Goal: Feedback & Contribution: Contribute content

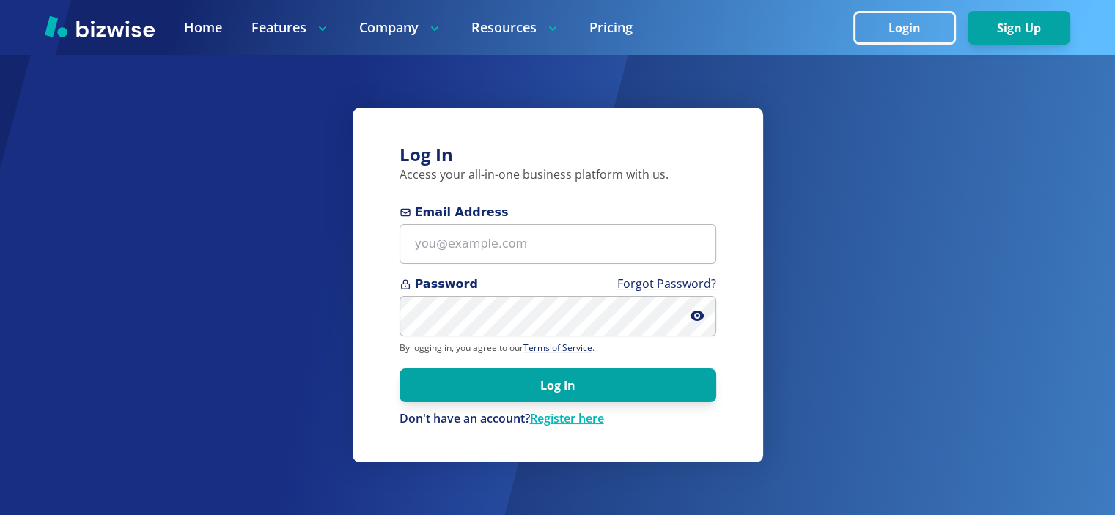
scroll to position [171, 0]
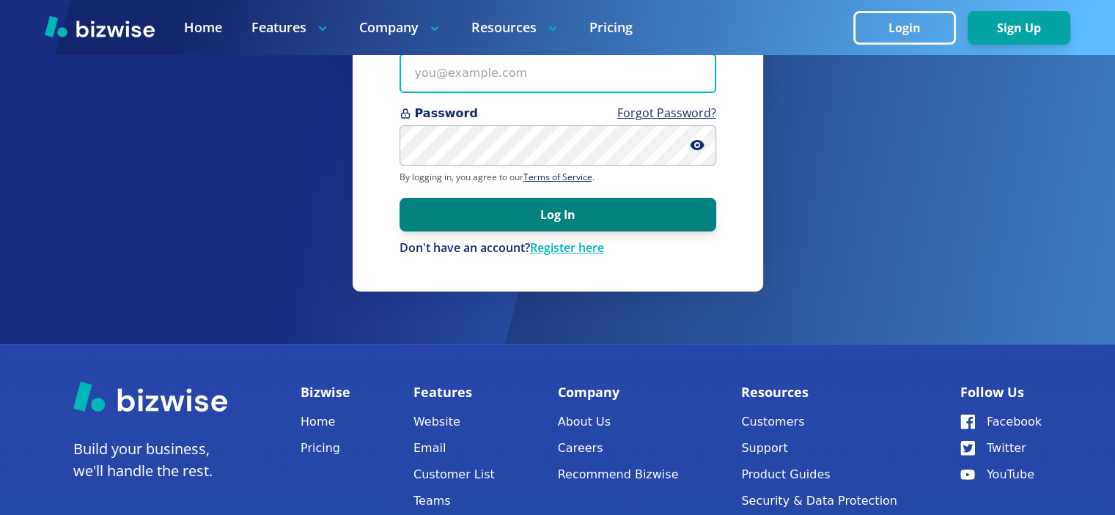
type input "[EMAIL_ADDRESS][DOMAIN_NAME]"
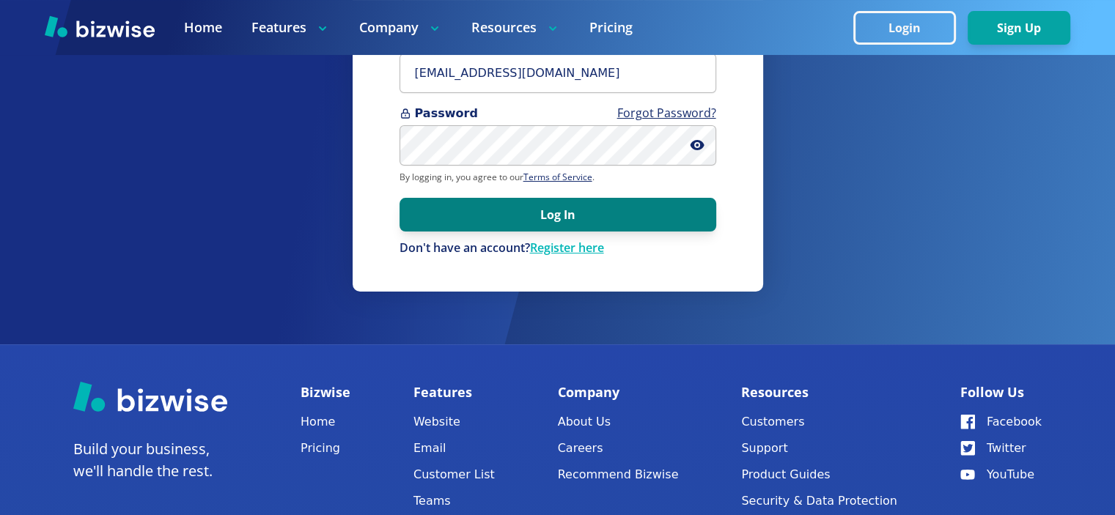
click at [554, 214] on button "Log In" at bounding box center [558, 215] width 317 height 34
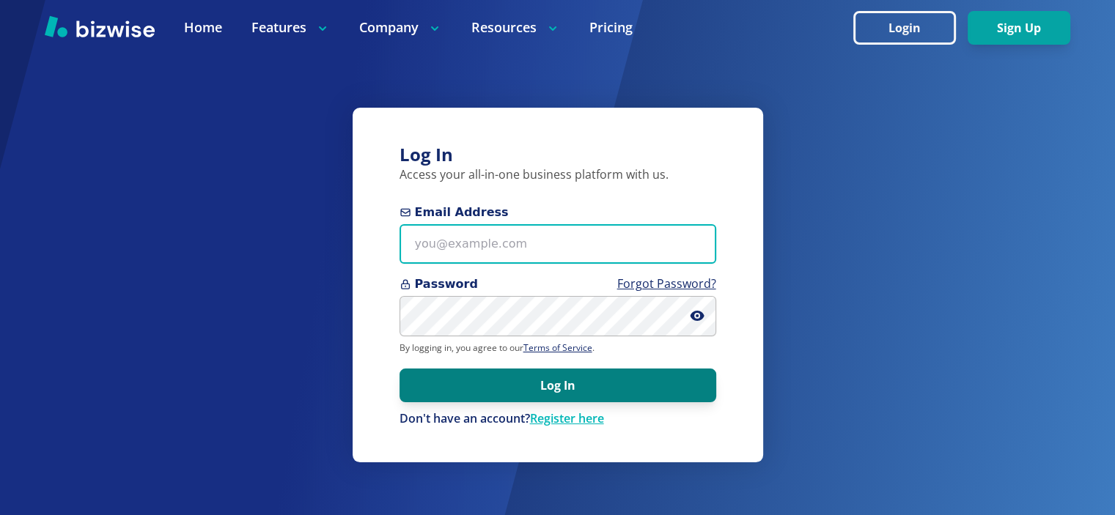
type input "[EMAIL_ADDRESS][DOMAIN_NAME]"
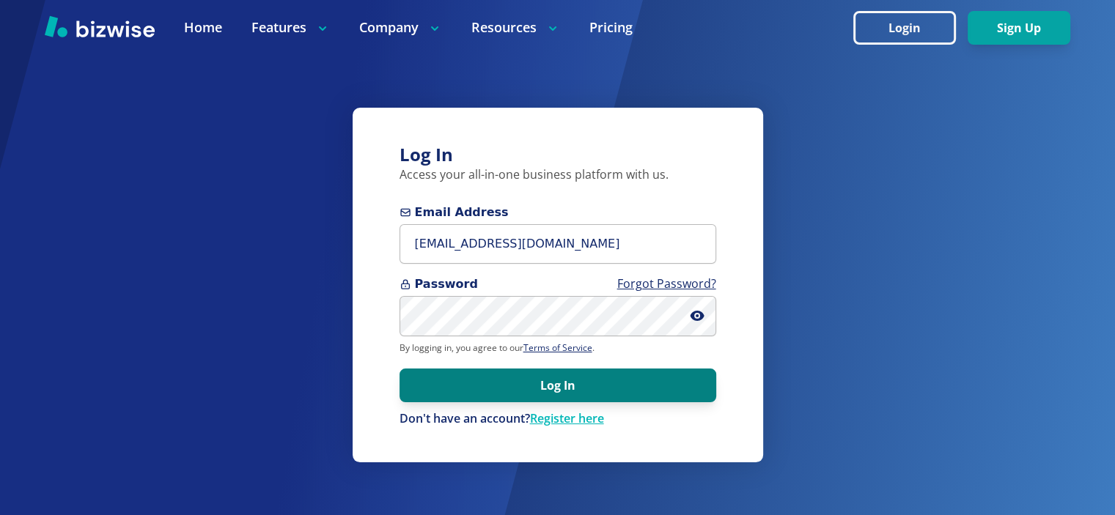
click at [558, 394] on button "Log In" at bounding box center [558, 386] width 317 height 34
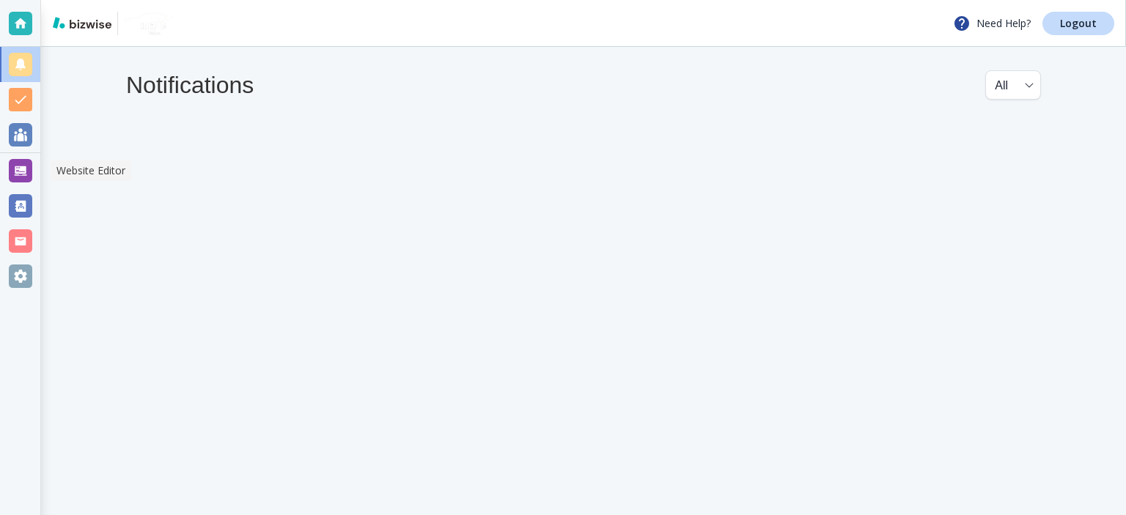
click at [6, 170] on div at bounding box center [20, 170] width 40 height 35
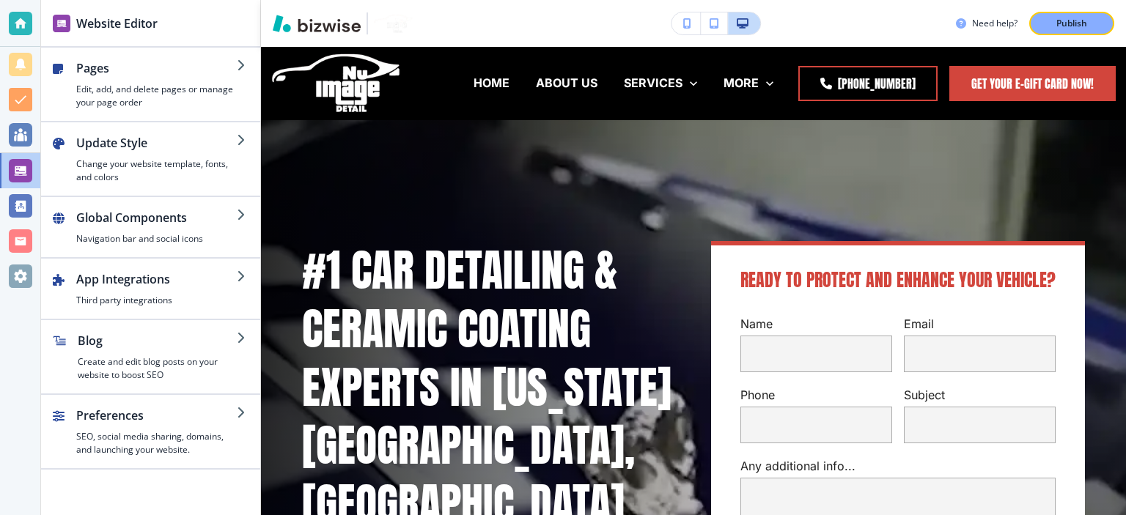
click at [78, 351] on div "button" at bounding box center [157, 353] width 159 height 6
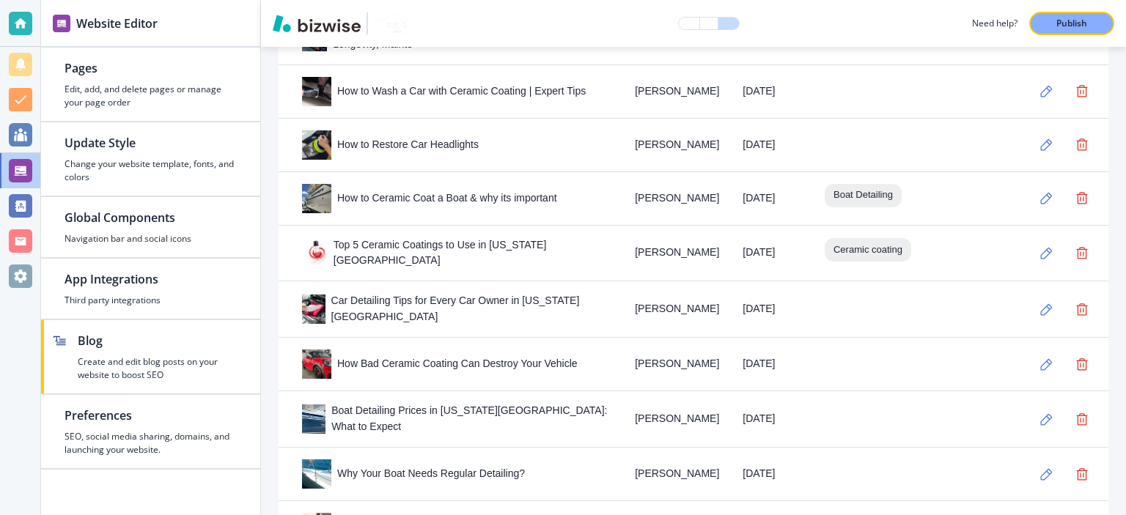
scroll to position [1439, 0]
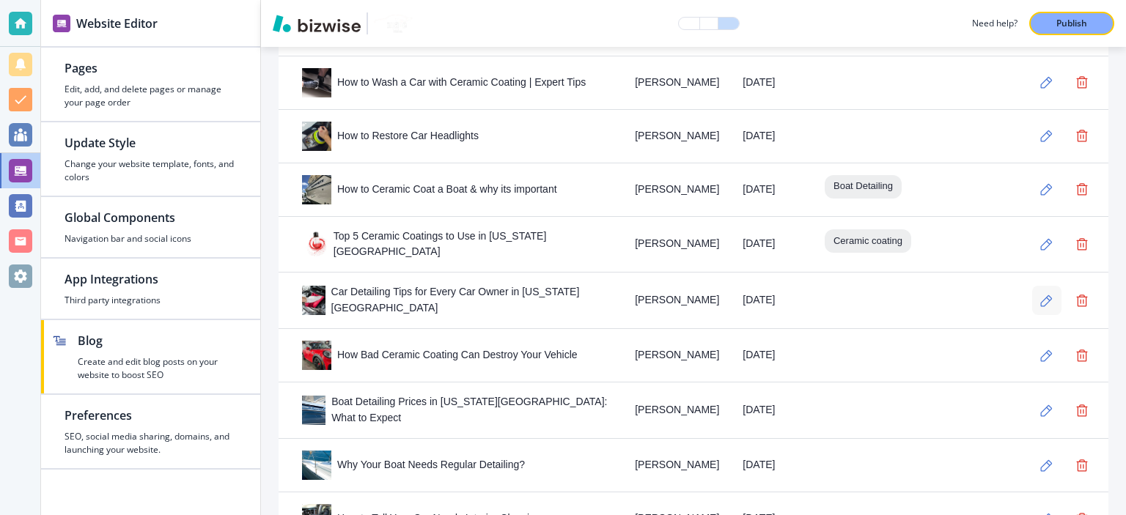
click at [1040, 295] on icon "button" at bounding box center [1046, 301] width 12 height 12
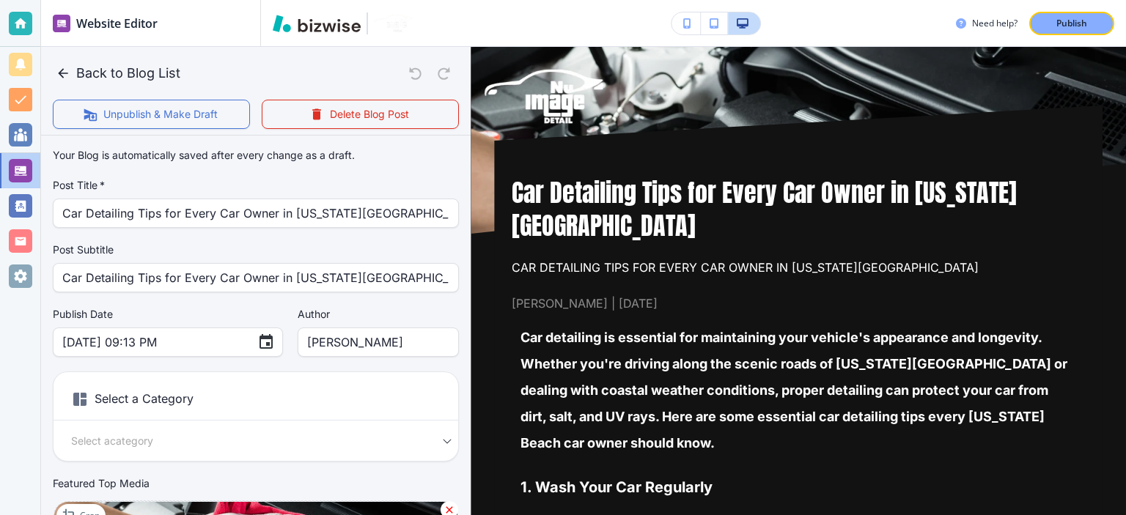
click at [391, 237] on div "Your Blog is automatically saved after every change as a draft. Post Title   * …" at bounding box center [256, 375] width 406 height 468
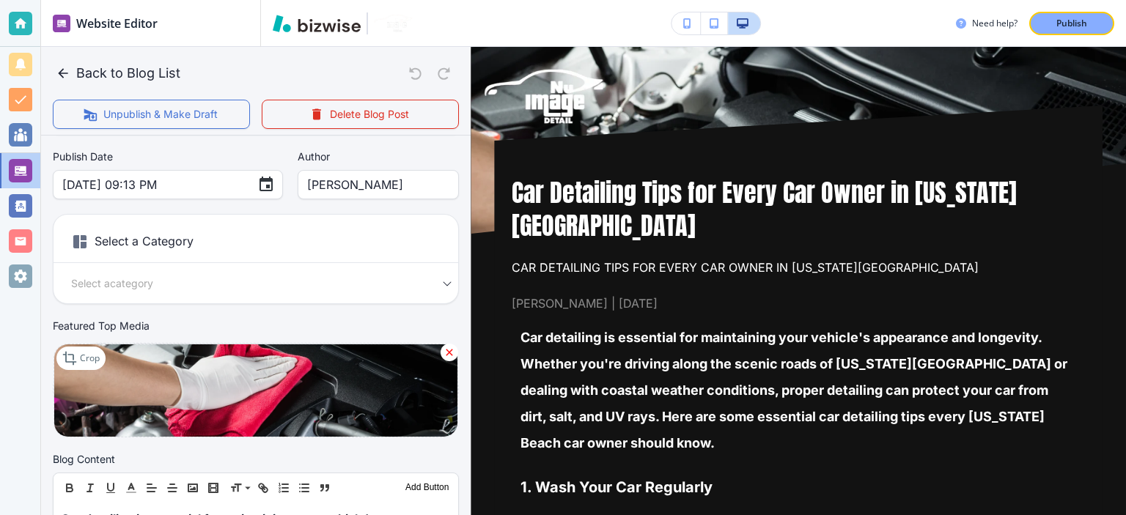
scroll to position [171, 0]
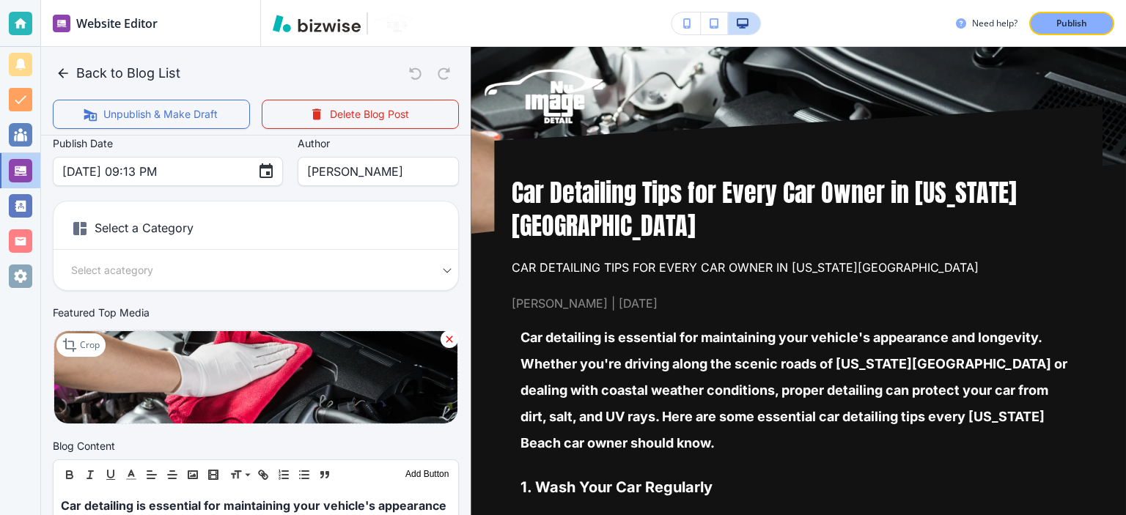
click at [364, 0] on body "Website Editor Pages Edit, add, and delete pages or manage your page order Upda…" at bounding box center [563, 0] width 1126 height 0
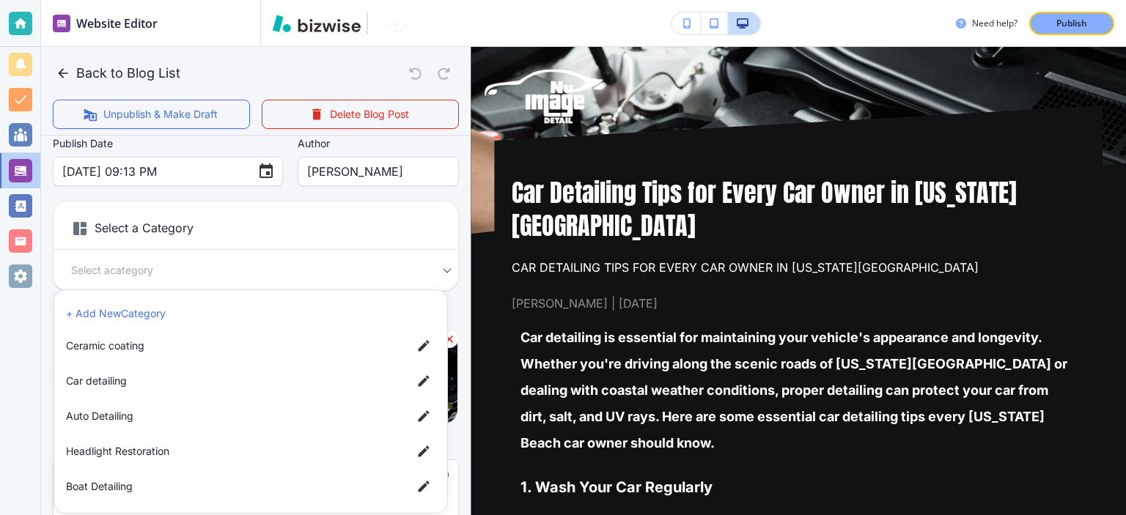
click at [204, 383] on span "Car detailing" at bounding box center [233, 381] width 334 height 16
type input "a17a567b9bc7206218ab9"
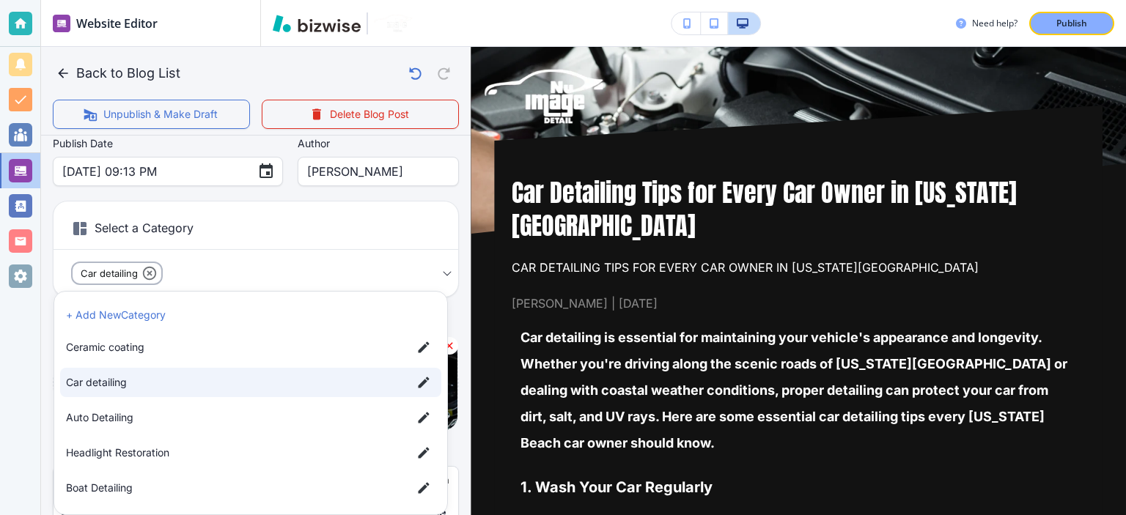
click at [446, 199] on div at bounding box center [563, 257] width 1126 height 515
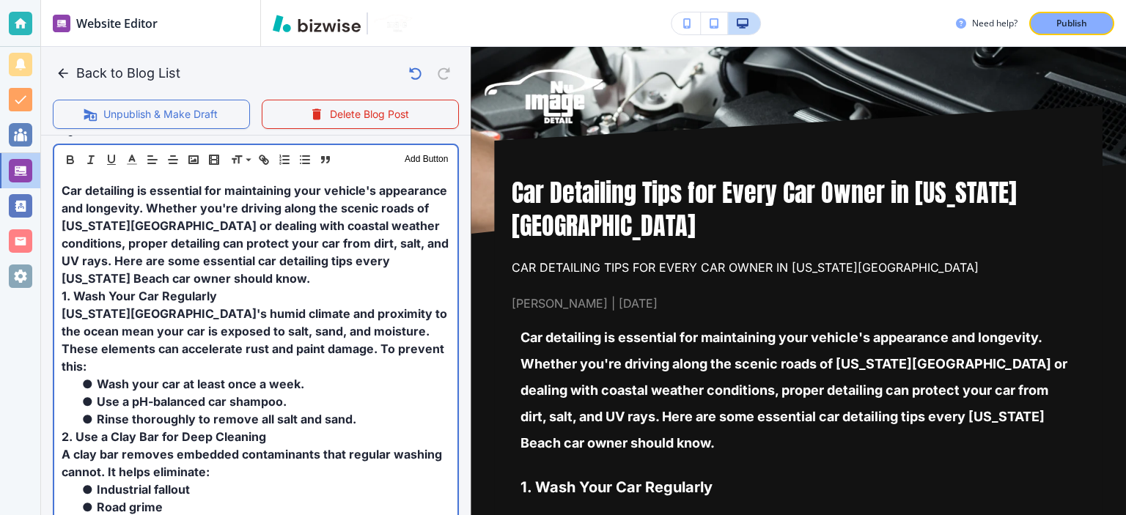
click at [384, 265] on span "Car detailing is essential for maintaining your vehicle's appearance and longev…" at bounding box center [257, 234] width 390 height 103
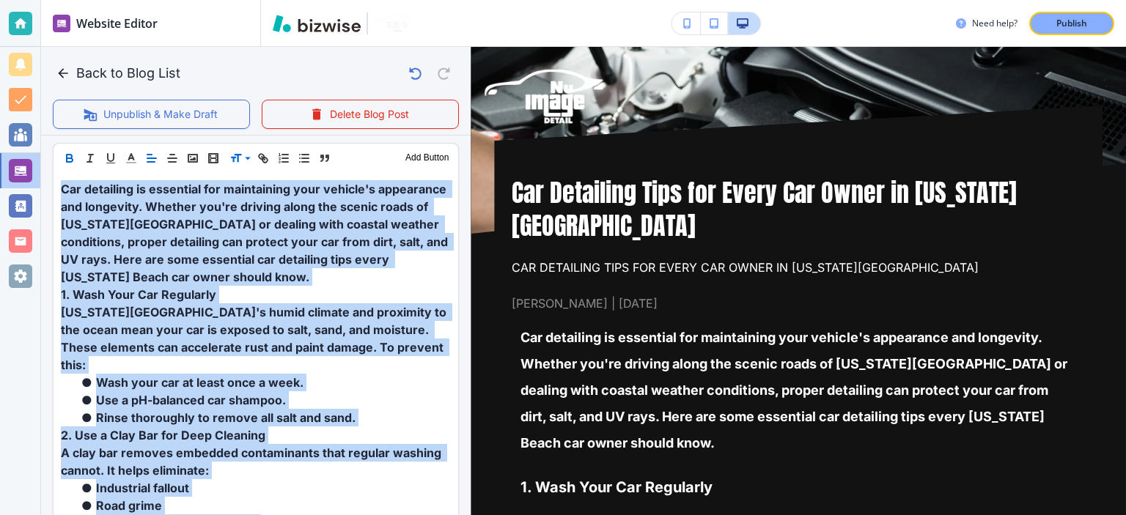
scroll to position [493, 0]
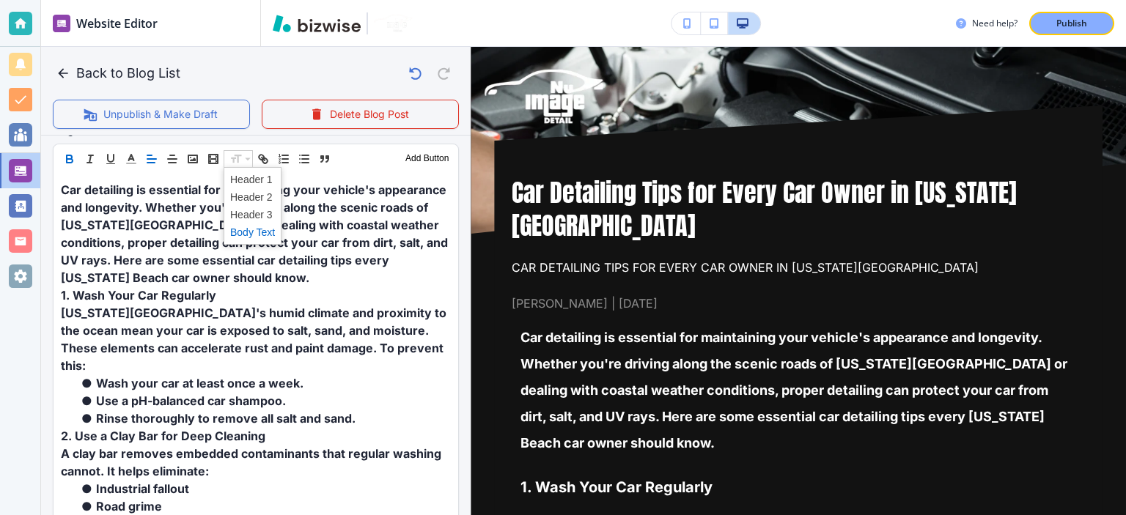
click at [253, 232] on span at bounding box center [252, 233] width 45 height 18
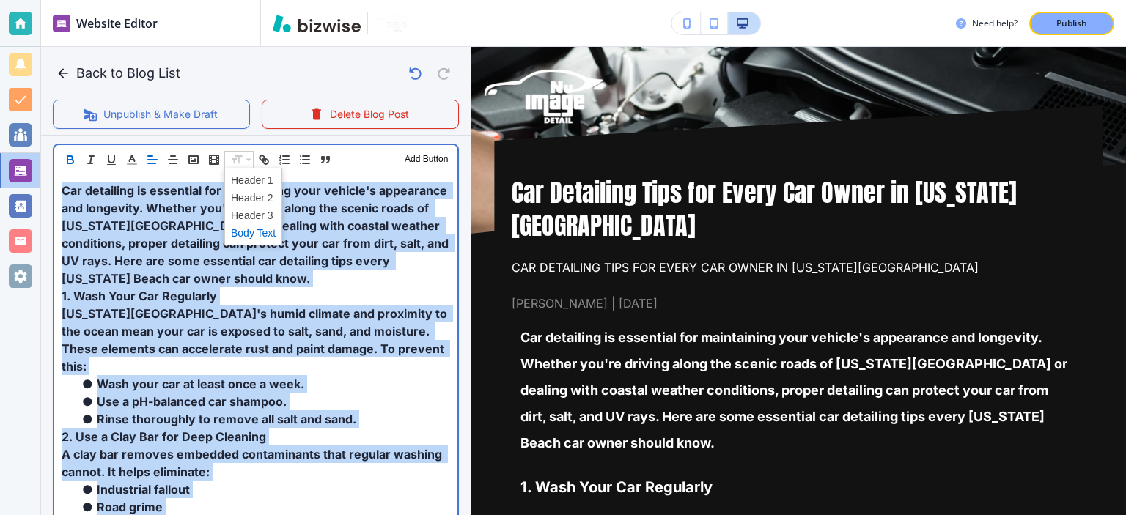
scroll to position [494, 0]
click at [273, 260] on span "Car detailing is essential for maintaining your vehicle's appearance and longev…" at bounding box center [257, 234] width 390 height 103
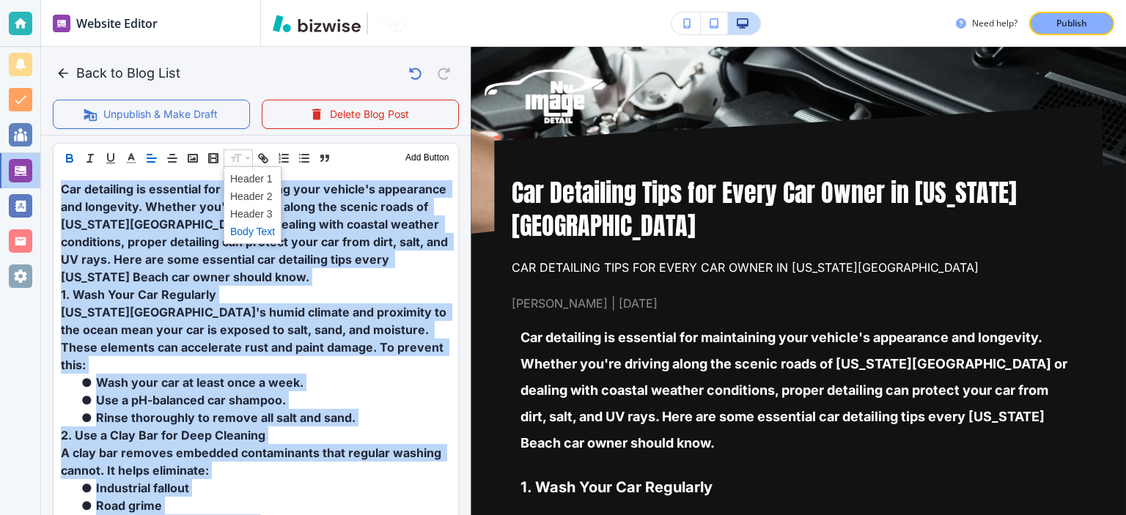
scroll to position [493, 0]
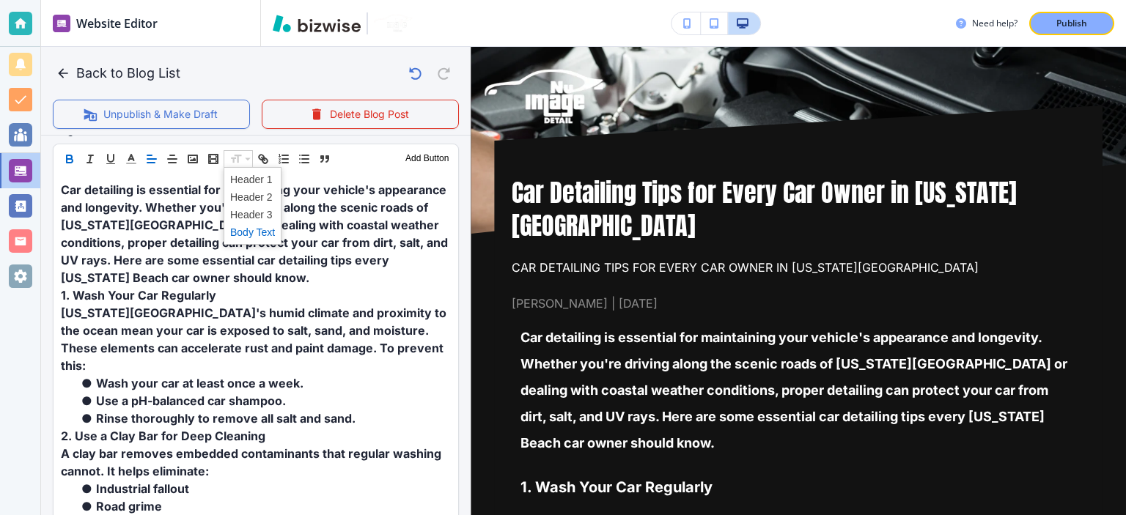
click at [262, 228] on span at bounding box center [252, 233] width 45 height 18
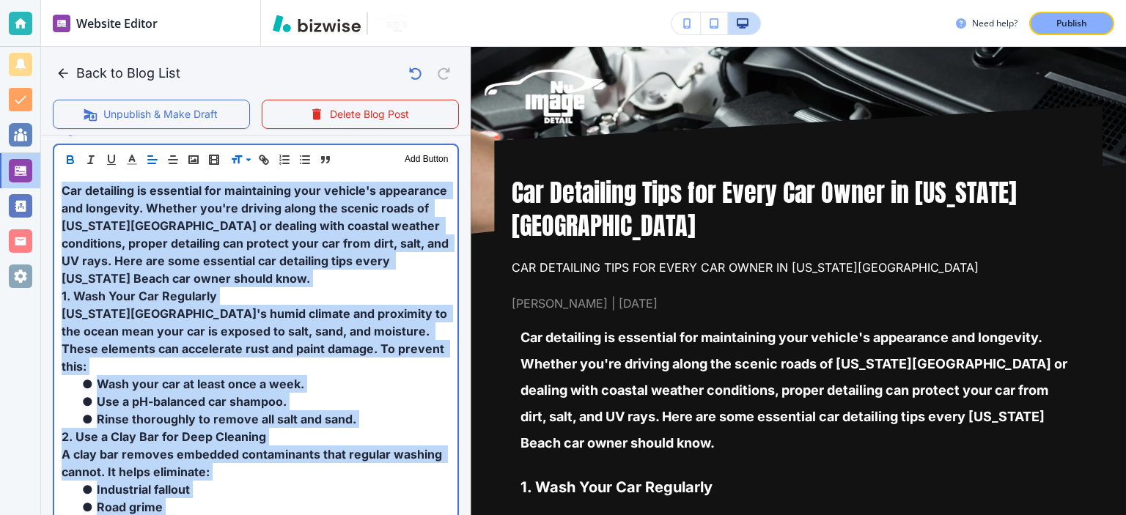
scroll to position [494, 0]
click at [262, 228] on span "Car detailing is essential for maintaining your vehicle's appearance and longev…" at bounding box center [257, 234] width 390 height 103
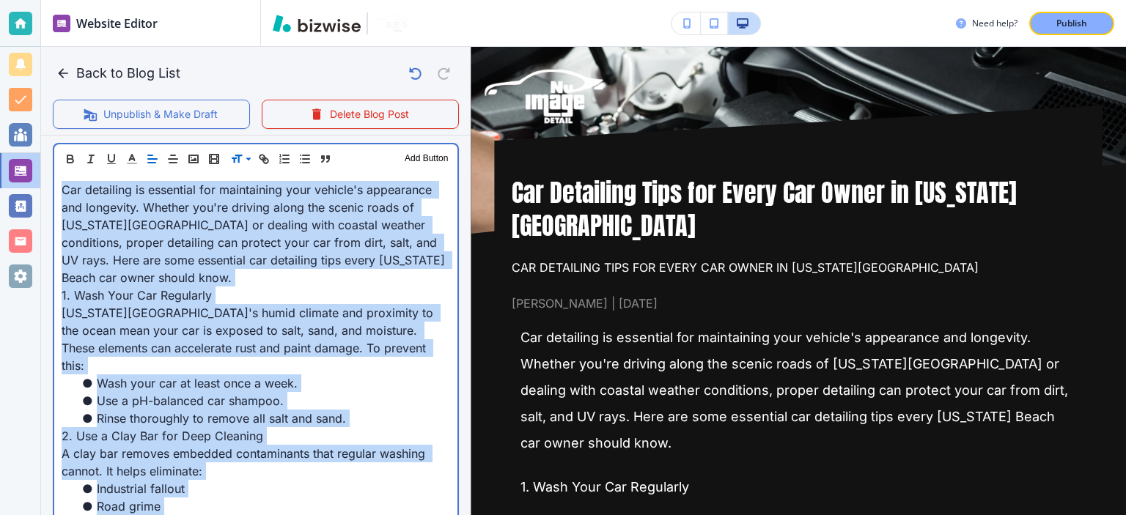
click at [260, 235] on span "Car detailing is essential for maintaining your vehicle's appearance and longev…" at bounding box center [255, 234] width 387 height 103
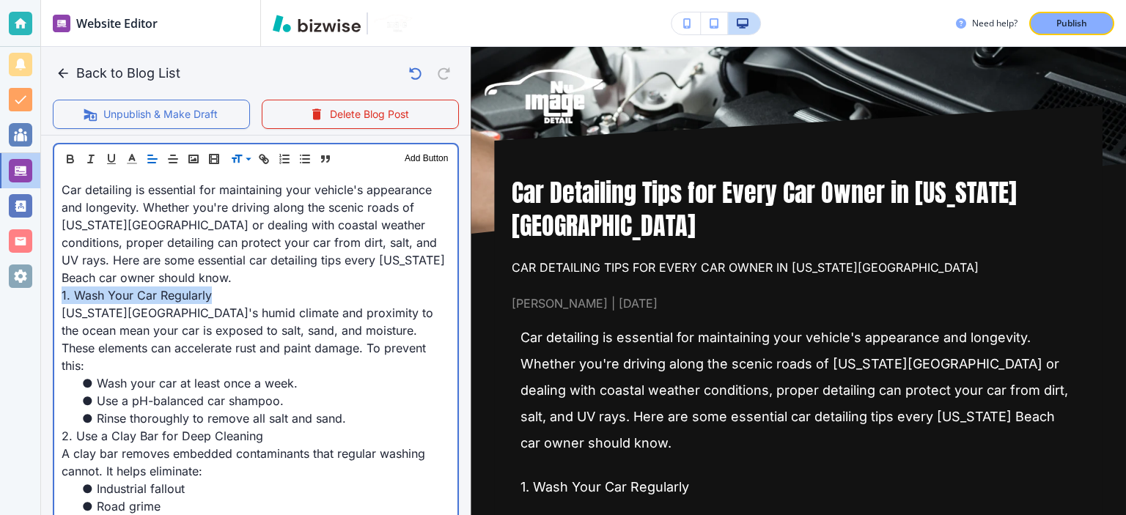
drag, startPoint x: 218, startPoint y: 295, endPoint x: 89, endPoint y: 136, distance: 205.4
click at [0, 293] on div "Website Editor Pages Edit, add, and delete pages or manage your page order Upda…" at bounding box center [563, 257] width 1126 height 515
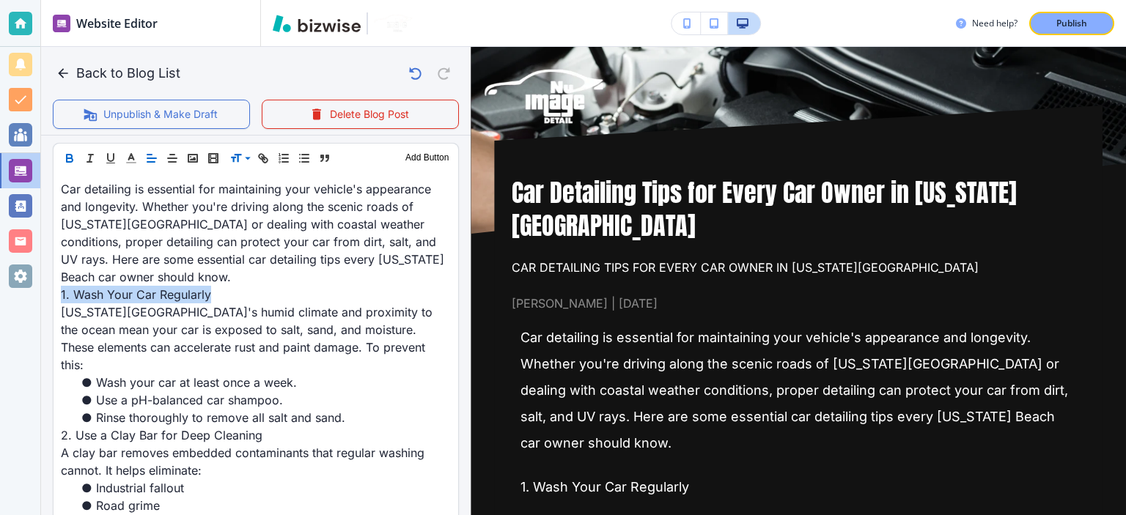
click at [70, 159] on icon "button" at bounding box center [69, 158] width 13 height 13
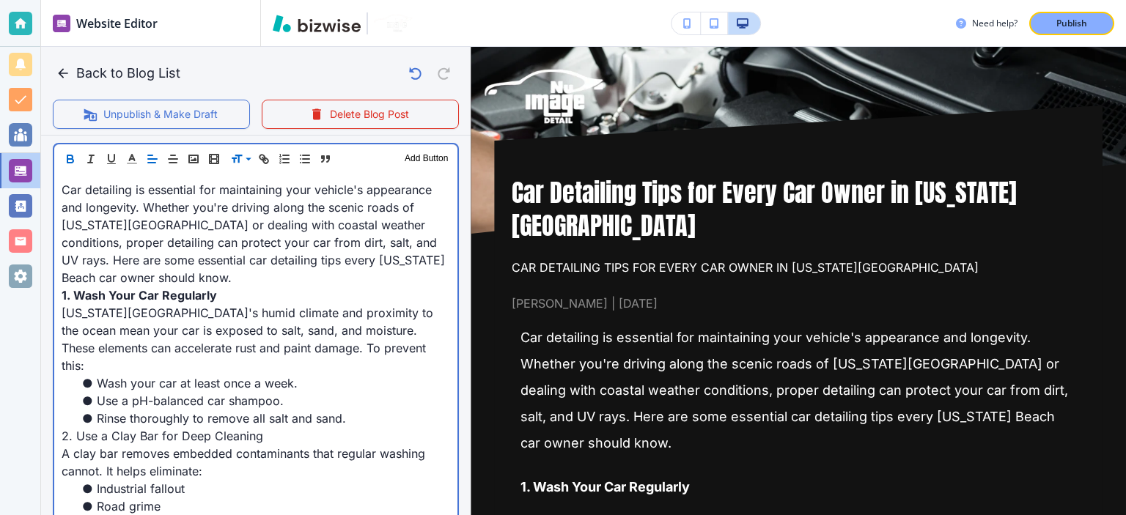
click at [164, 216] on span "Car detailing is essential for maintaining your vehicle's appearance and longev…" at bounding box center [255, 234] width 387 height 103
drag, startPoint x: 276, startPoint y: 415, endPoint x: 57, endPoint y: 406, distance: 219.4
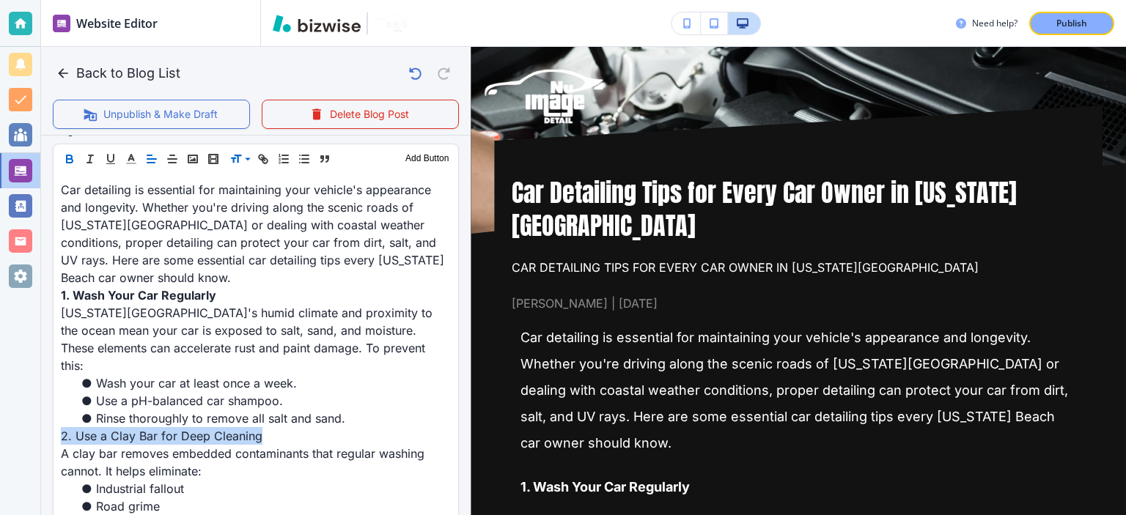
click at [72, 155] on icon "button" at bounding box center [69, 157] width 5 height 4
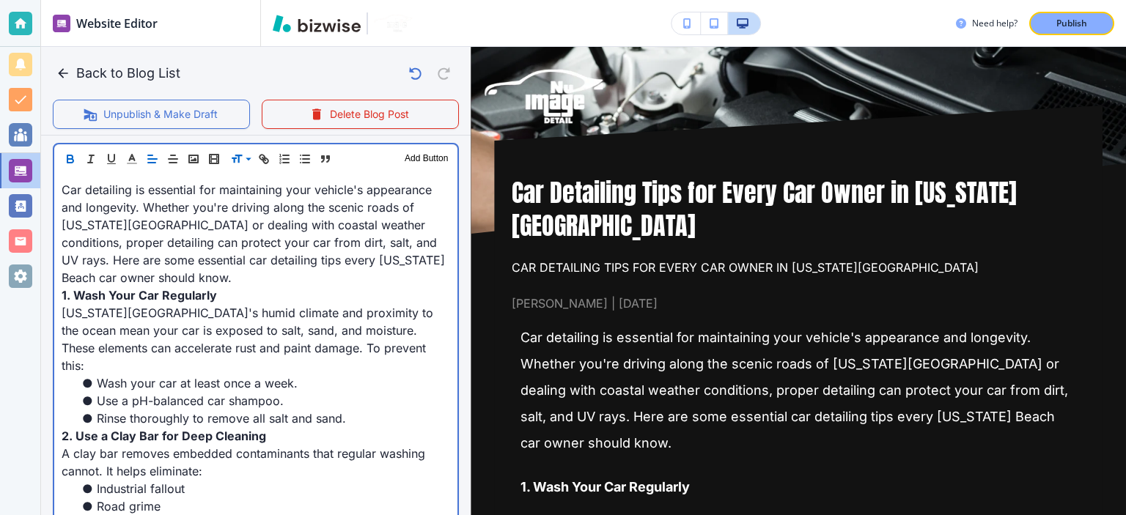
click at [169, 257] on span "Car detailing is essential for maintaining your vehicle's appearance and longev…" at bounding box center [255, 234] width 387 height 103
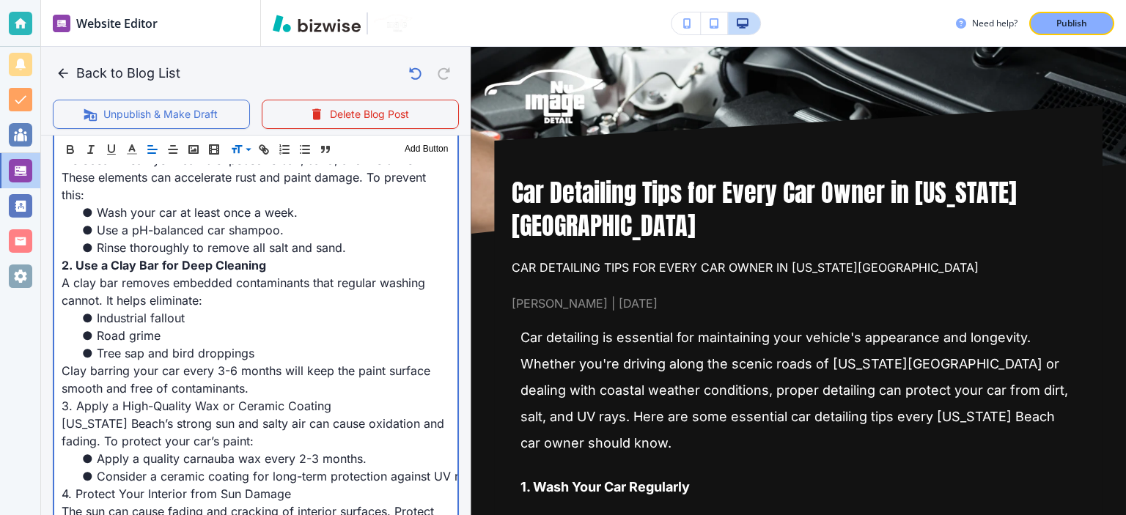
drag, startPoint x: 264, startPoint y: 373, endPoint x: 292, endPoint y: 377, distance: 28.1
click at [264, 373] on p "Clay barring your car every 3-6 months will keep the paint surface smooth and f…" at bounding box center [256, 379] width 389 height 35
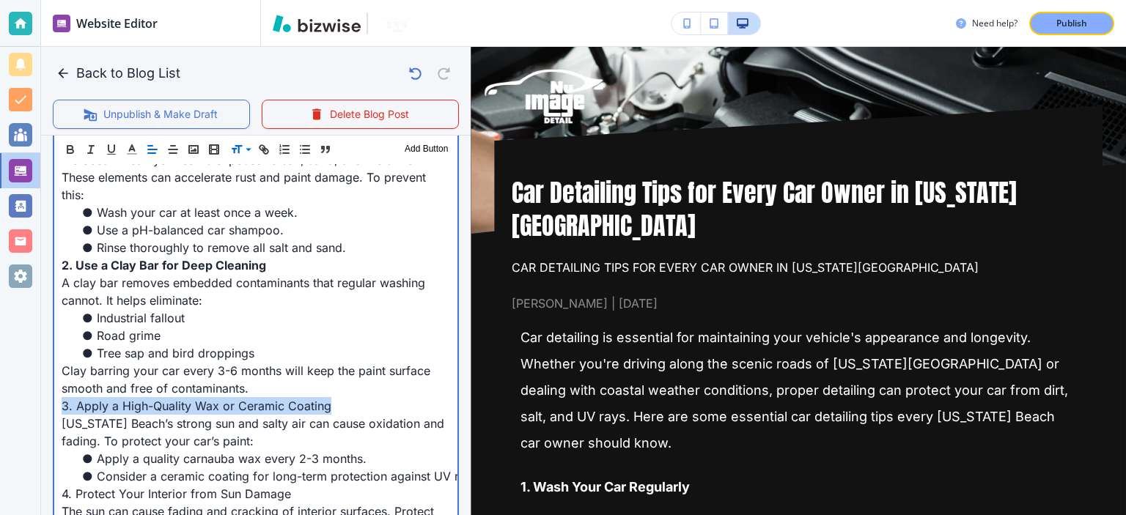
drag, startPoint x: 345, startPoint y: 393, endPoint x: 71, endPoint y: 294, distance: 290.8
click at [32, 390] on div "Website Editor Pages Edit, add, and delete pages or manage your page order Upda…" at bounding box center [563, 257] width 1126 height 515
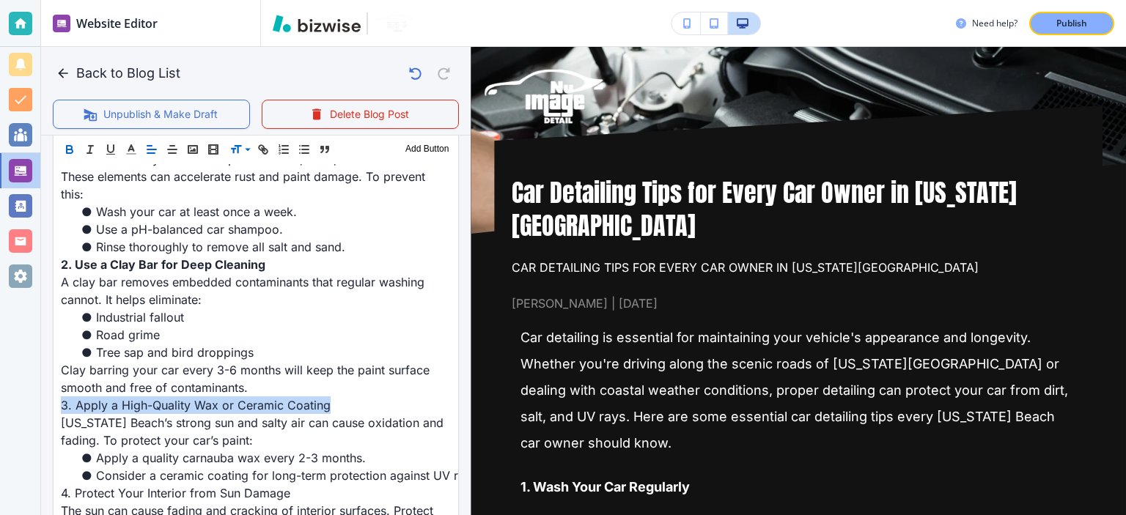
click at [70, 151] on icon "button" at bounding box center [69, 149] width 13 height 13
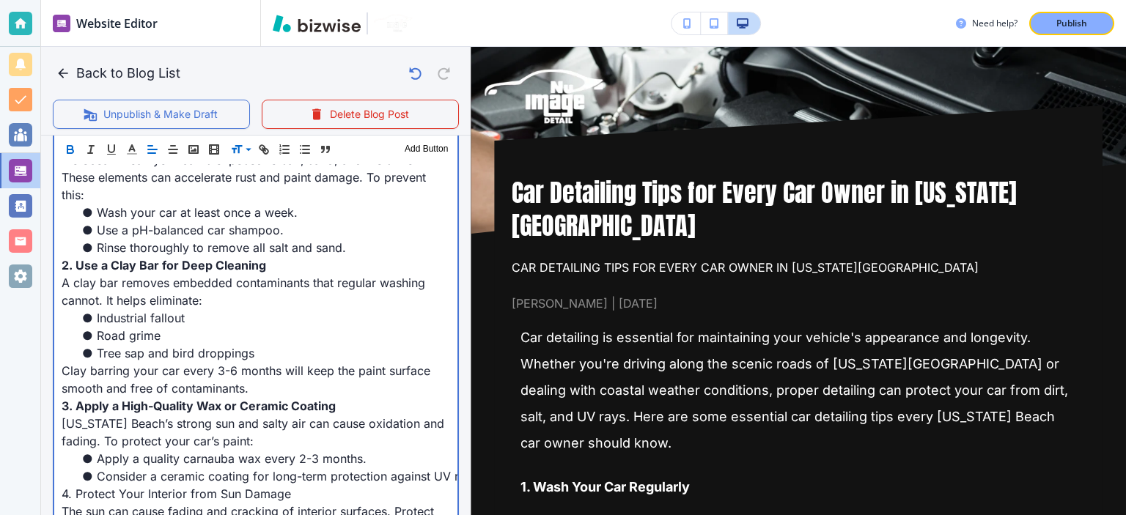
click at [167, 327] on li "Road grime" at bounding box center [264, 336] width 371 height 18
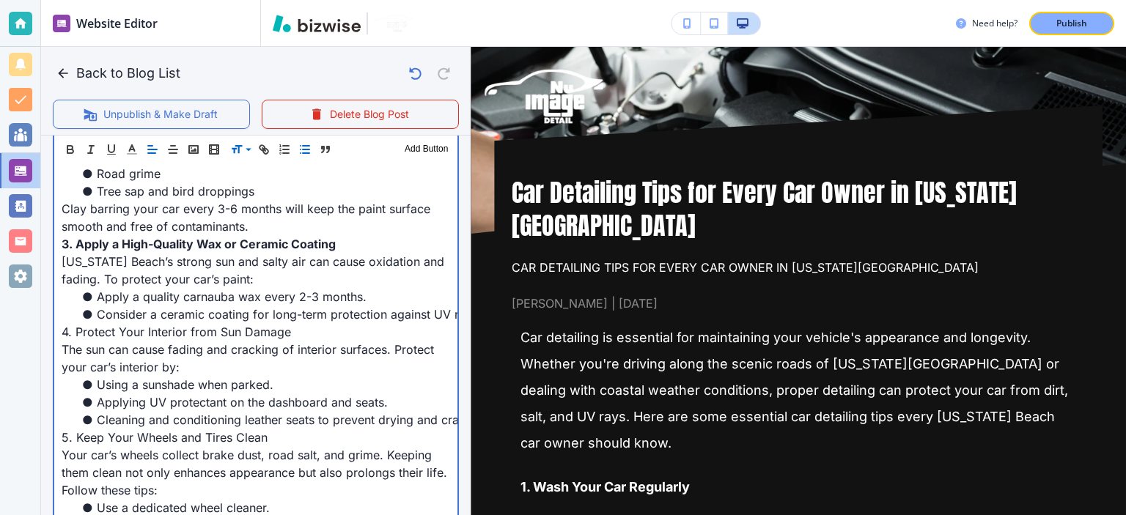
scroll to position [836, 0]
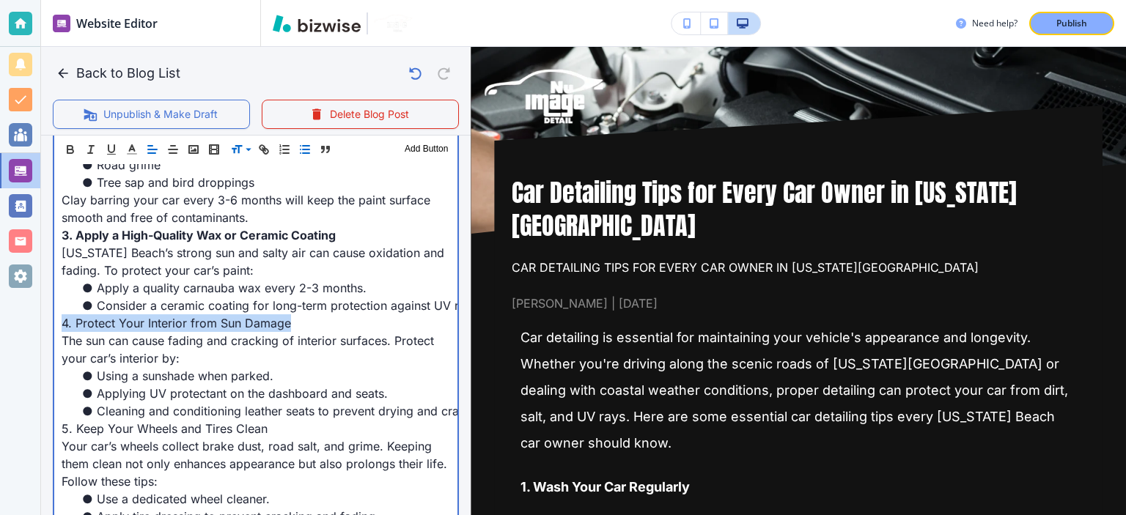
drag, startPoint x: 293, startPoint y: 298, endPoint x: 45, endPoint y: 152, distance: 287.9
click at [38, 298] on div "Website Editor Pages Edit, add, and delete pages or manage your page order Upda…" at bounding box center [563, 257] width 1126 height 515
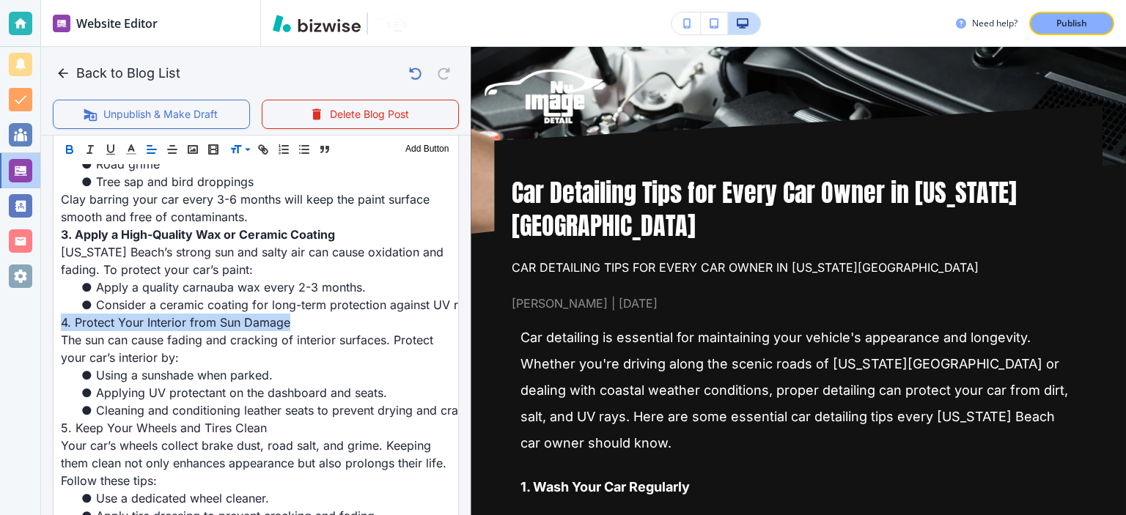
click at [65, 148] on icon "button" at bounding box center [69, 149] width 13 height 13
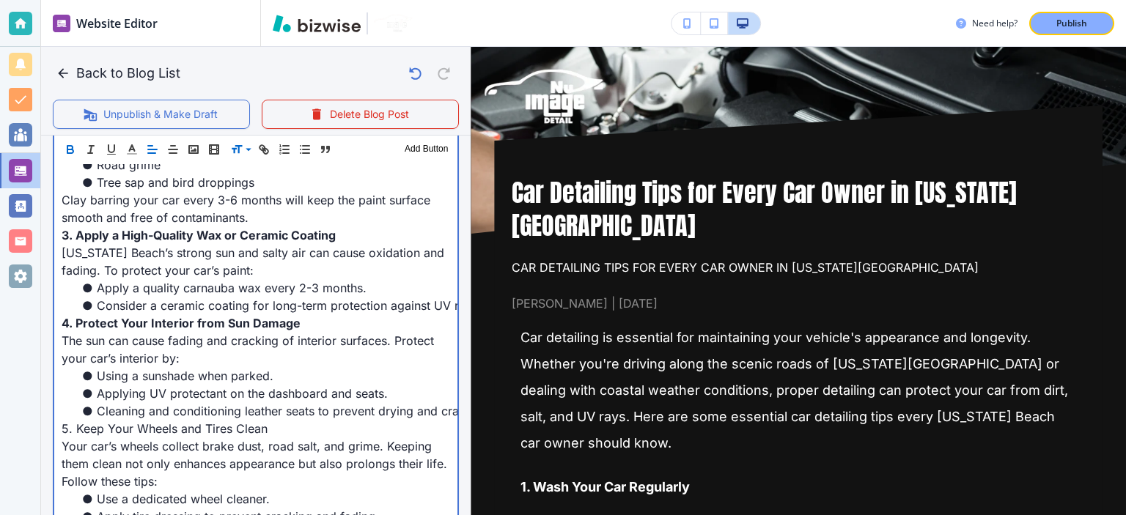
click at [169, 281] on span "Apply a quality carnauba wax every 2-3 months." at bounding box center [232, 288] width 270 height 15
drag, startPoint x: 276, startPoint y: 408, endPoint x: 47, endPoint y: 408, distance: 228.7
click at [47, 408] on div "Blog Content Header 1 Header 2 Header 3 Body Text Add Button Car detailing is e…" at bounding box center [256, 506] width 430 height 1452
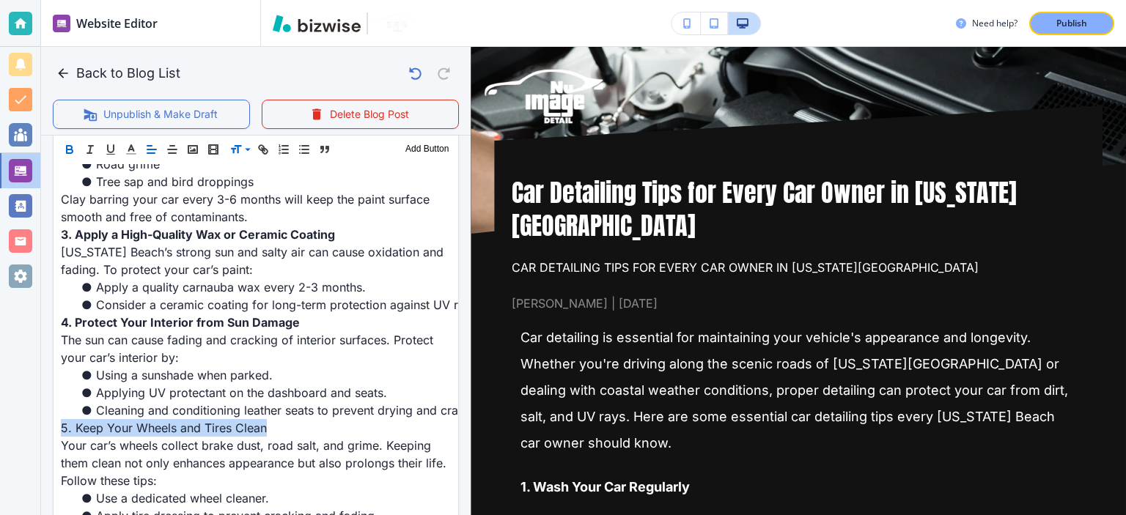
click at [67, 144] on icon "button" at bounding box center [69, 149] width 13 height 13
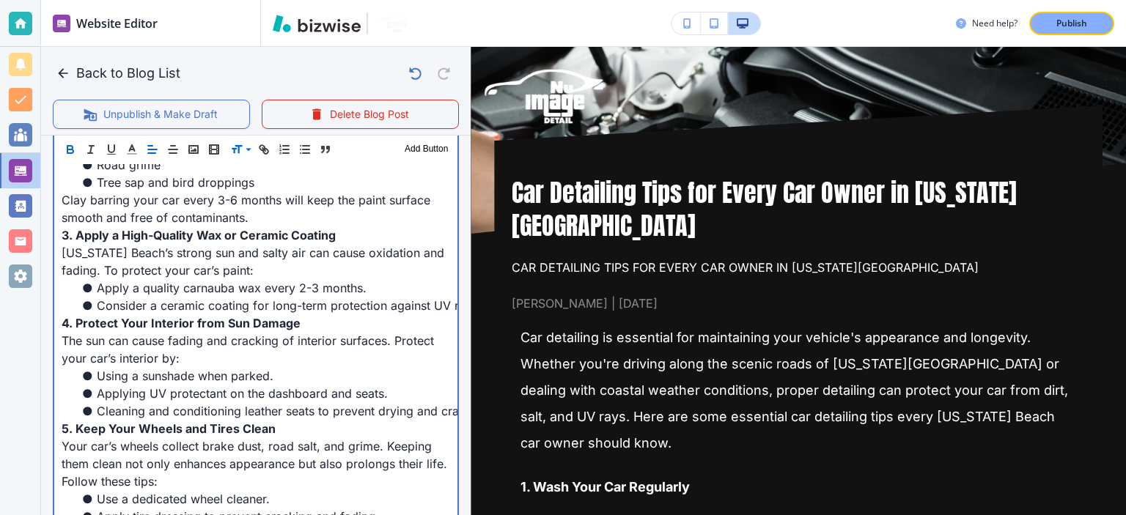
click at [170, 257] on span "[US_STATE] Beach’s strong sun and salty air can cause oxidation and fading. To …" at bounding box center [255, 262] width 386 height 32
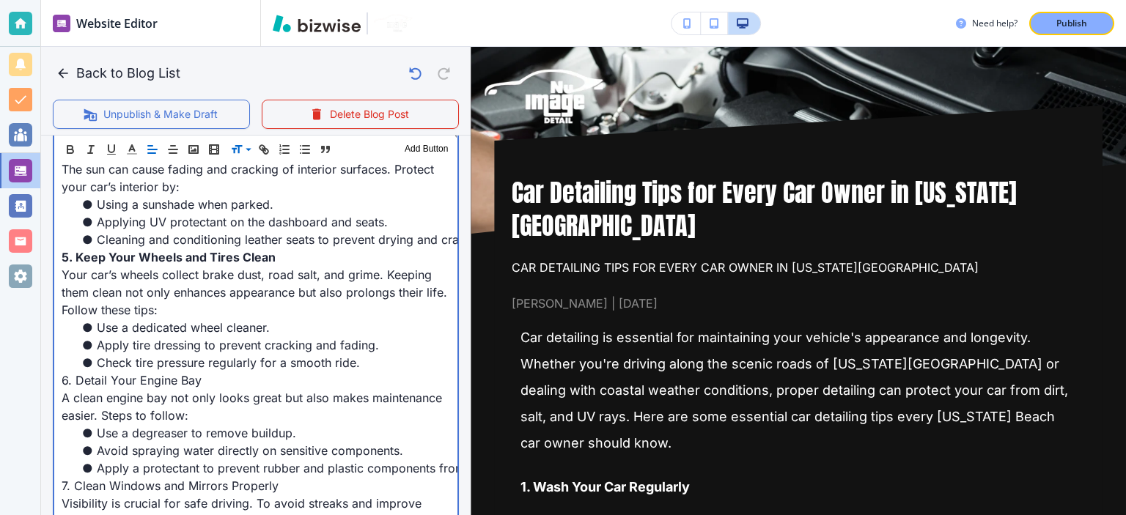
scroll to position [1178, 0]
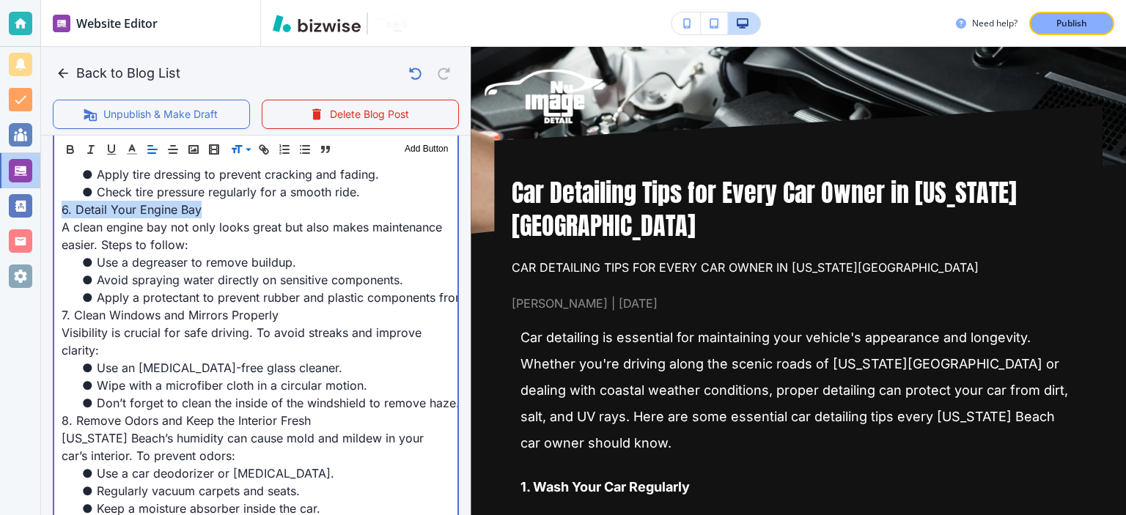
drag, startPoint x: 207, startPoint y: 193, endPoint x: 59, endPoint y: 191, distance: 148.8
click at [59, 191] on div "Car detailing is essential for maintaining your vehicle's appearance and longev…" at bounding box center [255, 183] width 403 height 1387
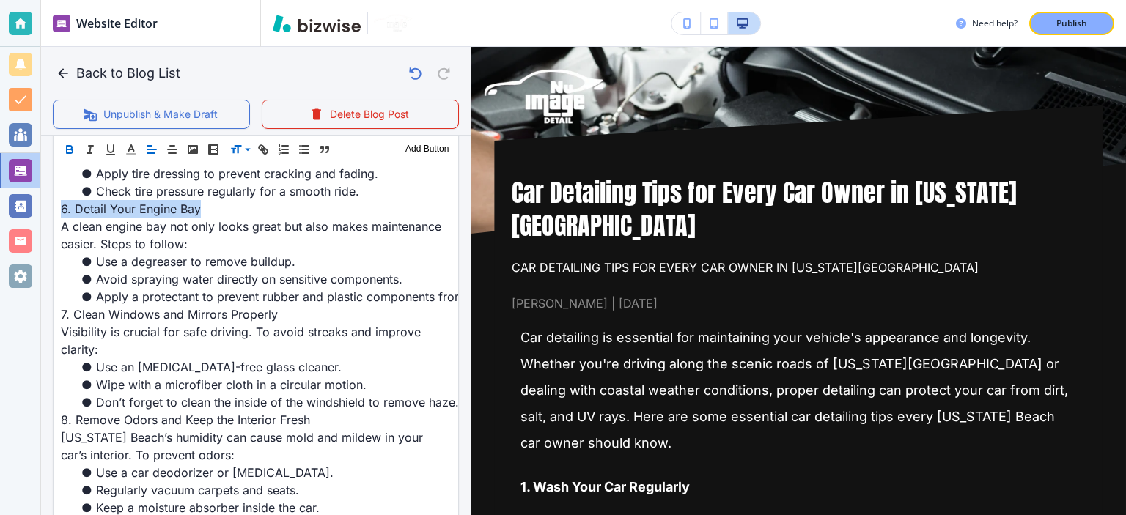
click at [70, 152] on icon "button" at bounding box center [69, 149] width 13 height 13
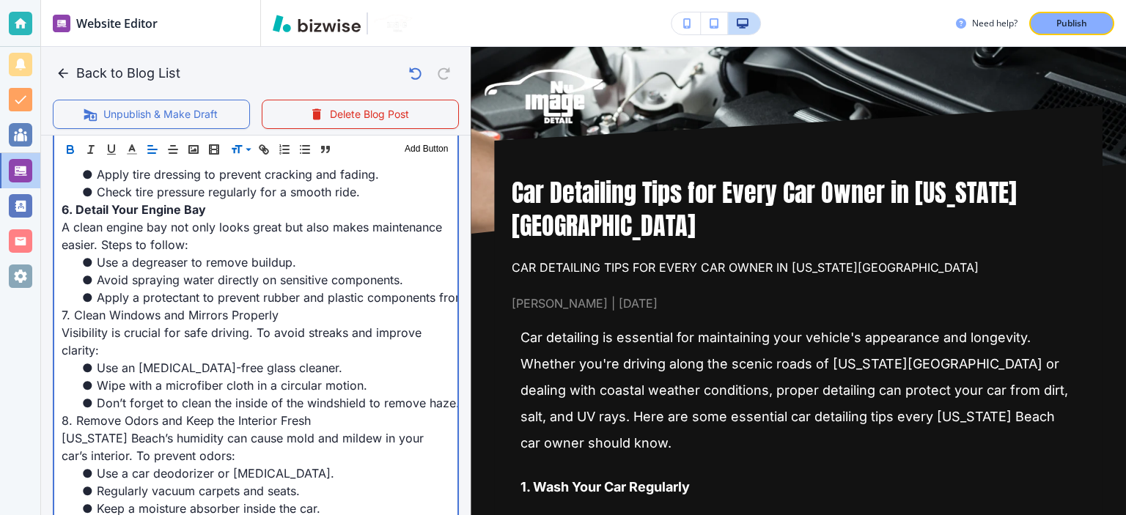
click at [188, 290] on span "Apply a protectant to prevent rubber and plastic components from drying out." at bounding box center [313, 297] width 433 height 15
drag, startPoint x: 302, startPoint y: 301, endPoint x: 70, endPoint y: 232, distance: 242.6
click at [59, 299] on div "Car detailing is essential for maintaining your vehicle's appearance and longev…" at bounding box center [255, 183] width 403 height 1387
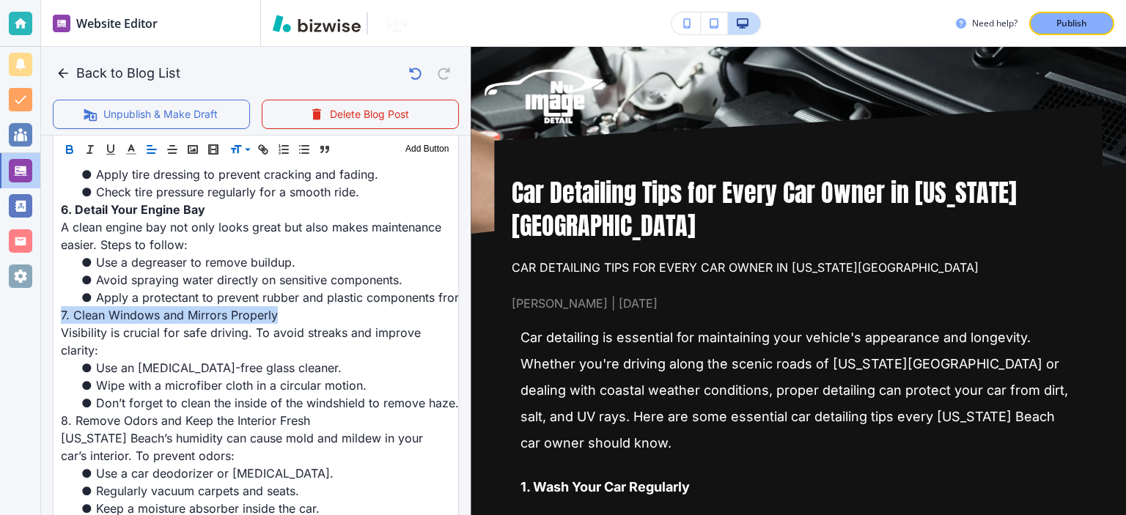
click at [70, 143] on icon "button" at bounding box center [69, 149] width 13 height 13
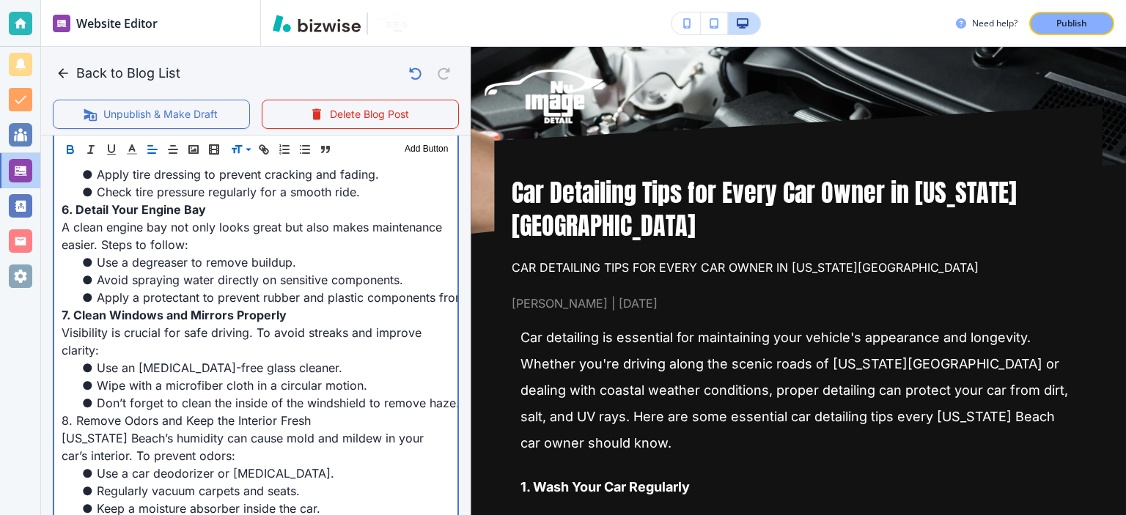
click at [223, 290] on span "Apply a protectant to prevent rubber and plastic components from drying out." at bounding box center [313, 297] width 433 height 15
drag, startPoint x: 188, startPoint y: 404, endPoint x: 15, endPoint y: 403, distance: 172.3
click at [15, 403] on div "Website Editor Pages Edit, add, and delete pages or manage your page order Upda…" at bounding box center [563, 257] width 1126 height 515
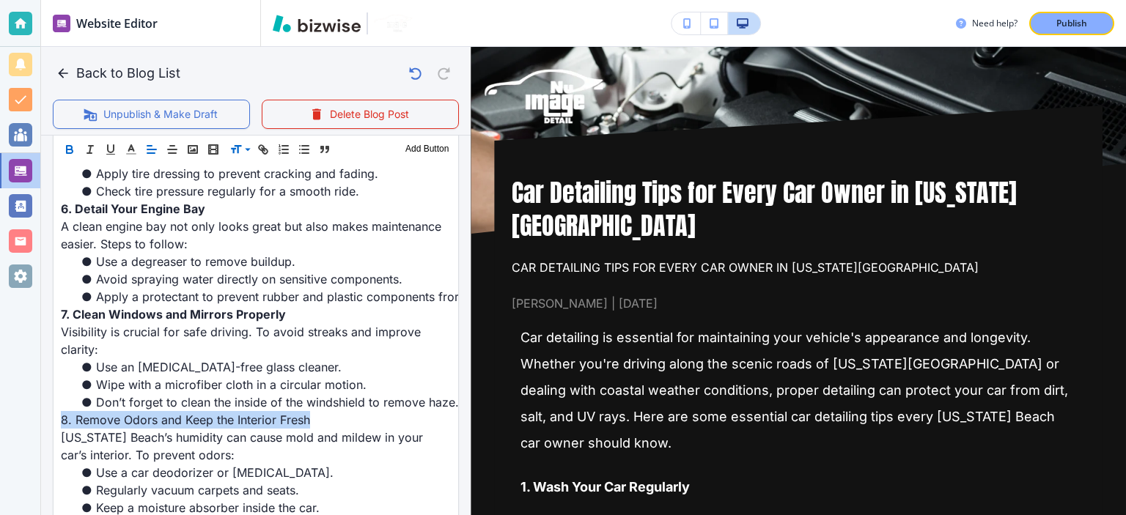
click at [70, 155] on icon "button" at bounding box center [69, 149] width 13 height 13
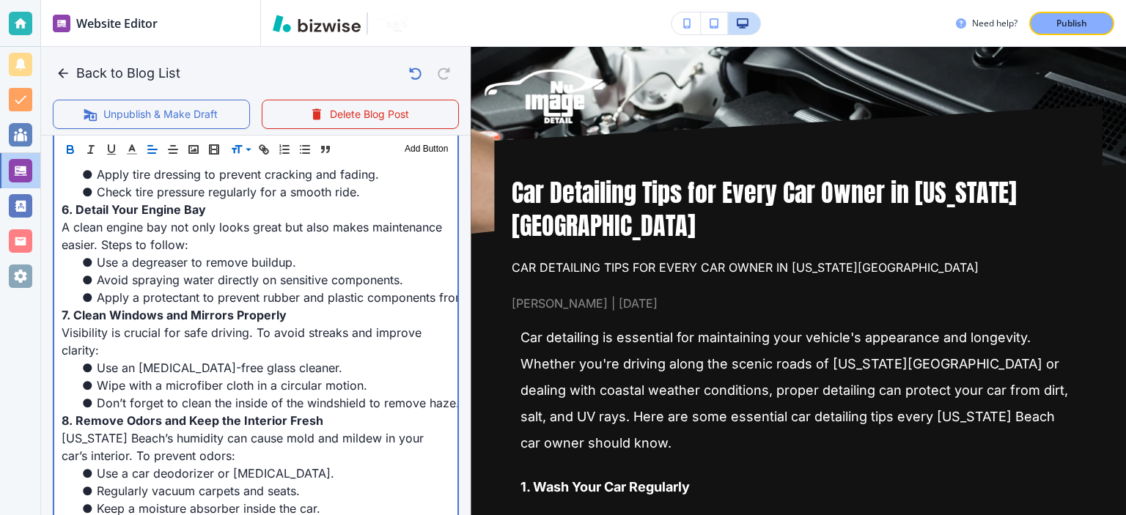
click at [257, 430] on p "[US_STATE] Beach’s humidity can cause mold and mildew in your car’s interior. T…" at bounding box center [256, 447] width 389 height 35
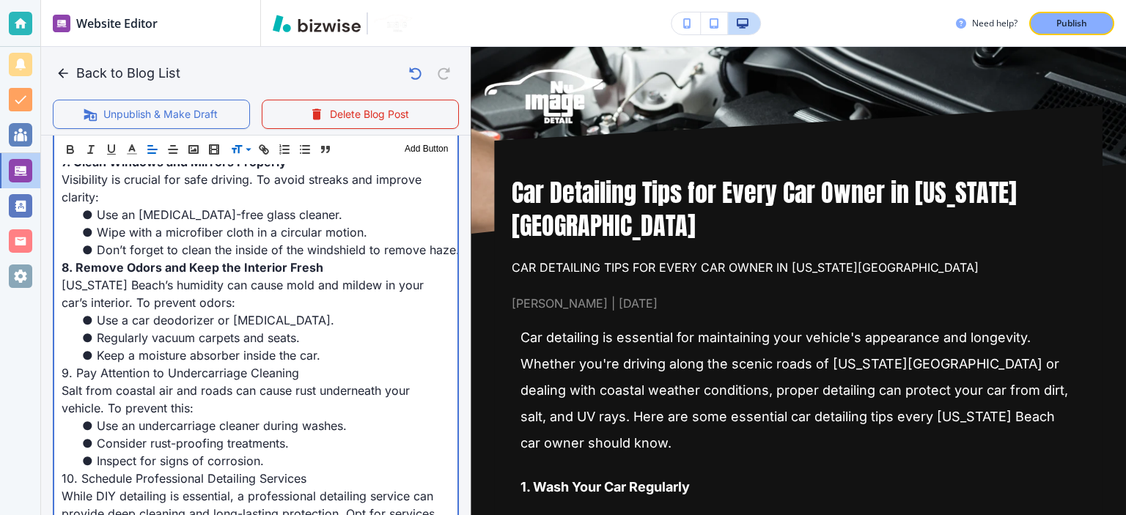
scroll to position [1349, 0]
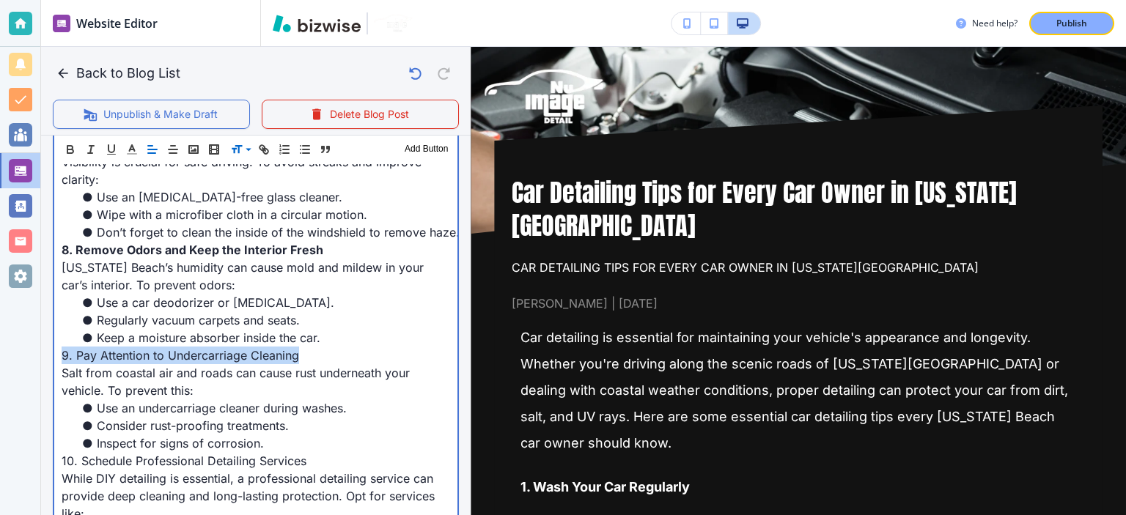
drag, startPoint x: 334, startPoint y: 333, endPoint x: 25, endPoint y: 321, distance: 308.9
click at [23, 334] on div "Website Editor Pages Edit, add, and delete pages or manage your page order Upda…" at bounding box center [563, 257] width 1126 height 515
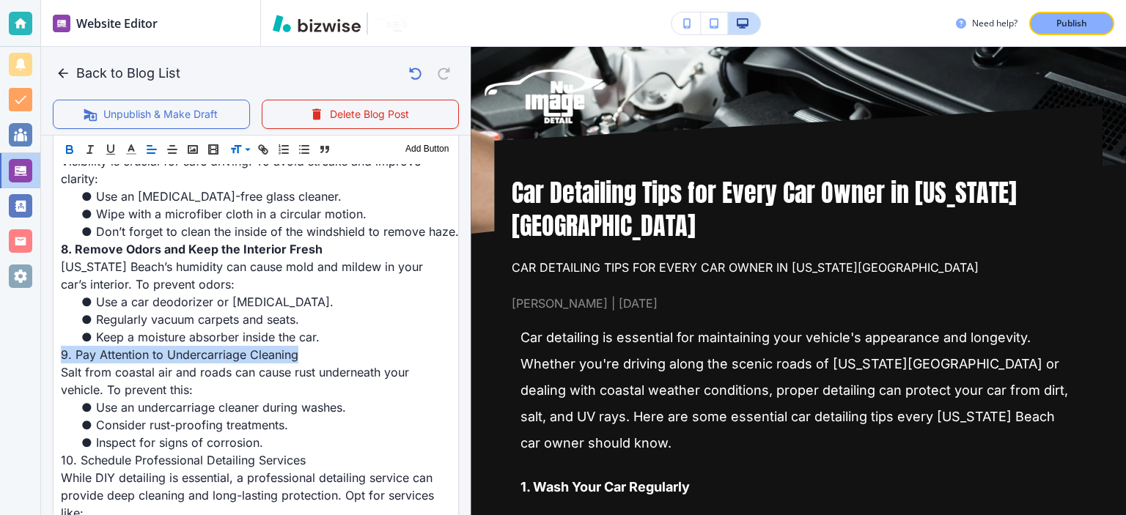
click at [68, 155] on icon "button" at bounding box center [69, 149] width 13 height 13
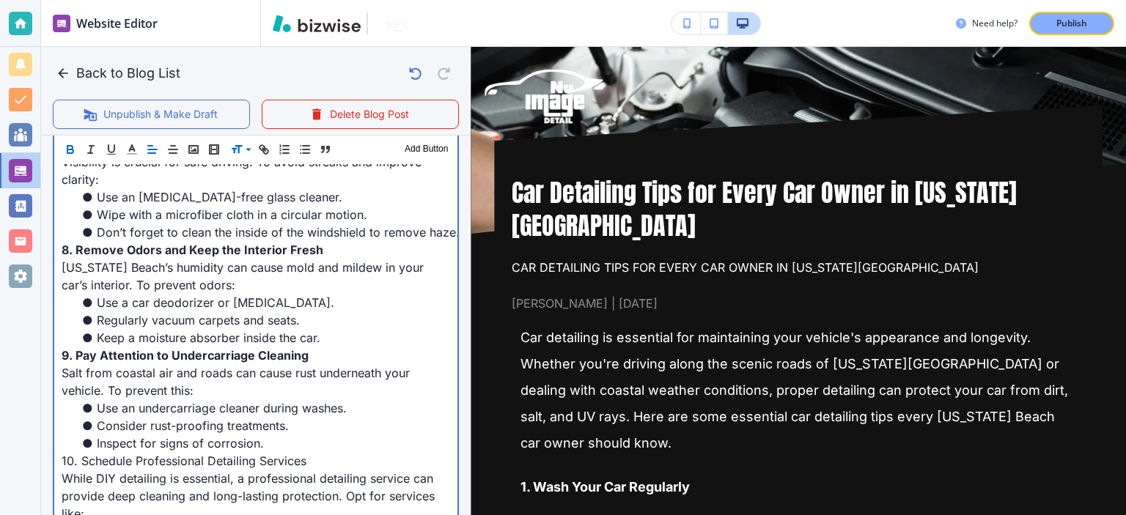
click at [226, 313] on span "Regularly vacuum carpets and seats." at bounding box center [198, 320] width 203 height 15
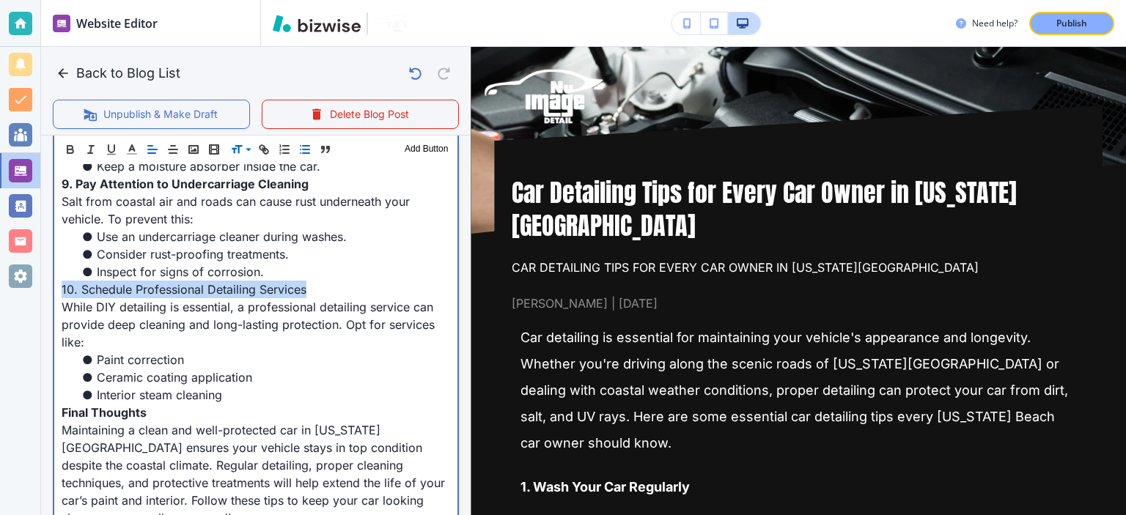
drag, startPoint x: 317, startPoint y: 269, endPoint x: 68, endPoint y: 195, distance: 259.3
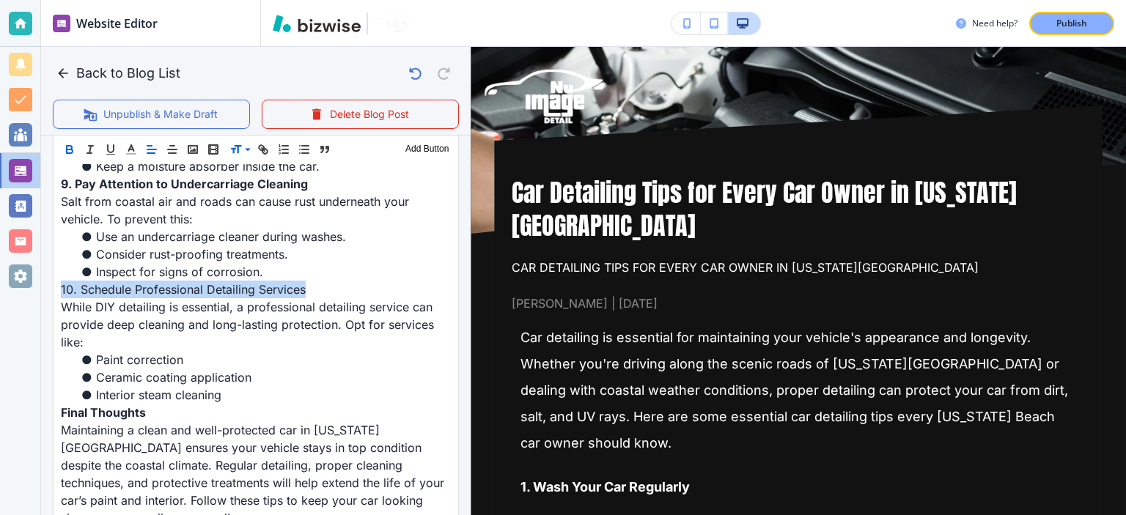
click at [65, 146] on icon "button" at bounding box center [69, 149] width 13 height 13
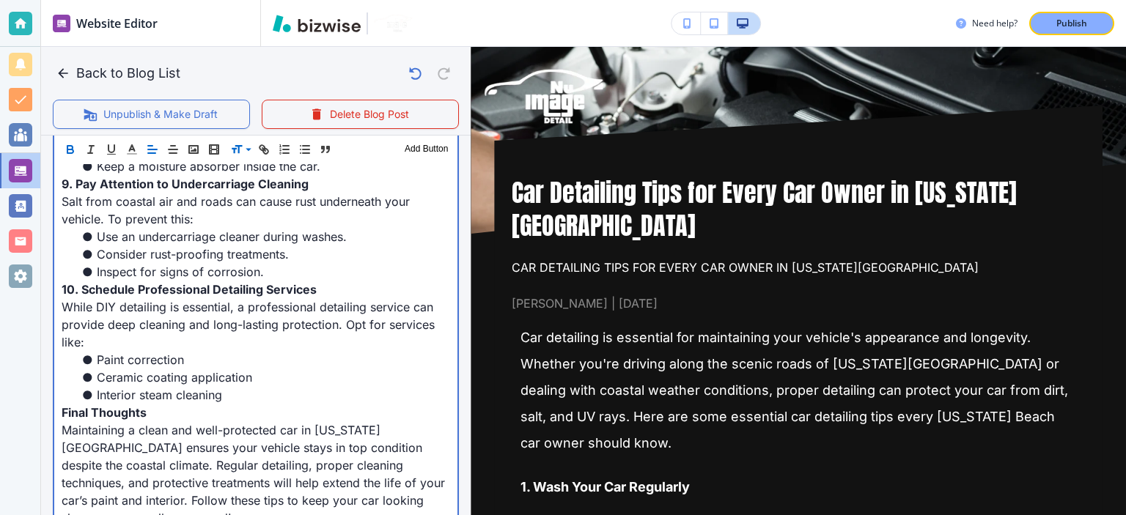
click at [153, 300] on span "While DIY detailing is essential, a professional detailing service can provide …" at bounding box center [250, 325] width 377 height 50
click at [157, 404] on p "Final Thoughts" at bounding box center [256, 413] width 389 height 18
click at [158, 404] on p "Final Thoughts" at bounding box center [256, 413] width 389 height 18
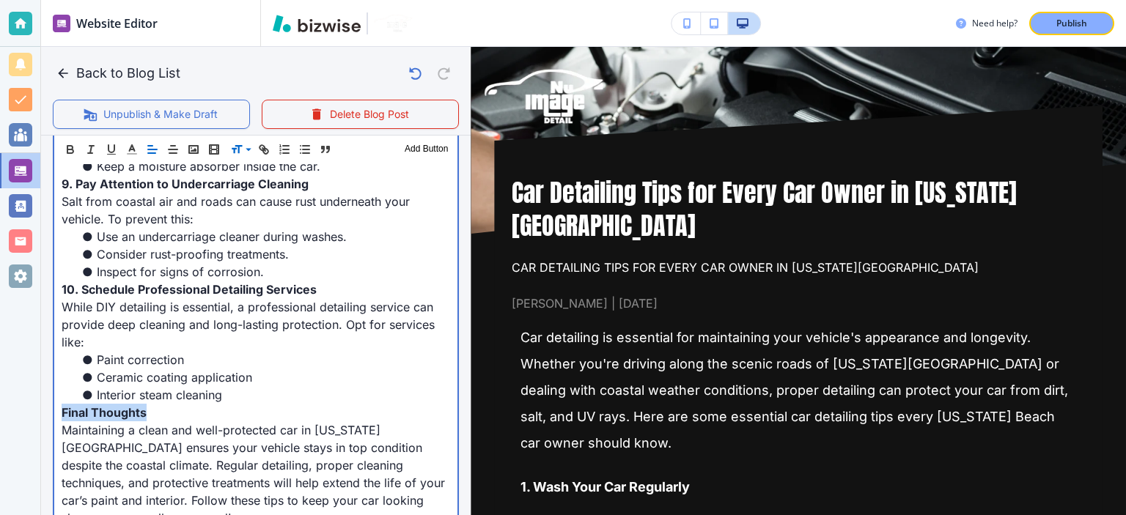
click at [159, 404] on p "Final Thoughts" at bounding box center [256, 413] width 389 height 18
drag, startPoint x: 159, startPoint y: 389, endPoint x: 167, endPoint y: 386, distance: 8.9
click at [159, 404] on p "Final Thoughts" at bounding box center [256, 413] width 389 height 18
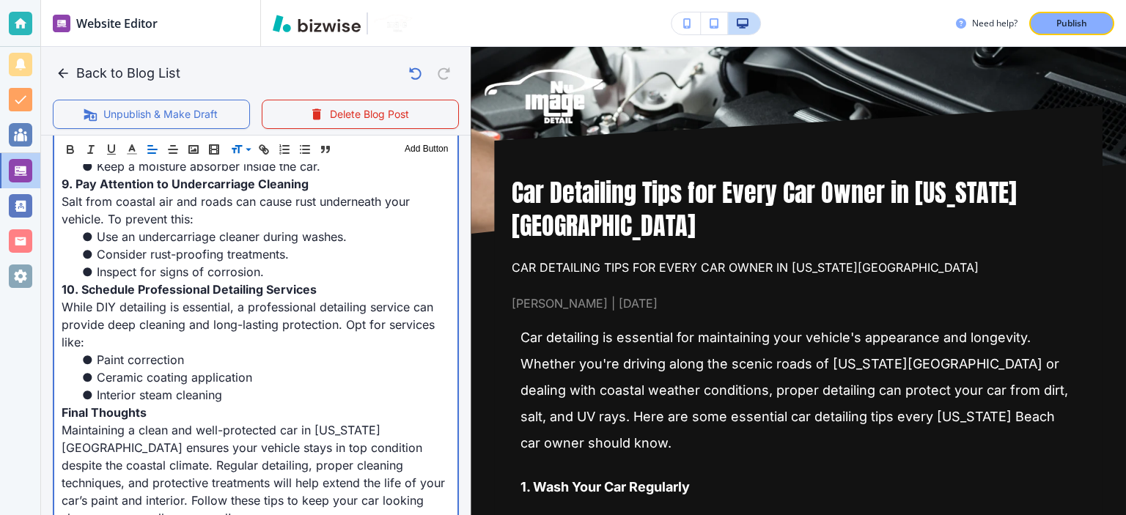
click at [180, 388] on span "Interior steam cleaning" at bounding box center [159, 395] width 125 height 15
drag, startPoint x: 180, startPoint y: 382, endPoint x: 213, endPoint y: 376, distance: 34.2
click at [180, 388] on span "Interior steam cleaning" at bounding box center [159, 395] width 125 height 15
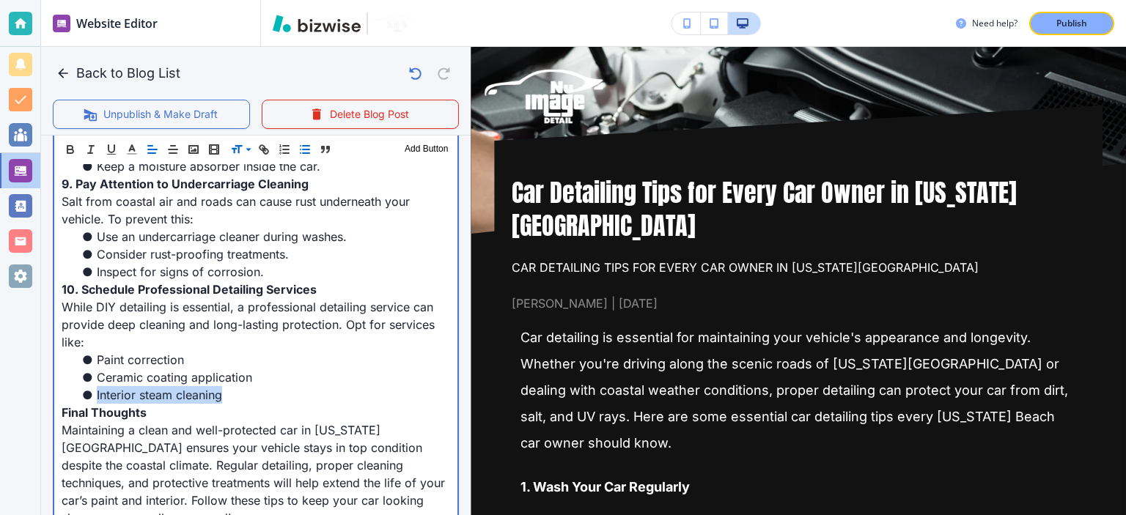
click at [220, 388] on span "Interior steam cleaning" at bounding box center [159, 395] width 125 height 15
click at [227, 370] on span "Ceramic coating application" at bounding box center [174, 377] width 155 height 15
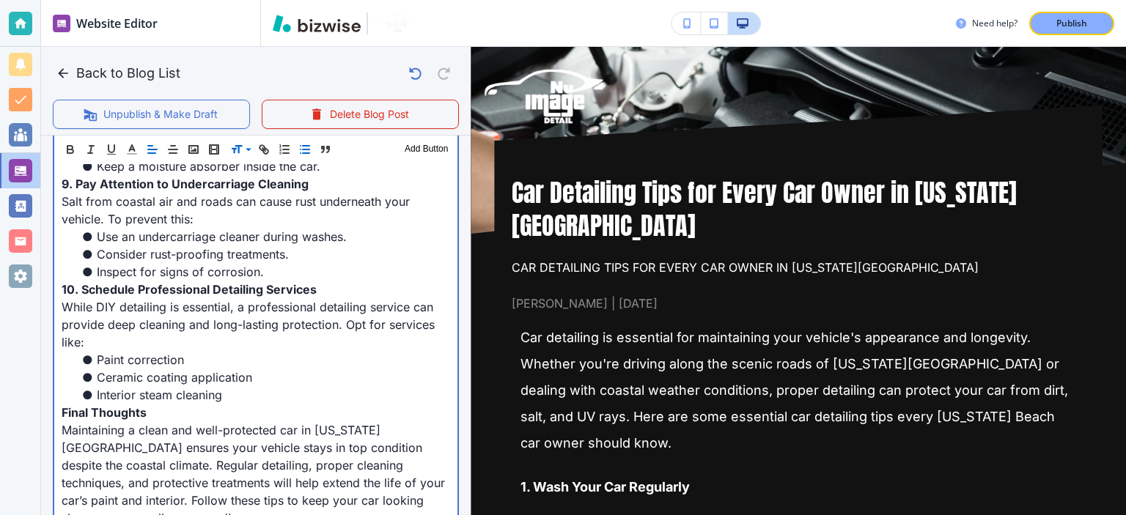
click at [187, 325] on p "While DIY detailing is essential, a professional detailing service can provide …" at bounding box center [256, 324] width 389 height 53
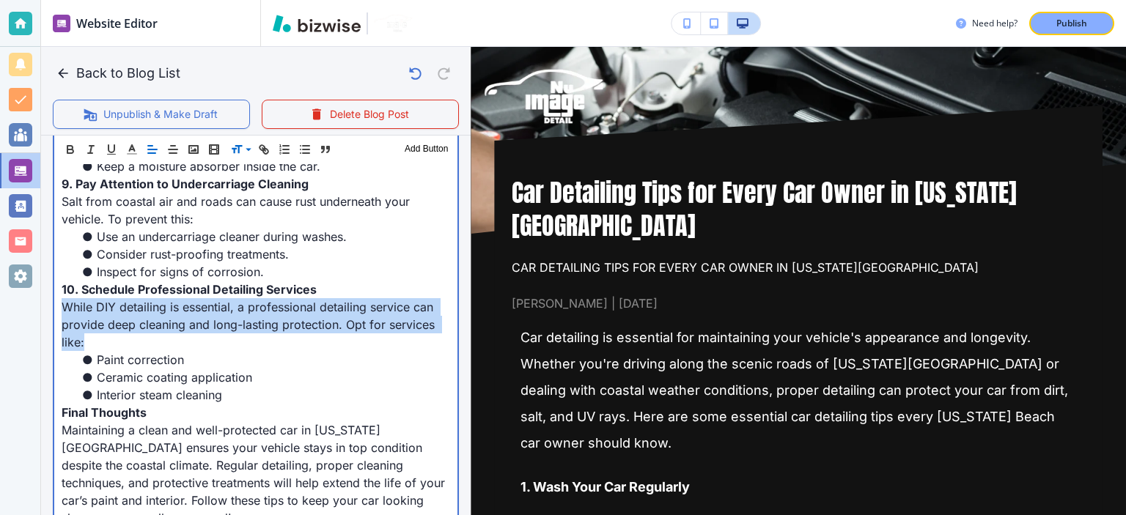
click at [187, 325] on p "While DIY detailing is essential, a professional detailing service can provide …" at bounding box center [256, 324] width 389 height 53
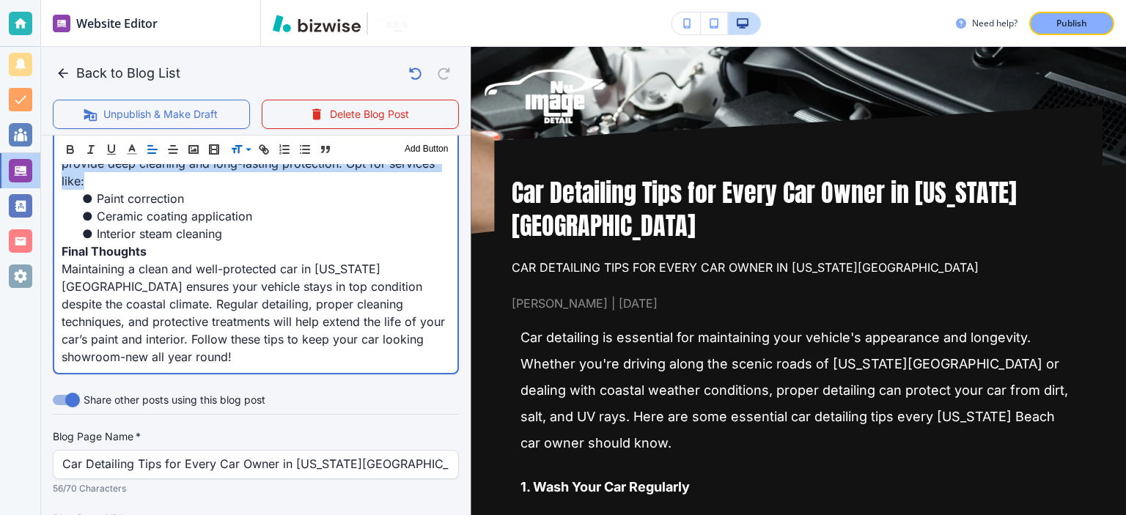
scroll to position [1691, 0]
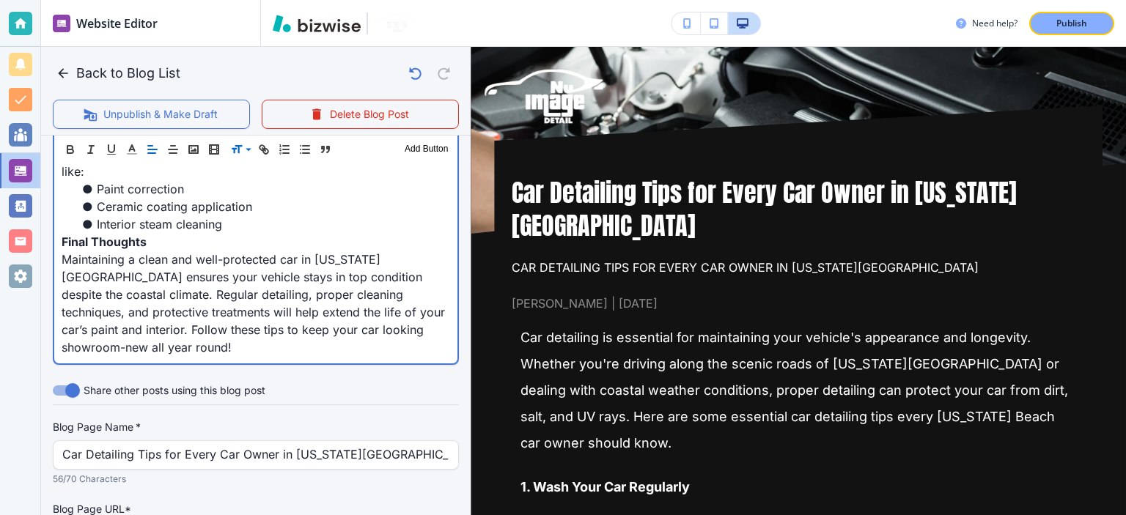
click at [168, 252] on span "Maintaining a clean and well-protected car in [US_STATE][GEOGRAPHIC_DATA] ensur…" at bounding box center [255, 303] width 387 height 103
click at [171, 233] on p "Final Thoughts" at bounding box center [256, 242] width 389 height 18
click at [265, 265] on p "Maintaining a clean and well-protected car in [US_STATE][GEOGRAPHIC_DATA] ensur…" at bounding box center [256, 304] width 389 height 106
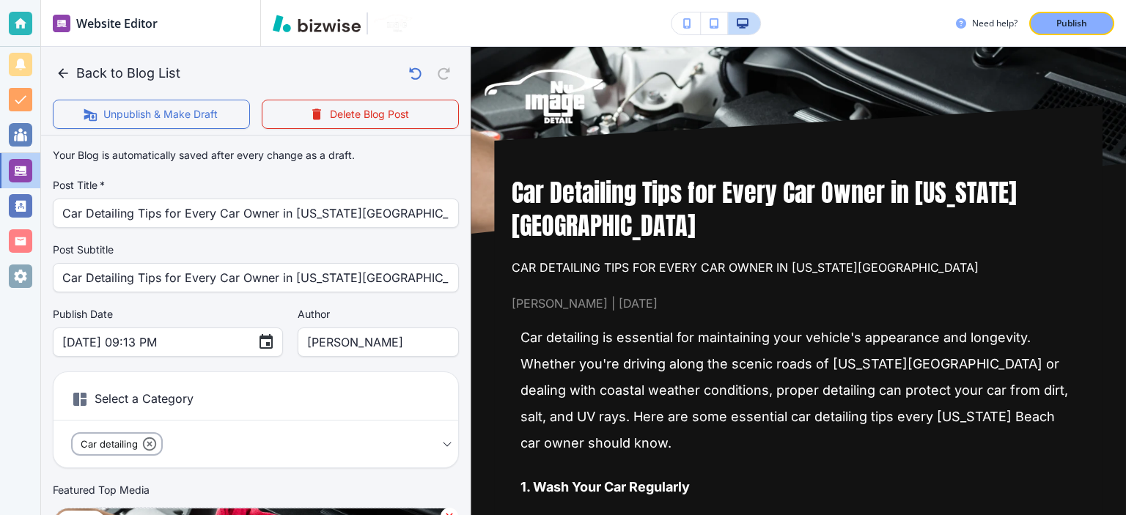
scroll to position [342, 0]
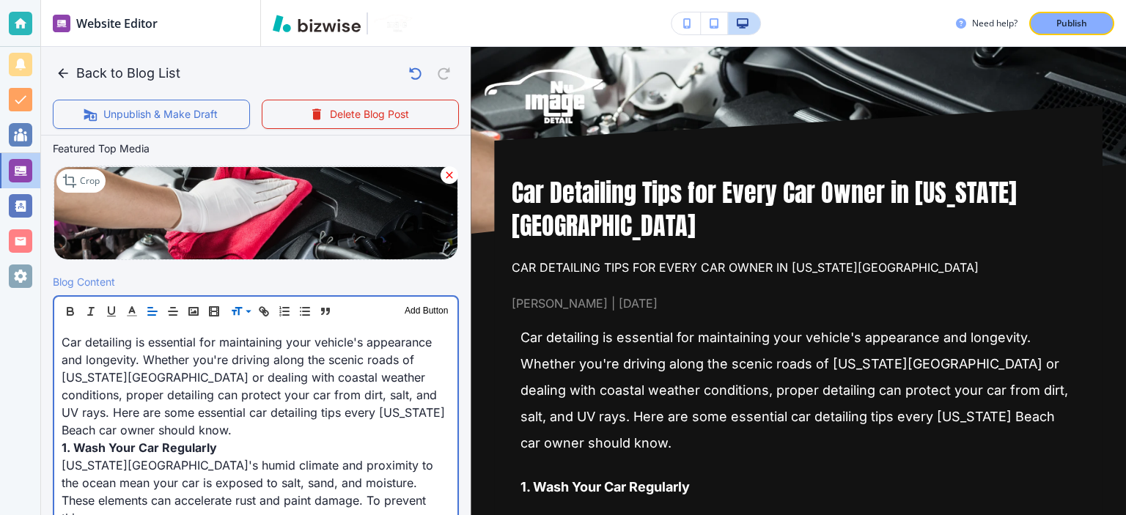
click at [255, 377] on span "Car detailing is essential for maintaining your vehicle's appearance and longev…" at bounding box center [255, 386] width 387 height 103
click at [295, 365] on span "Car detailing is essential for maintaining your vehicle's appearance and longev…" at bounding box center [255, 386] width 387 height 103
click at [337, 365] on span "Car detailing is essential for maintaining your vehicle's appearance and longev…" at bounding box center [255, 386] width 387 height 103
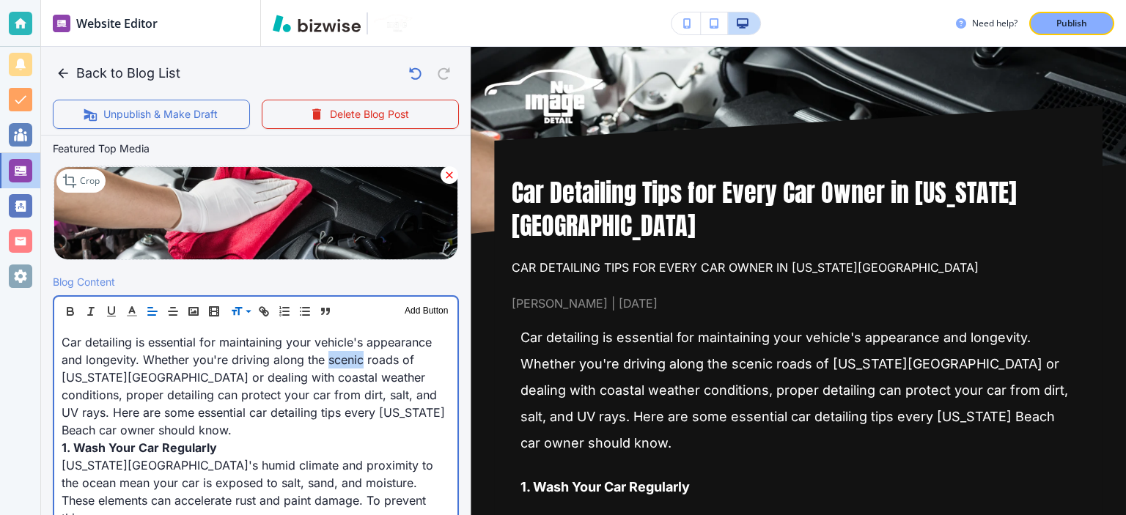
click at [361, 360] on span "Car detailing is essential for maintaining your vehicle's appearance and longev…" at bounding box center [255, 386] width 387 height 103
click at [408, 360] on span "Car detailing is essential for maintaining your vehicle's appearance and longev…" at bounding box center [255, 386] width 387 height 103
drag, startPoint x: 342, startPoint y: 360, endPoint x: 353, endPoint y: 361, distance: 11.0
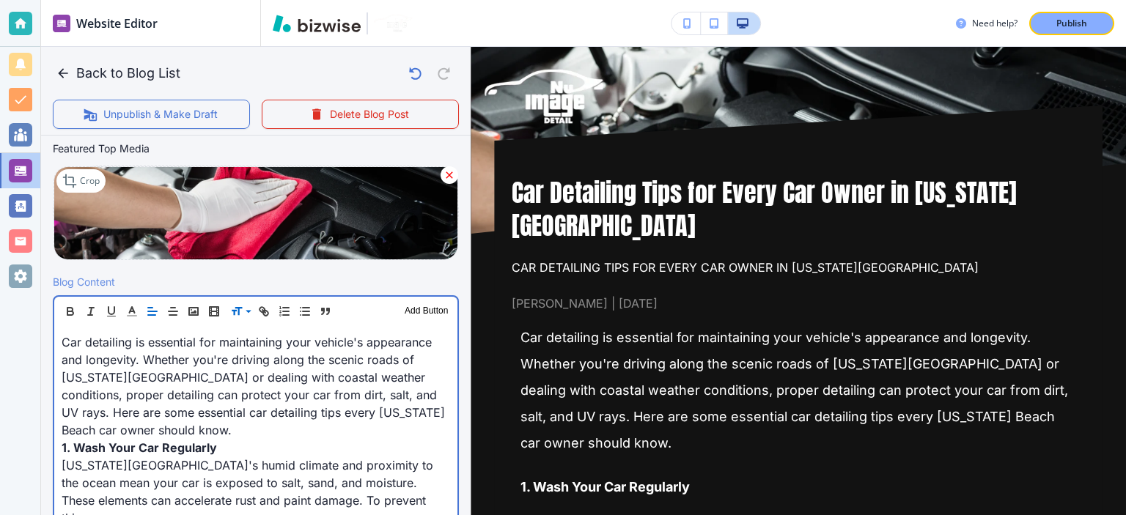
click at [342, 361] on span "Car detailing is essential for maintaining your vehicle's appearance and longev…" at bounding box center [255, 386] width 387 height 103
click at [386, 361] on span "Car detailing is essential for maintaining your vehicle's appearance and longev…" at bounding box center [255, 386] width 387 height 103
click at [254, 387] on span "Car detailing is essential for maintaining your vehicle's appearance and longev…" at bounding box center [255, 386] width 387 height 103
click at [311, 380] on span "Car detailing is essential for maintaining your vehicle's appearance and longev…" at bounding box center [255, 386] width 387 height 103
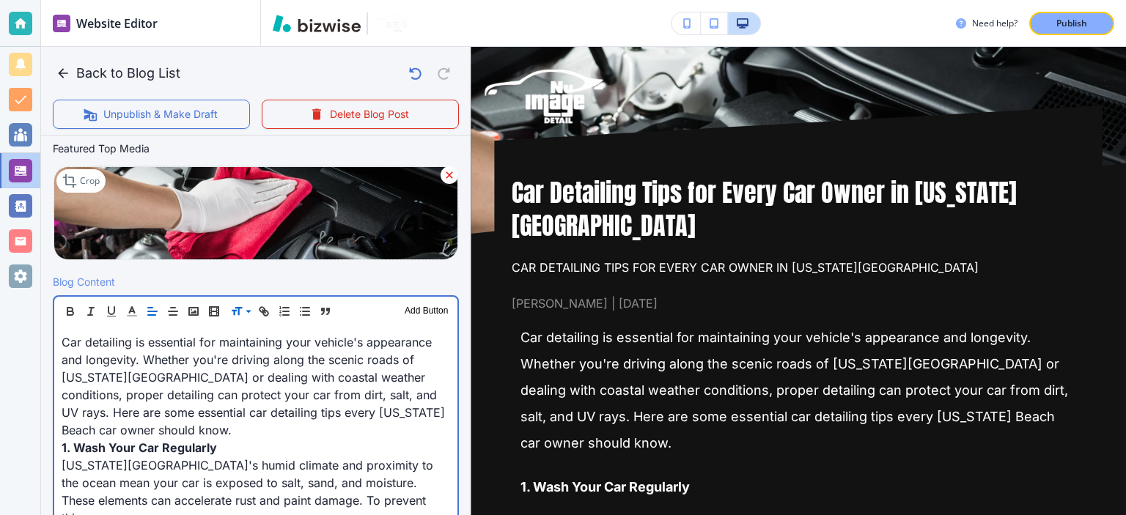
click at [324, 389] on span "Car detailing is essential for maintaining your vehicle's appearance and longev…" at bounding box center [255, 386] width 387 height 103
click at [345, 386] on span "Car detailing is essential for maintaining your vehicle's appearance and longev…" at bounding box center [255, 386] width 387 height 103
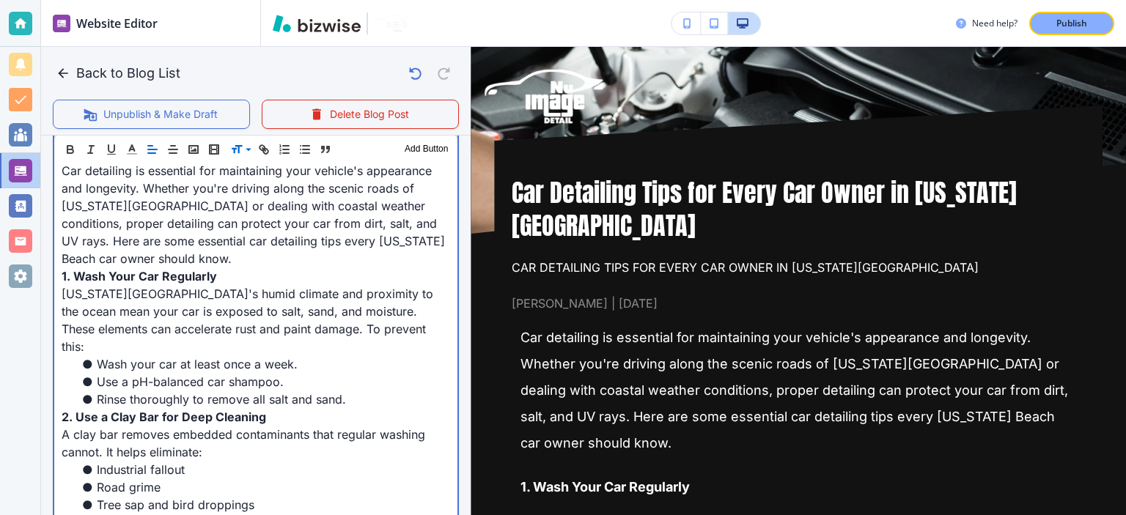
click at [355, 310] on span "[US_STATE][GEOGRAPHIC_DATA]'s humid climate and proximity to the ocean mean you…" at bounding box center [249, 320] width 375 height 67
click at [397, 301] on p "[US_STATE][GEOGRAPHIC_DATA]'s humid climate and proximity to the ocean mean you…" at bounding box center [256, 320] width 389 height 70
click at [412, 306] on span "[US_STATE][GEOGRAPHIC_DATA]'s humid climate and proximity to the ocean mean you…" at bounding box center [249, 320] width 375 height 67
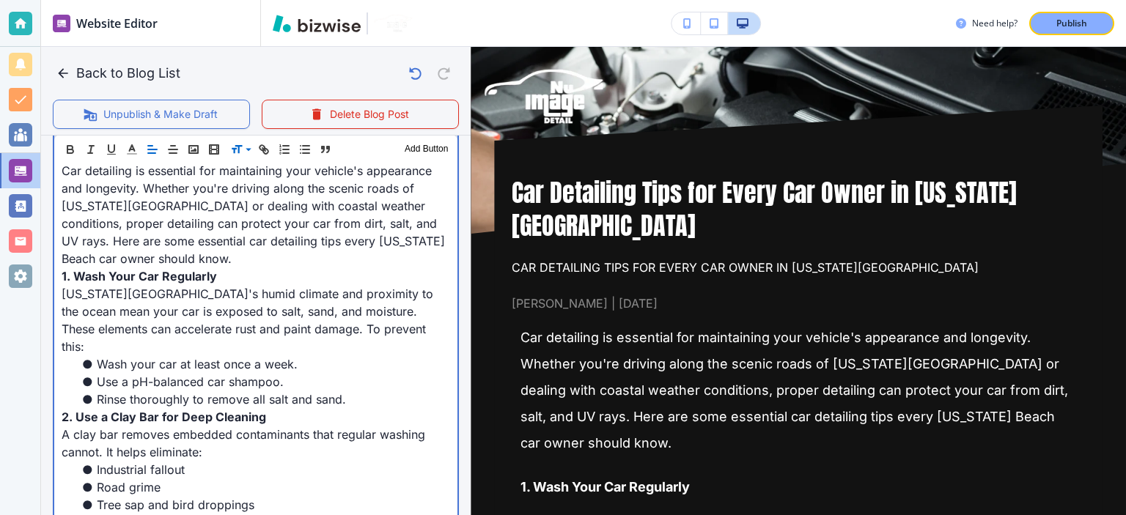
click at [393, 306] on span "[US_STATE][GEOGRAPHIC_DATA]'s humid climate and proximity to the ocean mean you…" at bounding box center [249, 320] width 375 height 67
click at [392, 307] on span "[US_STATE][GEOGRAPHIC_DATA]'s humid climate and proximity to the ocean mean you…" at bounding box center [249, 320] width 375 height 67
click at [216, 357] on span "Wash your car at least once a week." at bounding box center [197, 364] width 201 height 15
click at [170, 320] on span "[US_STATE][GEOGRAPHIC_DATA]'s humid climate and proximity to the ocean mean you…" at bounding box center [249, 320] width 375 height 67
click at [214, 285] on p "[US_STATE][GEOGRAPHIC_DATA]'s humid climate and proximity to the ocean mean you…" at bounding box center [256, 320] width 389 height 70
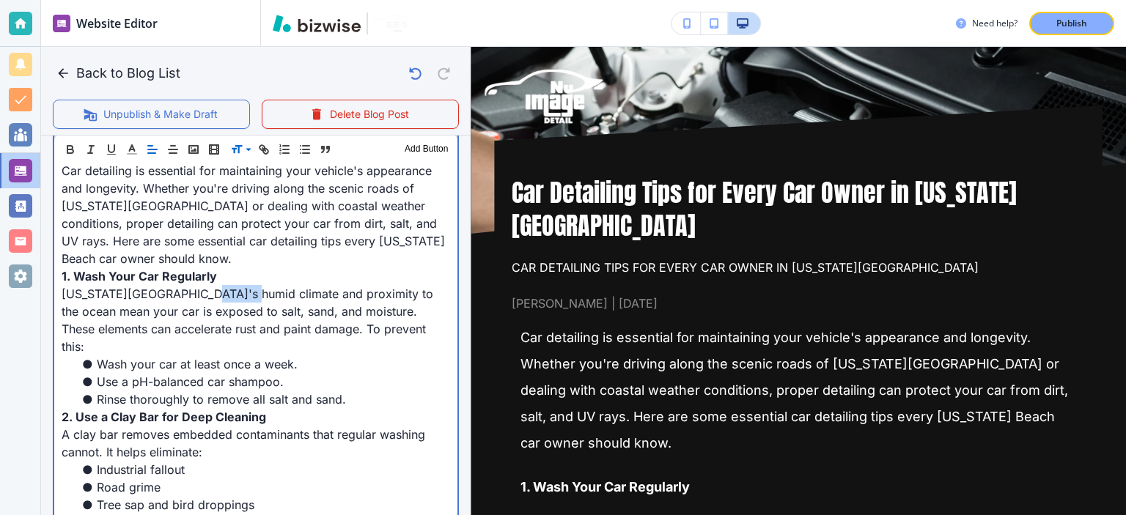
click at [214, 285] on p "[US_STATE][GEOGRAPHIC_DATA]'s humid climate and proximity to the ocean mean you…" at bounding box center [256, 320] width 389 height 70
click at [252, 298] on span "[US_STATE][GEOGRAPHIC_DATA]'s humid climate and proximity to the ocean mean you…" at bounding box center [249, 320] width 375 height 67
click at [308, 291] on span "[US_STATE][GEOGRAPHIC_DATA]'s humid climate and proximity to the ocean mean you…" at bounding box center [249, 320] width 375 height 67
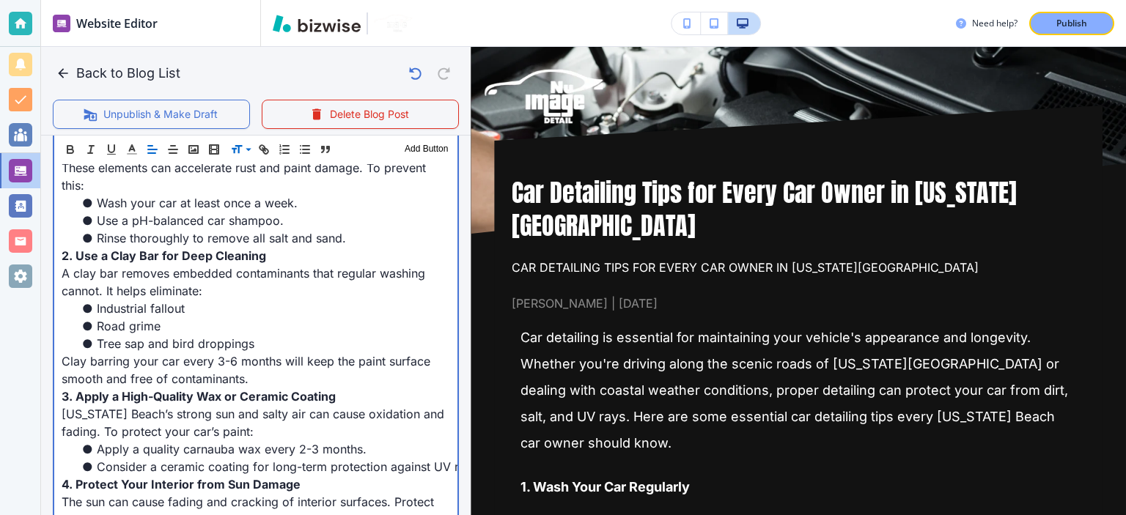
scroll to position [684, 0]
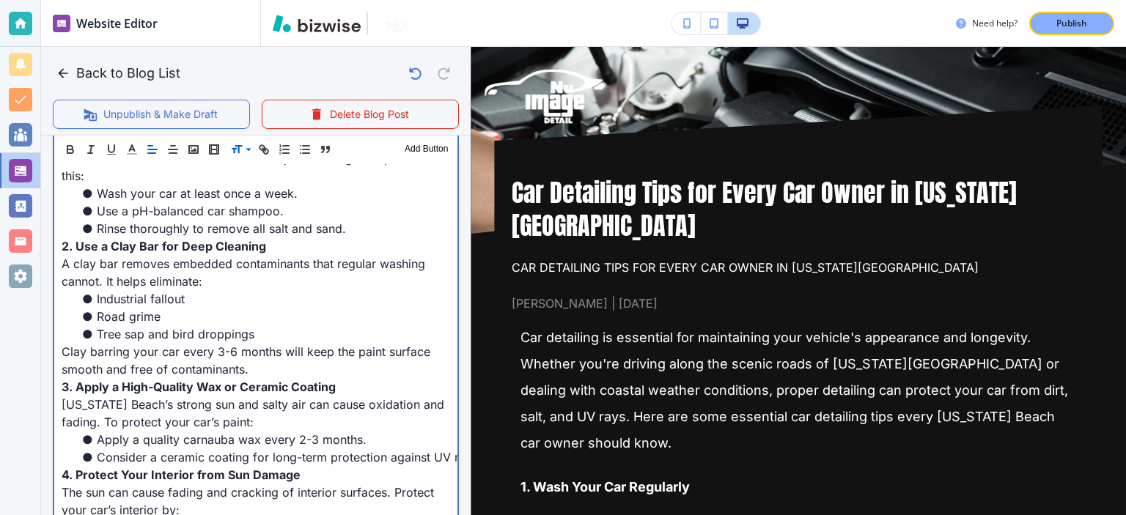
click at [281, 345] on span "Clay barring your car every 3-6 months will keep the paint surface smooth and f…" at bounding box center [248, 361] width 372 height 32
click at [311, 345] on span "Clay barring your car every 3-6 months will keep the paint surface smooth and f…" at bounding box center [248, 361] width 372 height 32
click at [356, 345] on span "Clay barring your car every 3-6 months will keep the paint surface smooth and f…" at bounding box center [248, 361] width 372 height 32
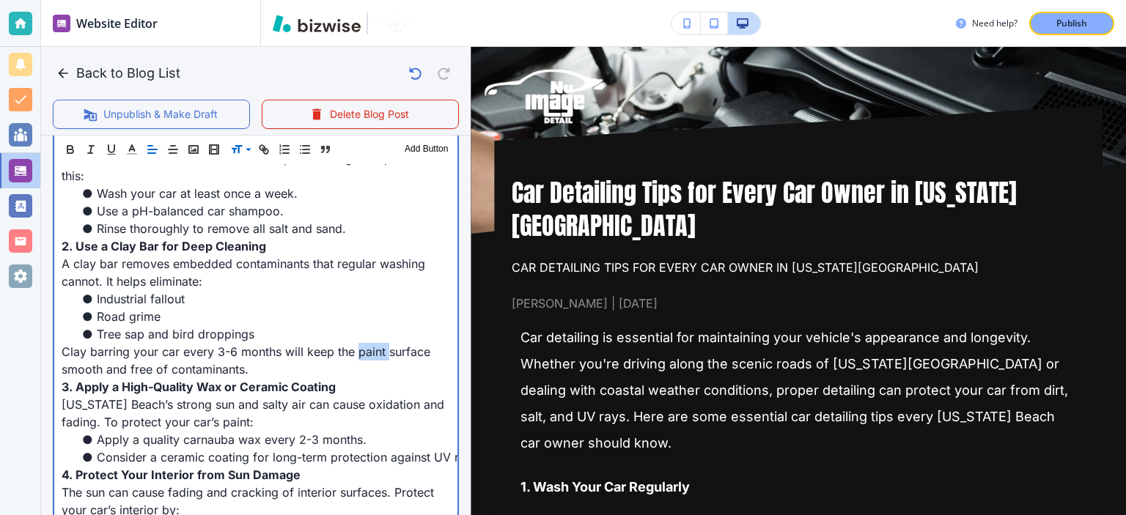
drag, startPoint x: 356, startPoint y: 331, endPoint x: 372, endPoint y: 334, distance: 16.4
click at [356, 345] on span "Clay barring your car every 3-6 months will keep the paint surface smooth and f…" at bounding box center [248, 361] width 372 height 32
click at [385, 345] on span "Clay barring your car every 3-6 months will keep the paint surface smooth and f…" at bounding box center [248, 361] width 372 height 32
click at [411, 345] on span "Clay barring your car every 3-6 months will keep the paint surface smooth and f…" at bounding box center [248, 361] width 372 height 32
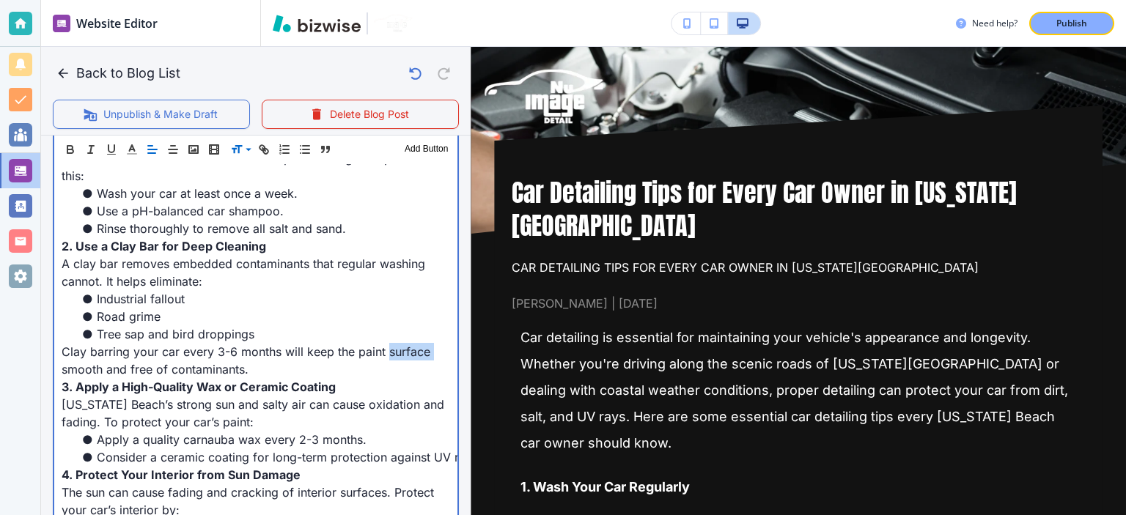
click at [411, 345] on span "Clay barring your car every 3-6 months will keep the paint surface smooth and f…" at bounding box center [248, 361] width 372 height 32
click at [138, 397] on span "[US_STATE] Beach’s strong sun and salty air can cause oxidation and fading. To …" at bounding box center [255, 413] width 386 height 32
click at [284, 397] on span "[US_STATE] Beach’s strong sun and salty air can cause oxidation and fading. To …" at bounding box center [255, 413] width 386 height 32
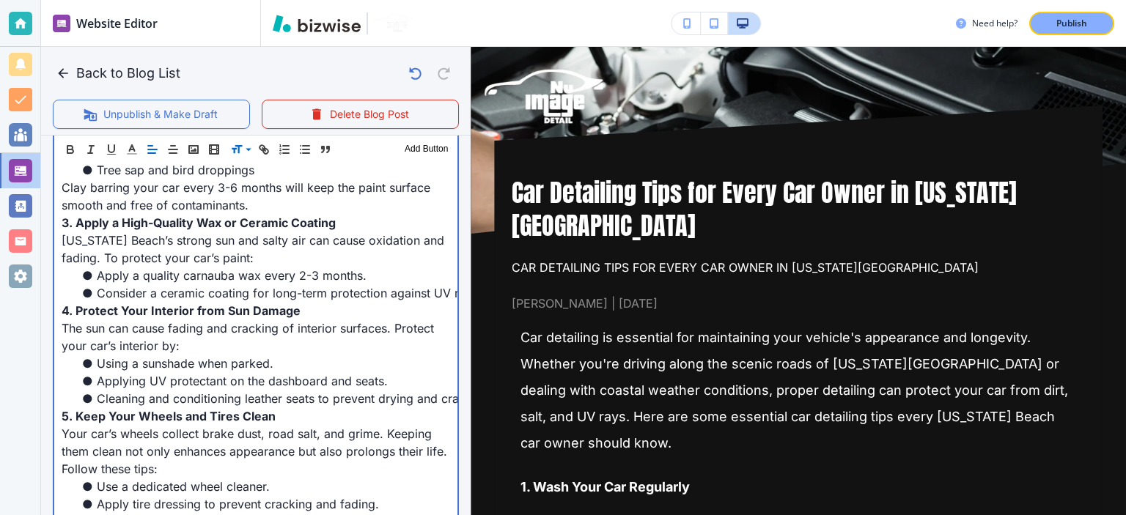
scroll to position [855, 0]
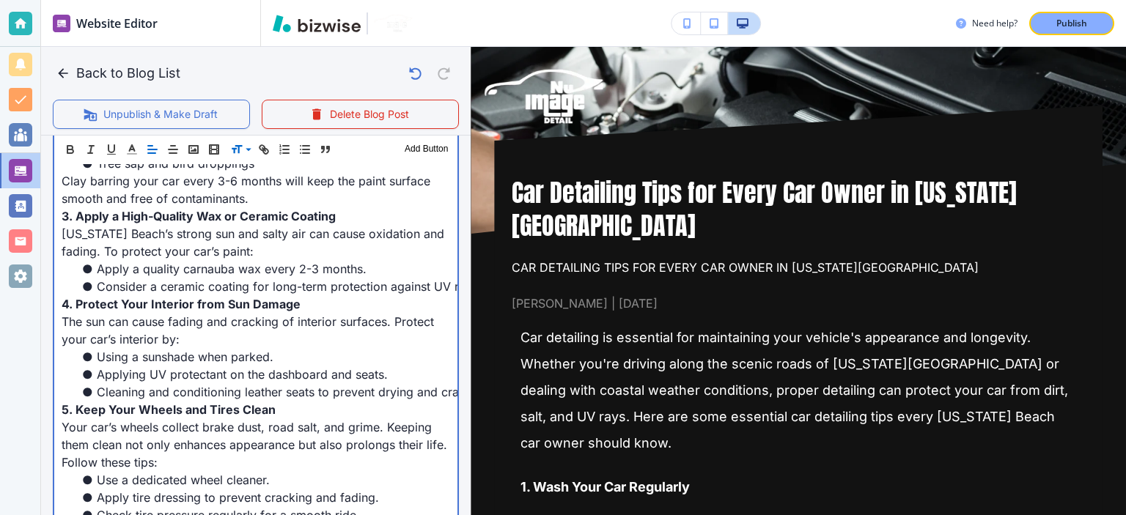
click at [174, 262] on span "Apply a quality carnauba wax every 2-3 months." at bounding box center [232, 269] width 270 height 15
click at [224, 262] on span "Apply a quality carnauba wax every 2-3 months." at bounding box center [232, 269] width 270 height 15
click at [308, 262] on span "Apply a quality carnauba wax every 2-3 months." at bounding box center [232, 269] width 270 height 15
click at [352, 278] on li "Consider a ceramic coating for long-term protection against UV rays and environ…" at bounding box center [264, 287] width 371 height 18
click at [371, 279] on span "Consider a ceramic coating for long-term protection against UV rays and environ…" at bounding box center [371, 286] width 548 height 15
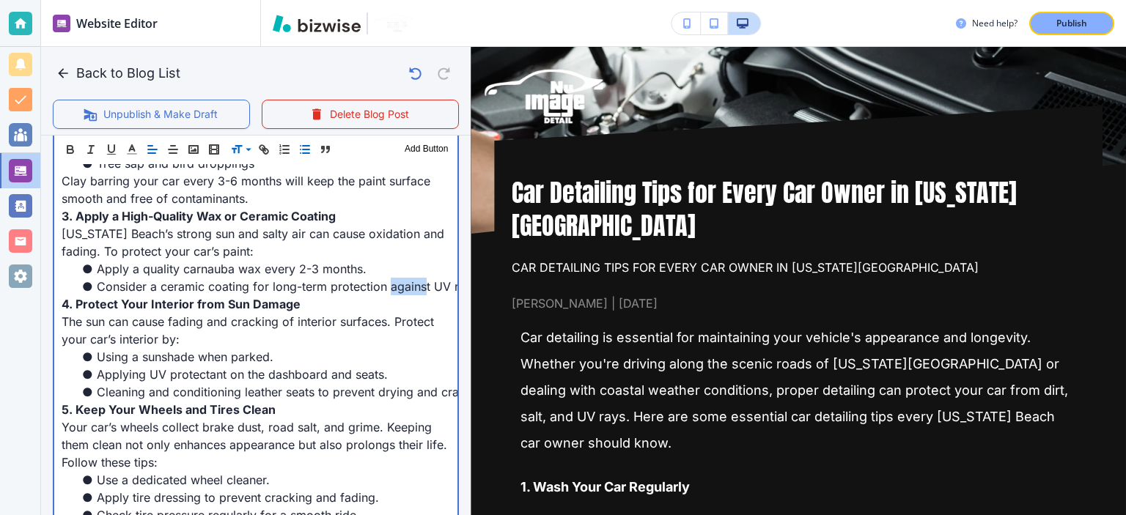
drag, startPoint x: 391, startPoint y: 268, endPoint x: 425, endPoint y: 272, distance: 34.7
click at [425, 279] on span "Consider a ceramic coating for long-term protection against UV rays and environ…" at bounding box center [371, 286] width 548 height 15
click at [331, 315] on span "The sun can cause fading and cracking of interior surfaces. Protect your car’s …" at bounding box center [250, 331] width 376 height 32
click at [330, 315] on span "The sun can cause fading and cracking of interior surfaces. Protect your car’s …" at bounding box center [250, 331] width 376 height 32
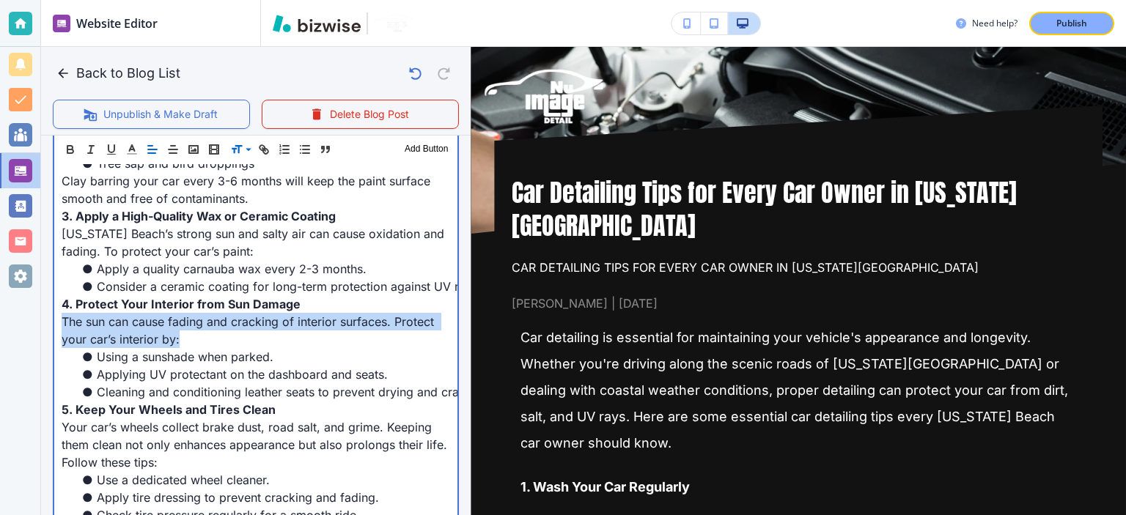
click at [330, 315] on span "The sun can cause fading and cracking of interior surfaces. Protect your car’s …" at bounding box center [250, 331] width 376 height 32
click at [364, 315] on span "The sun can cause fading and cracking of interior surfaces. Protect your car’s …" at bounding box center [250, 331] width 376 height 32
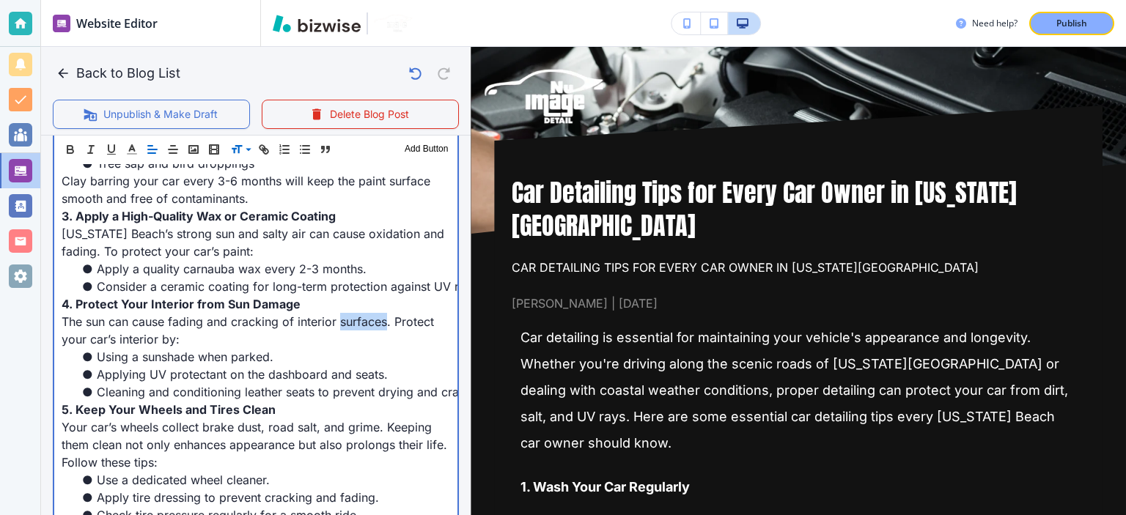
click at [364, 315] on span "The sun can cause fading and cracking of interior surfaces. Protect your car’s …" at bounding box center [250, 331] width 376 height 32
click at [402, 315] on span "The sun can cause fading and cracking of interior surfaces. Protect your car’s …" at bounding box center [250, 331] width 376 height 32
click at [427, 315] on span "The sun can cause fading and cracking of interior surfaces. Protect your car’s …" at bounding box center [250, 331] width 376 height 32
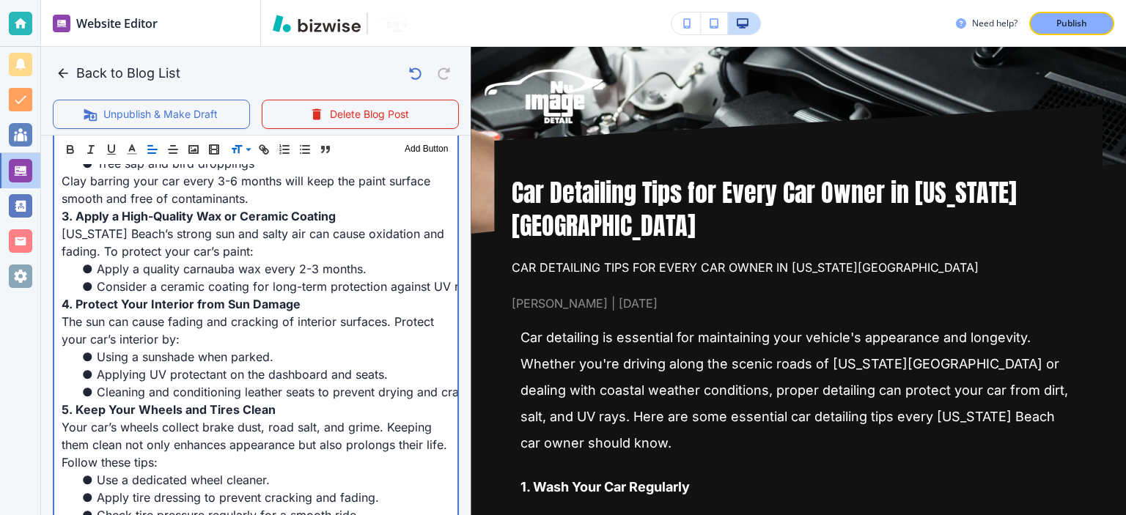
click at [340, 316] on p "The sun can cause fading and cracking of interior surfaces. Protect your car’s …" at bounding box center [256, 330] width 389 height 35
click at [340, 315] on span "The sun can cause fading and cracking of interior surfaces. Protect your car’s …" at bounding box center [250, 331] width 376 height 32
click at [375, 315] on span "The sun can cause fading and cracking of interior surfaces. Protect your car’s …" at bounding box center [250, 331] width 376 height 32
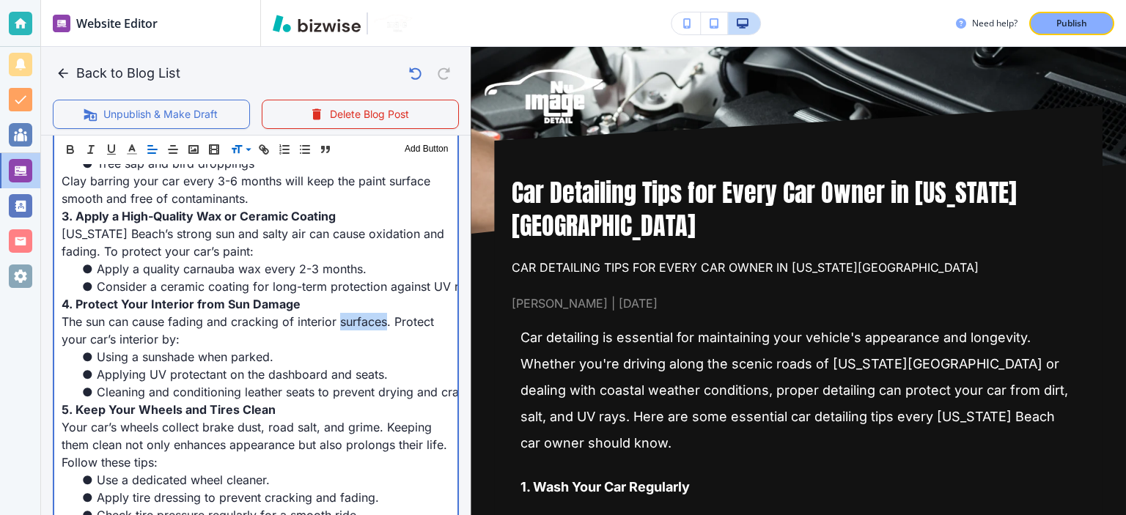
click at [375, 315] on span "The sun can cause fading and cracking of interior surfaces. Protect your car’s …" at bounding box center [250, 331] width 376 height 32
click at [317, 315] on span "The sun can cause fading and cracking of interior surfaces. Protect your car’s …" at bounding box center [250, 331] width 376 height 32
click at [361, 315] on span "The sun can cause fading and cracking of interior surfaces. Protect your car’s …" at bounding box center [250, 331] width 376 height 32
drag, startPoint x: 361, startPoint y: 301, endPoint x: 371, endPoint y: 301, distance: 10.3
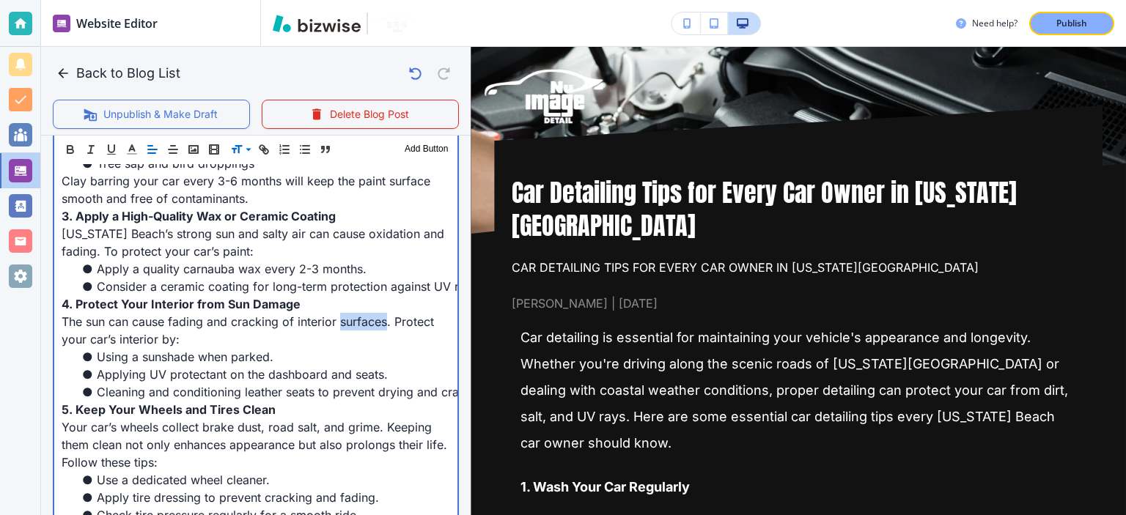
click at [361, 315] on span "The sun can cause fading and cracking of interior surfaces. Protect your car’s …" at bounding box center [250, 331] width 376 height 32
click at [408, 315] on span "The sun can cause fading and cracking of interior surfaces. Protect your car’s …" at bounding box center [250, 331] width 376 height 32
click at [249, 317] on p "The sun can cause fading and cracking of interior surfaces. Protect your car’s …" at bounding box center [256, 330] width 389 height 35
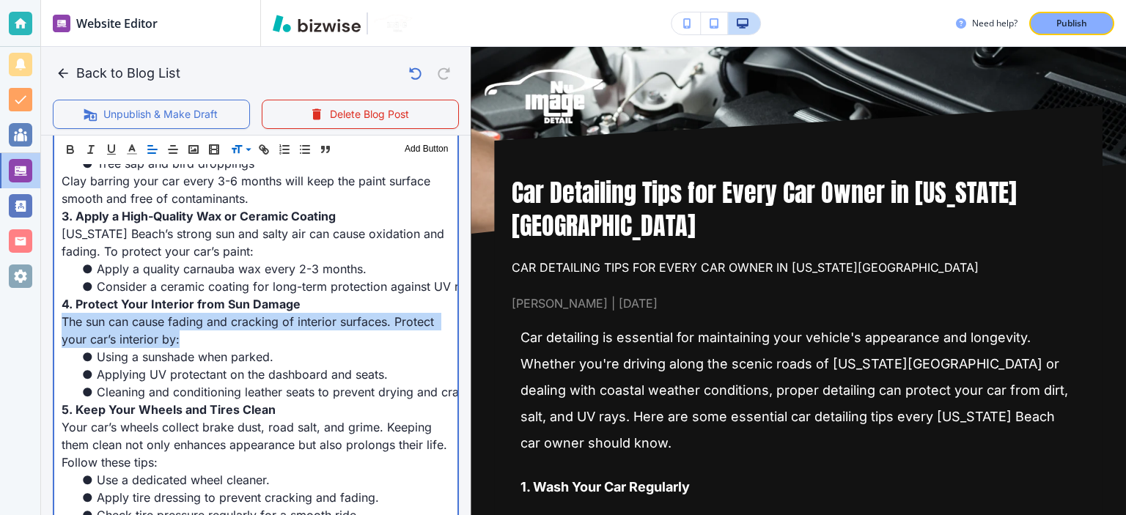
click at [249, 317] on p "The sun can cause fading and cracking of interior surfaces. Protect your car’s …" at bounding box center [256, 330] width 389 height 35
click at [249, 316] on p "The sun can cause fading and cracking of interior surfaces. Protect your car’s …" at bounding box center [256, 330] width 389 height 35
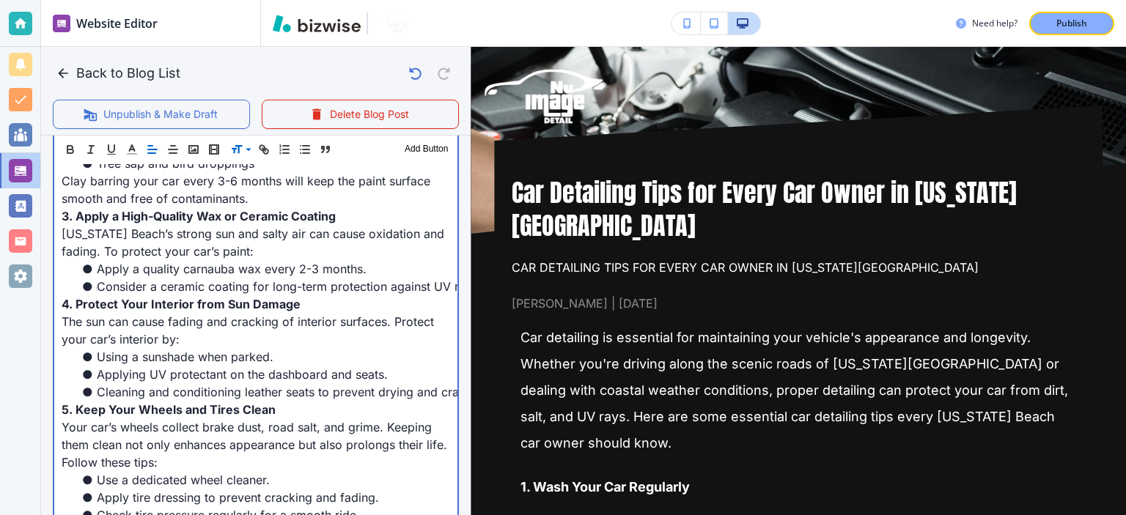
click at [263, 315] on span "The sun can cause fading and cracking of interior surfaces. Protect your car’s …" at bounding box center [250, 331] width 376 height 32
click at [310, 315] on span "The sun can cause fading and cracking of interior surfaces. Protect your car’s …" at bounding box center [250, 331] width 376 height 32
click at [397, 313] on p "The sun can cause fading and cracking of interior surfaces. Protect your car’s …" at bounding box center [256, 330] width 389 height 35
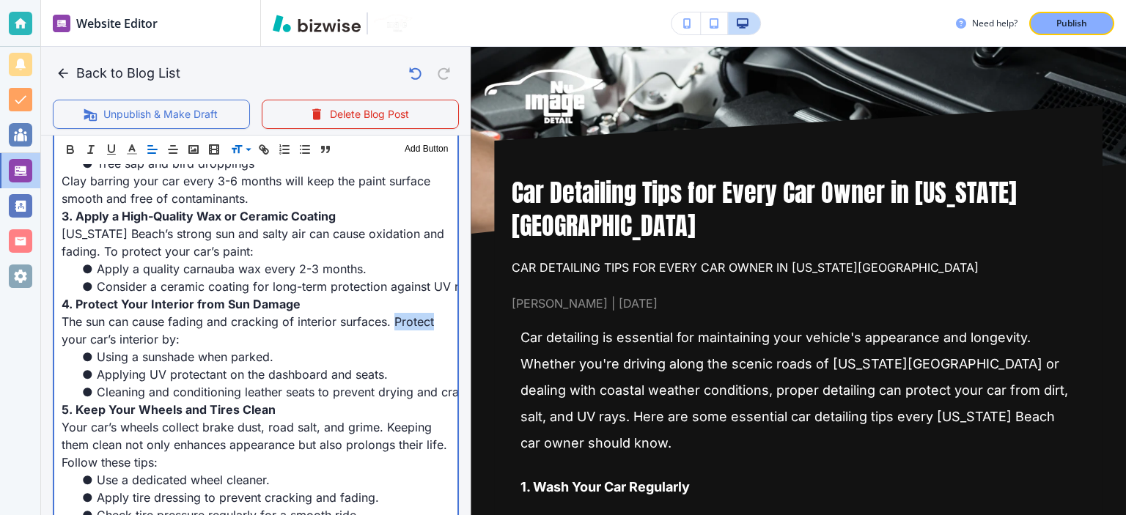
click at [397, 313] on p "The sun can cause fading and cracking of interior surfaces. Protect your car’s …" at bounding box center [256, 330] width 389 height 35
click at [424, 315] on span "The sun can cause fading and cracking of interior surfaces. Protect your car’s …" at bounding box center [250, 331] width 376 height 32
click at [302, 385] on span "Cleaning and conditioning leather seats to prevent drying and cracking." at bounding box center [295, 392] width 396 height 15
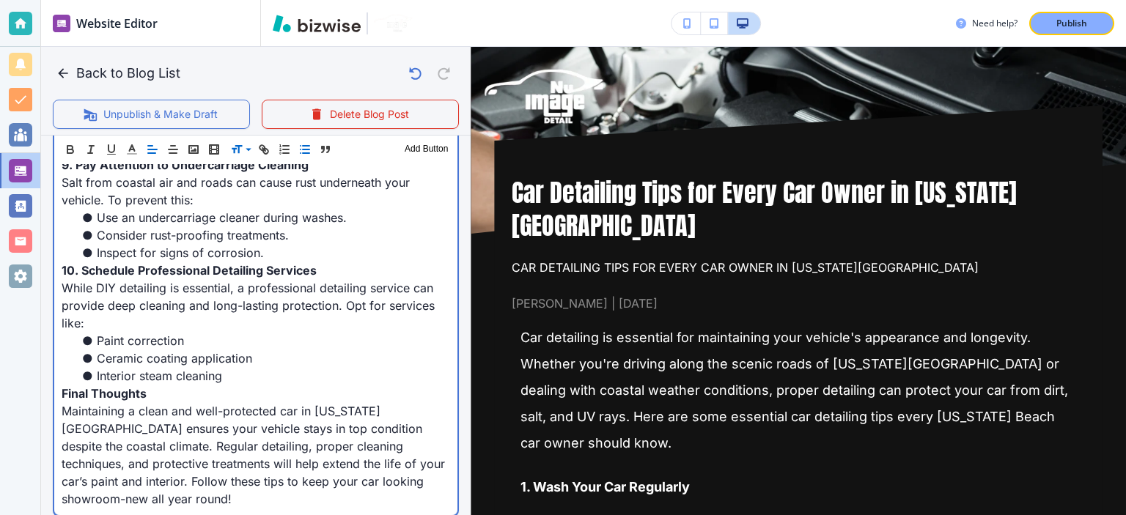
scroll to position [1555, 0]
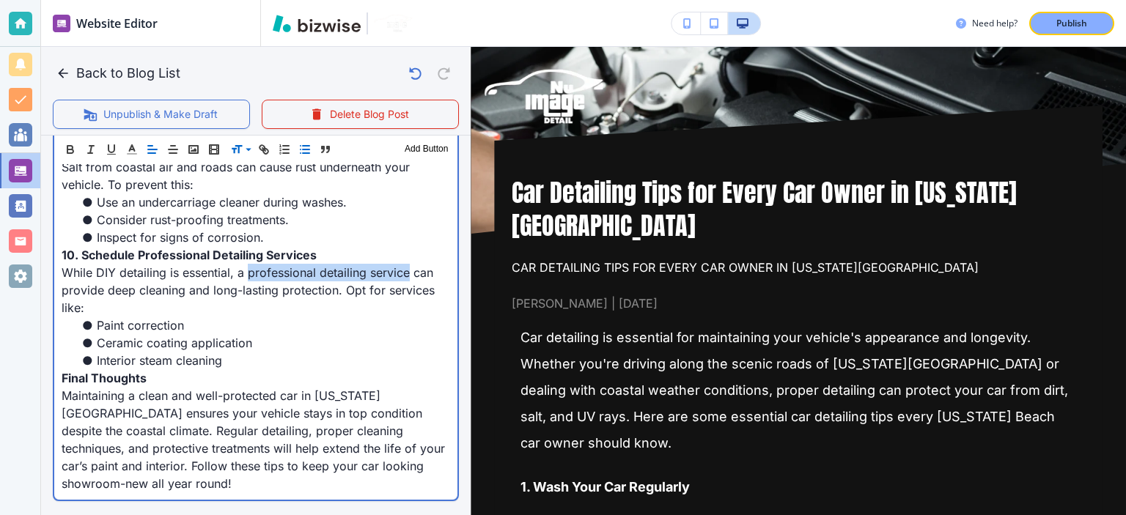
drag, startPoint x: 249, startPoint y: 251, endPoint x: 405, endPoint y: 249, distance: 156.2
click at [405, 265] on span "While DIY detailing is essential, a professional detailing service can provide …" at bounding box center [250, 290] width 377 height 50
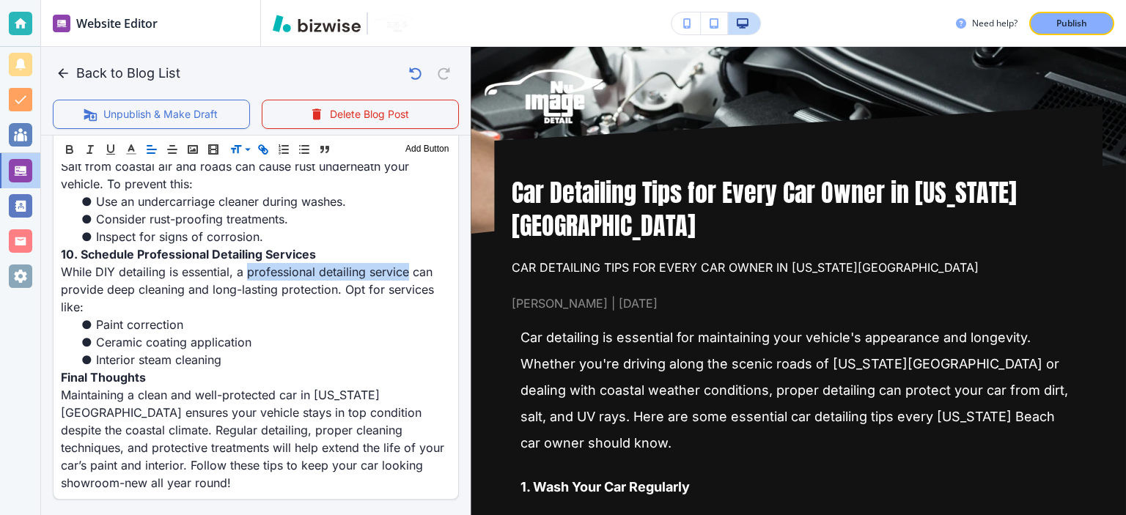
click at [262, 148] on line "button" at bounding box center [263, 149] width 3 height 3
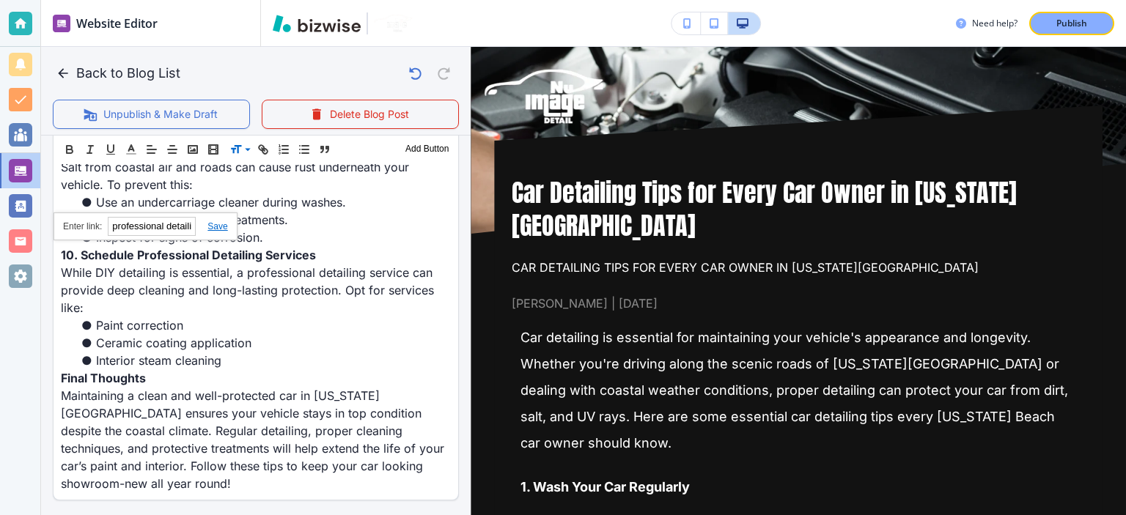
paste input "[URL][DOMAIN_NAME]"
type input "[URL][DOMAIN_NAME]"
click at [216, 227] on link at bounding box center [212, 226] width 32 height 10
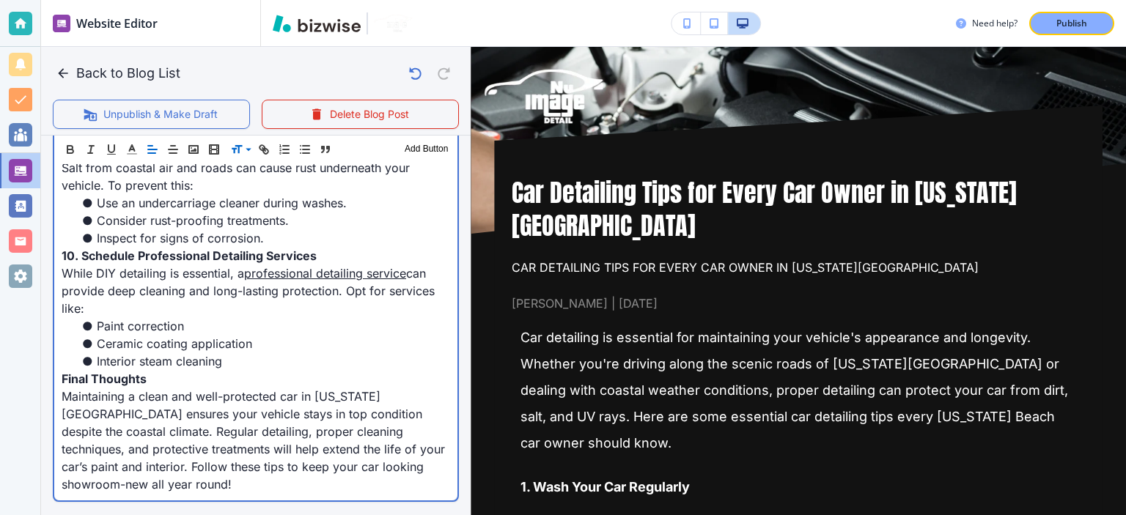
scroll to position [0, 0]
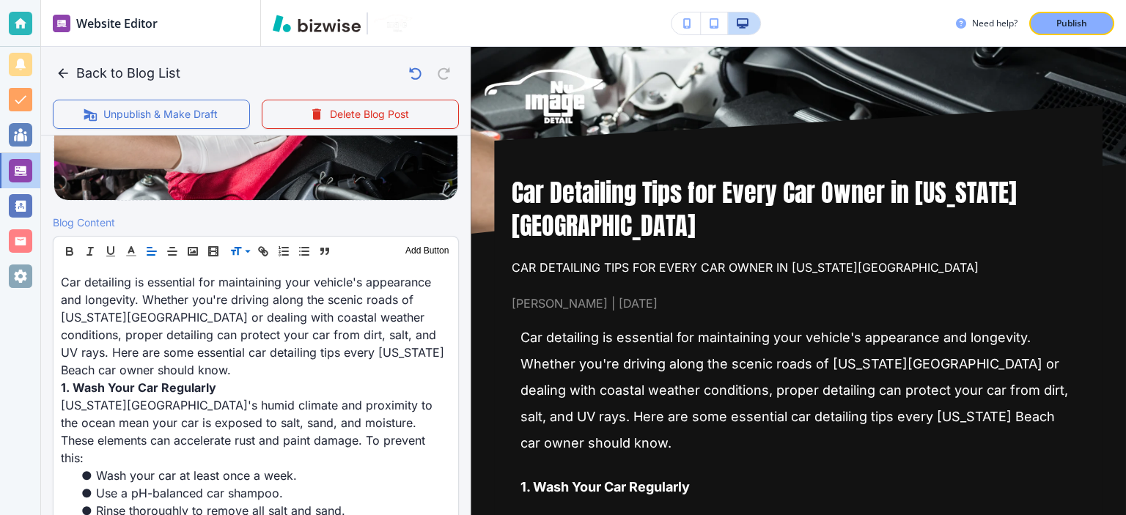
click at [274, 231] on div at bounding box center [256, 233] width 406 height 6
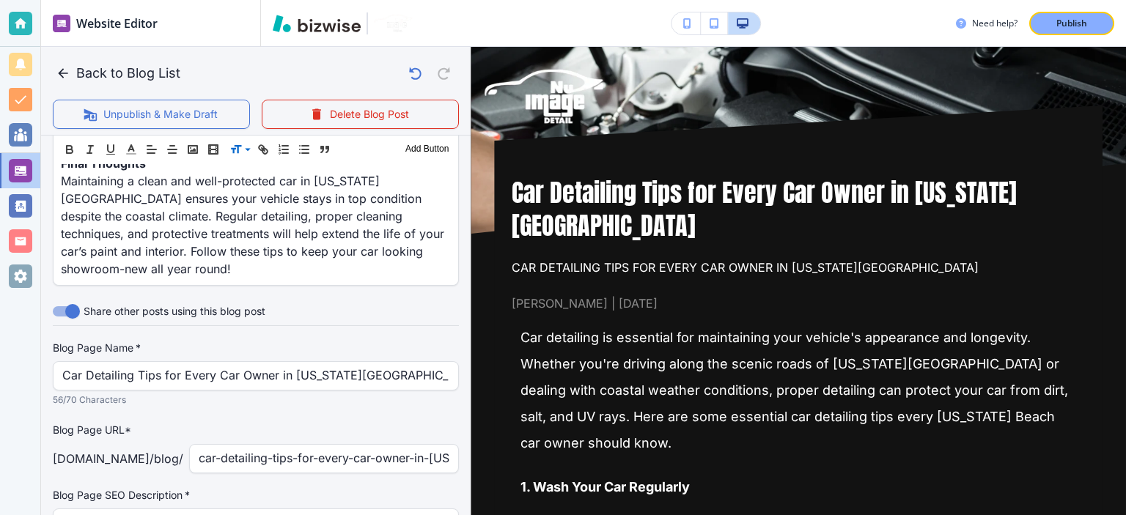
scroll to position [1598, 0]
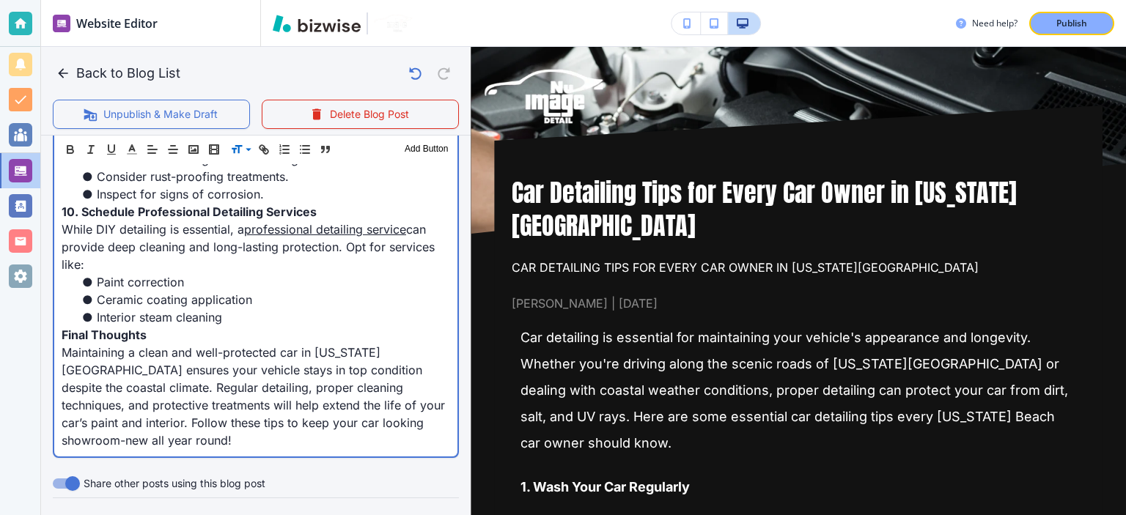
click at [346, 345] on span "Maintaining a clean and well-protected car in [US_STATE][GEOGRAPHIC_DATA] ensur…" at bounding box center [255, 396] width 387 height 103
click at [146, 361] on span "Maintaining a clean and well-protected car in [US_STATE][GEOGRAPHIC_DATA] ensur…" at bounding box center [255, 396] width 387 height 103
click at [127, 387] on span "Maintaining a clean and well-protected car in [US_STATE][GEOGRAPHIC_DATA] ensur…" at bounding box center [255, 396] width 387 height 103
click at [290, 392] on span "Maintaining a clean and well-protected car in [US_STATE][GEOGRAPHIC_DATA] ensur…" at bounding box center [255, 396] width 387 height 103
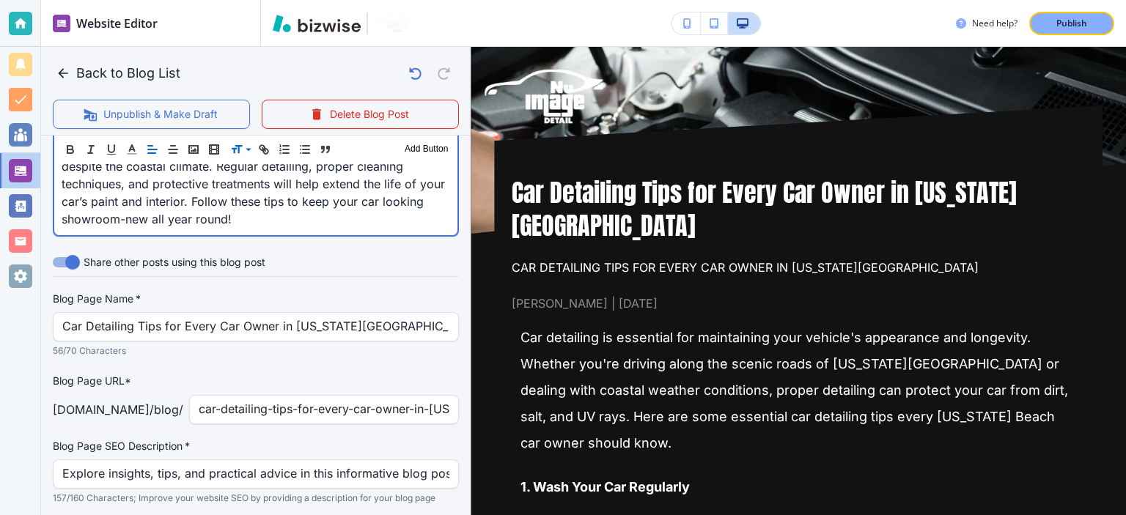
scroll to position [1860, 0]
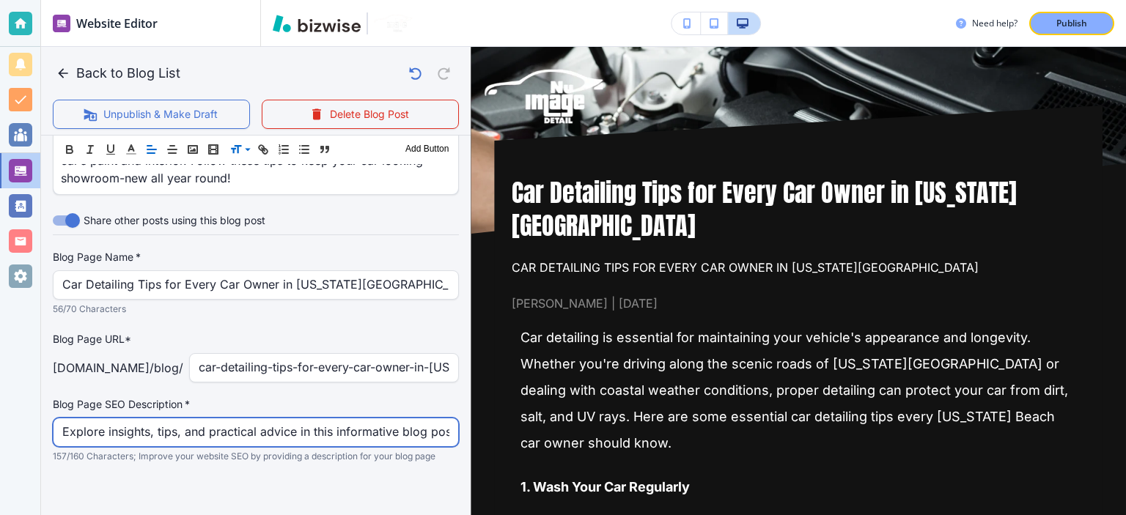
click at [331, 422] on input "Explore insights, tips, and practical advice in this informative blog post. Dis…" at bounding box center [255, 433] width 387 height 28
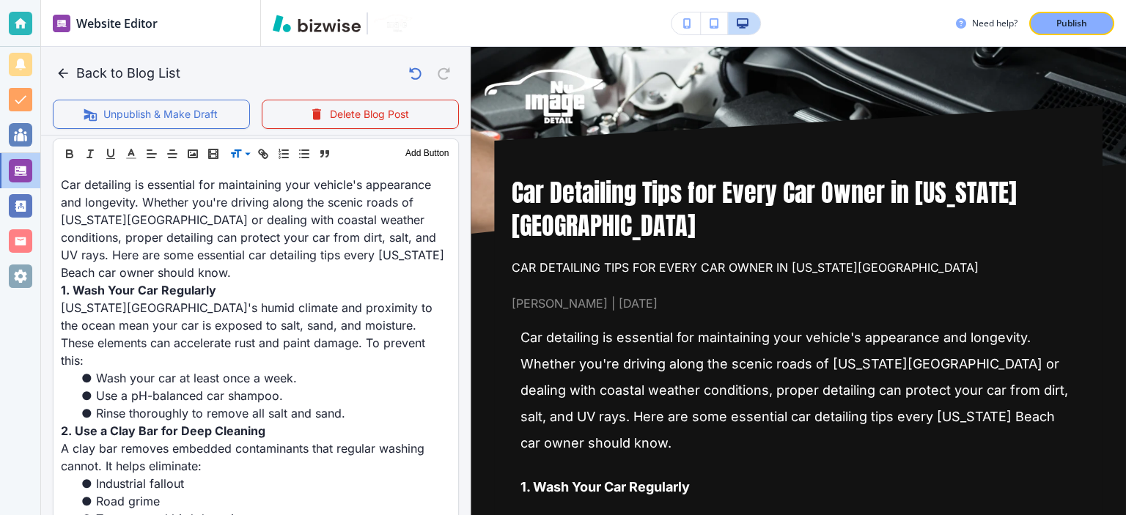
scroll to position [148, 0]
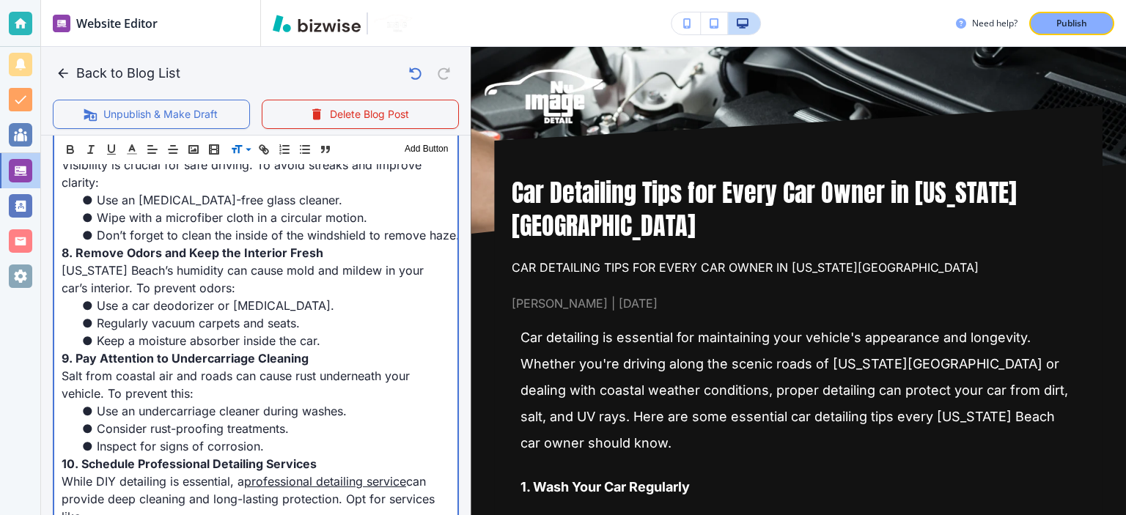
click at [397, 332] on li "Keep a moisture absorber inside the car." at bounding box center [264, 341] width 371 height 18
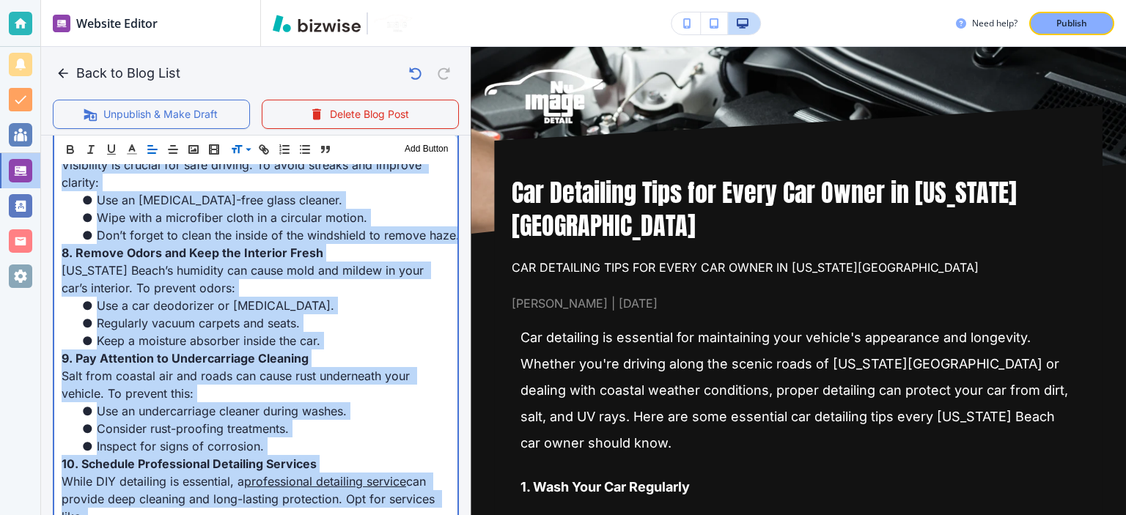
copy div "Lor ipsumdolo si ametconse adi elitseddoei temp incidid'u laboreetdo mag aliqua…"
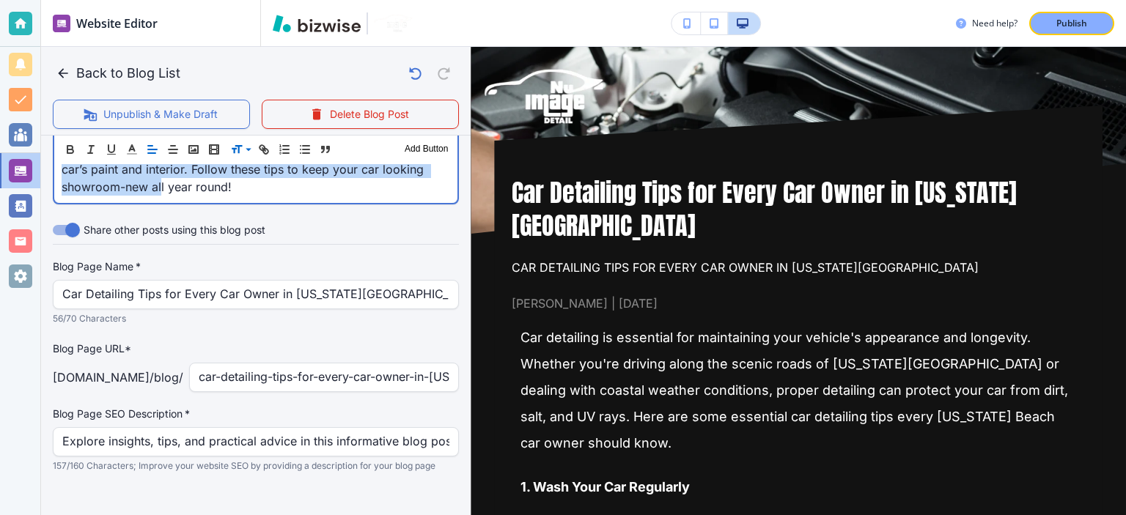
scroll to position [1860, 0]
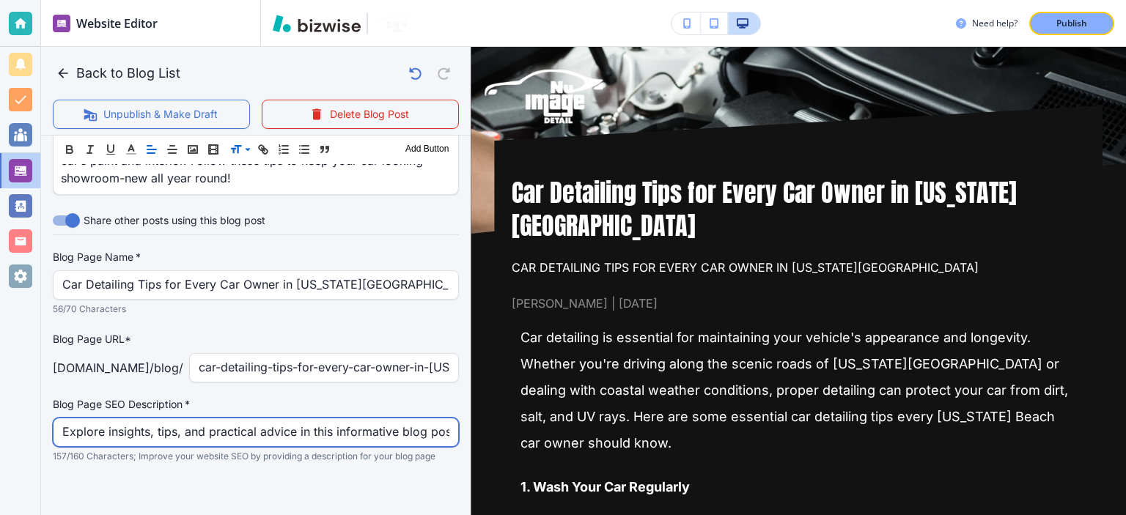
click at [383, 426] on input "Explore insights, tips, and practical advice in this informative blog post. Dis…" at bounding box center [255, 433] width 387 height 28
paste input "Keep your car in top shape with essential detailing tips for [US_STATE][GEOGRAP…"
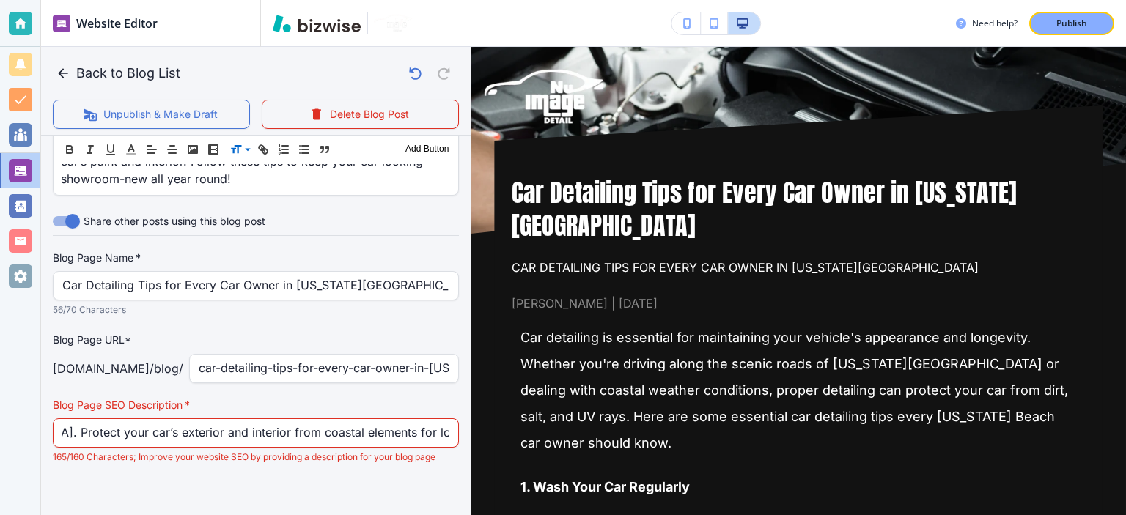
scroll to position [0, 0]
click at [420, 398] on label "Blog Page SEO Description   *" at bounding box center [256, 405] width 406 height 15
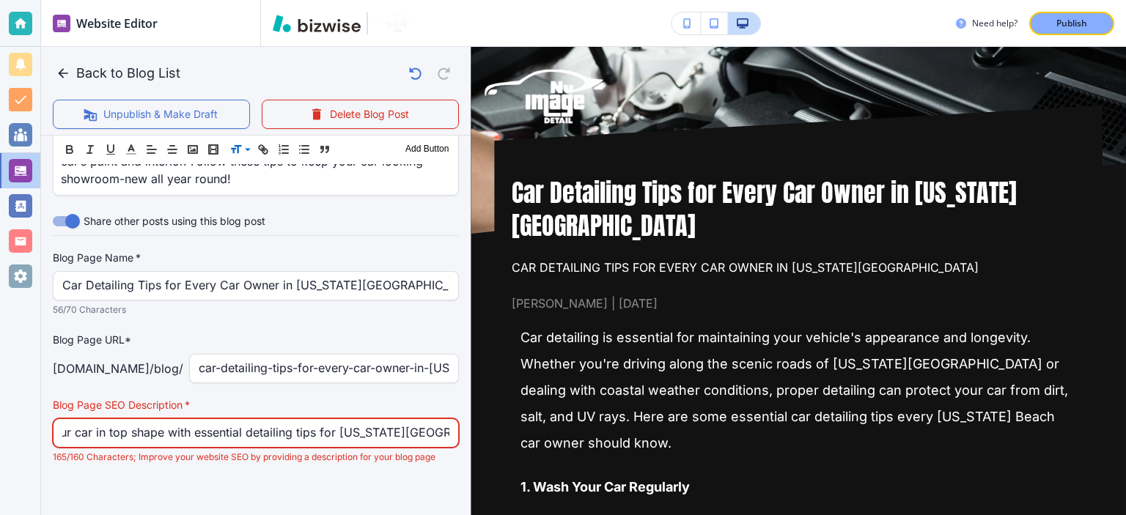
scroll to position [0, 78]
drag, startPoint x: 380, startPoint y: 422, endPoint x: 387, endPoint y: 425, distance: 7.5
click at [387, 425] on input "Keep your car in top shape with essential detailing tips for [US_STATE][GEOGRAP…" at bounding box center [255, 433] width 387 height 28
click at [276, 419] on input "Keep your car in top shape with essential detailing tips for [US_STATE][GEOGRAP…" at bounding box center [255, 433] width 387 height 28
click at [285, 419] on input "Keep your car in top shape with essential detailing tips for [US_STATE][GEOGRAP…" at bounding box center [255, 433] width 387 height 28
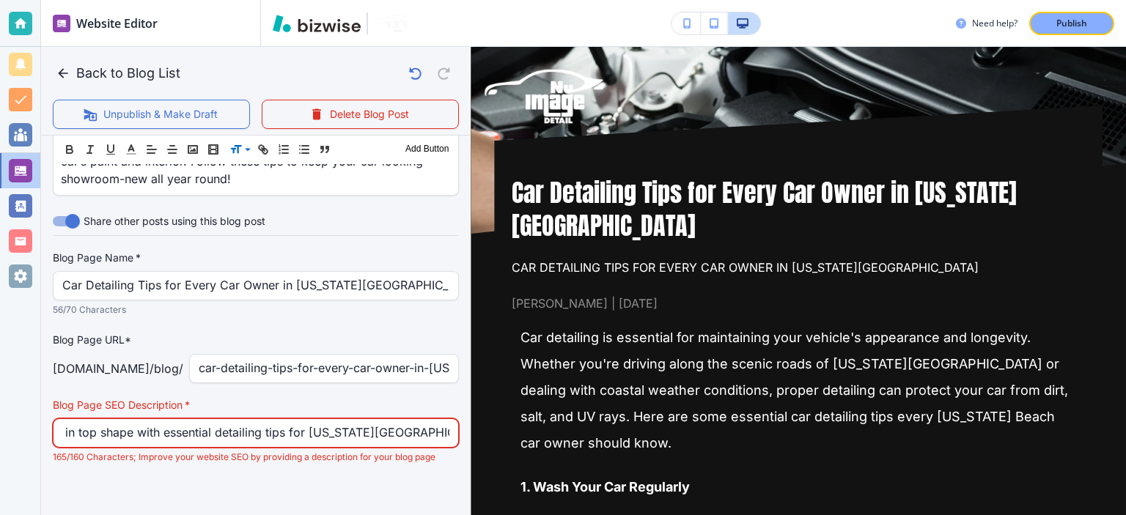
click at [296, 422] on input "Keep your car in top shape with essential detailing tips for [US_STATE][GEOGRAP…" at bounding box center [255, 433] width 387 height 28
drag, startPoint x: 285, startPoint y: 425, endPoint x: 387, endPoint y: 423, distance: 101.9
click at [387, 423] on input "Keep your car in top shape with essential detailing tips for [US_STATE][GEOGRAP…" at bounding box center [255, 433] width 387 height 28
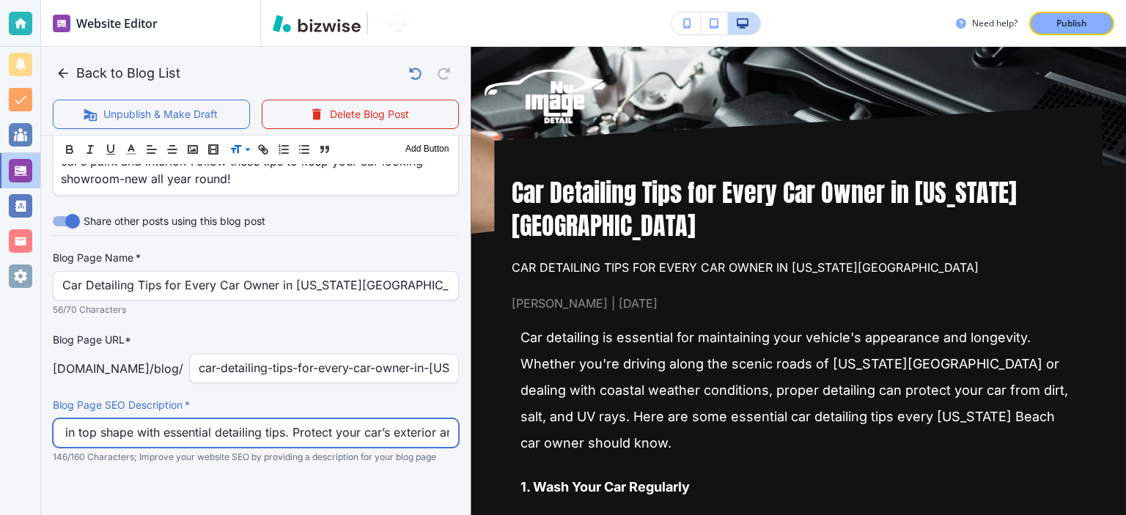
click at [387, 423] on input "Keep your car in top shape with essential detailing tips. Protect your car’s ex…" at bounding box center [255, 433] width 387 height 28
click at [409, 419] on input "Keep your car in top shape with essential detailing tips. Protect your car’s ex…" at bounding box center [255, 433] width 387 height 28
click at [416, 424] on input "Keep your car in top shape with essential detailing tips. Protect your car’s ex…" at bounding box center [255, 433] width 387 height 28
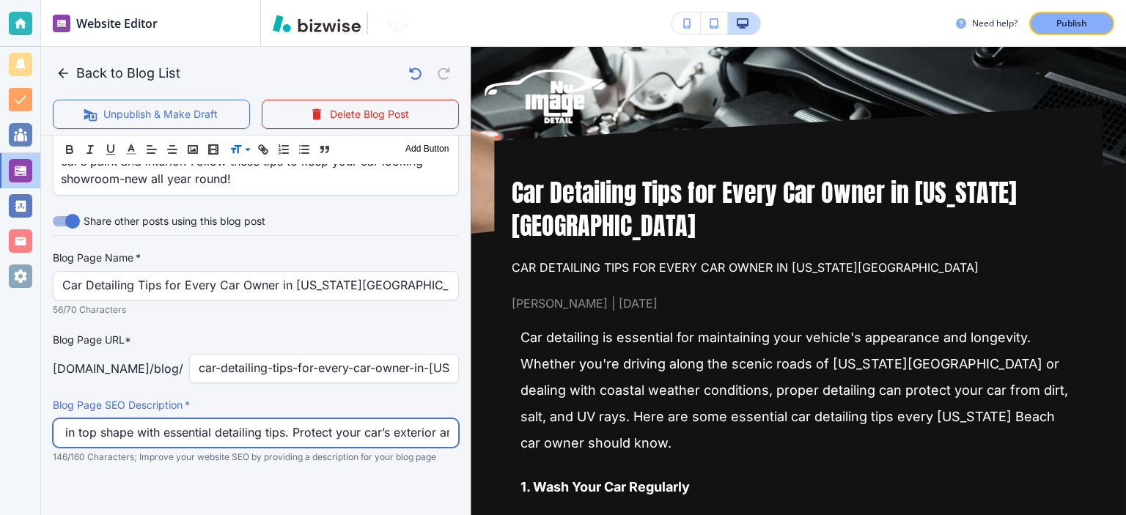
click at [416, 424] on input "Keep your car in top shape with essential detailing tips. Protect your car’s ex…" at bounding box center [255, 433] width 387 height 28
click at [375, 426] on input "Keep your car in top shape with essential detailing tips. Protect your car’s ex…" at bounding box center [255, 433] width 387 height 28
click at [376, 426] on input "Keep your car in top shape with essential detailing tips. Protect your car’s ex…" at bounding box center [255, 433] width 387 height 28
click at [402, 419] on input "Keep your car in top shape with essential detailing tips. Protect your car’s ex…" at bounding box center [255, 433] width 387 height 28
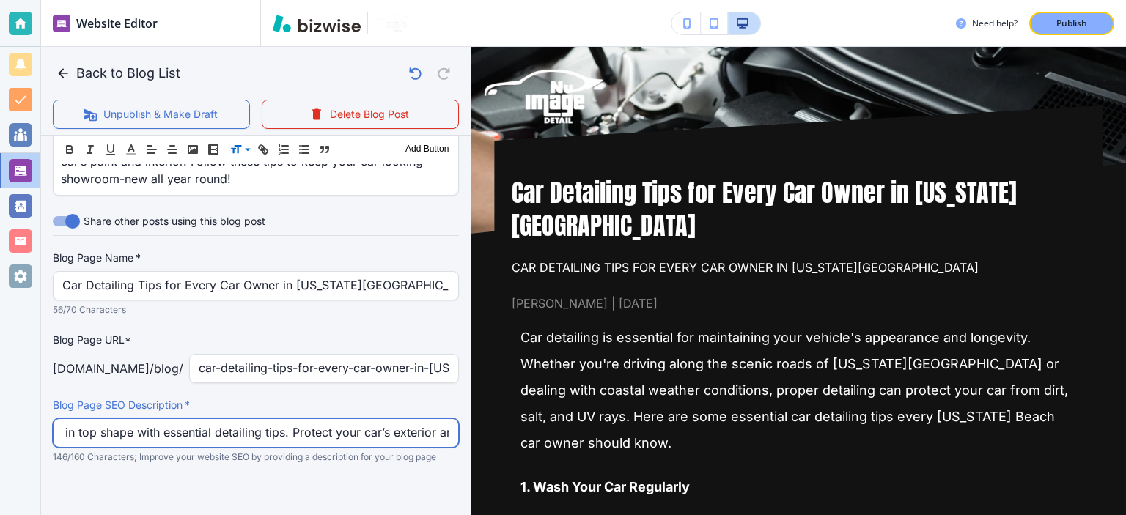
click at [402, 419] on input "Keep your car in top shape with essential detailing tips. Protect your car’s ex…" at bounding box center [255, 433] width 387 height 28
click at [414, 422] on input "Keep your car in top shape with essential detailing tips. Protect your car’s ex…" at bounding box center [255, 433] width 387 height 28
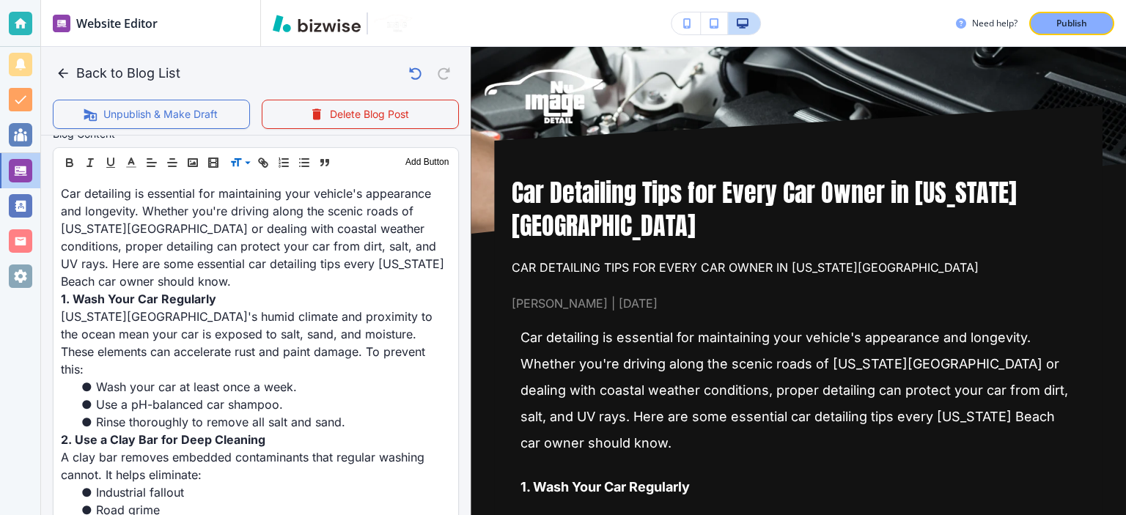
scroll to position [483, 0]
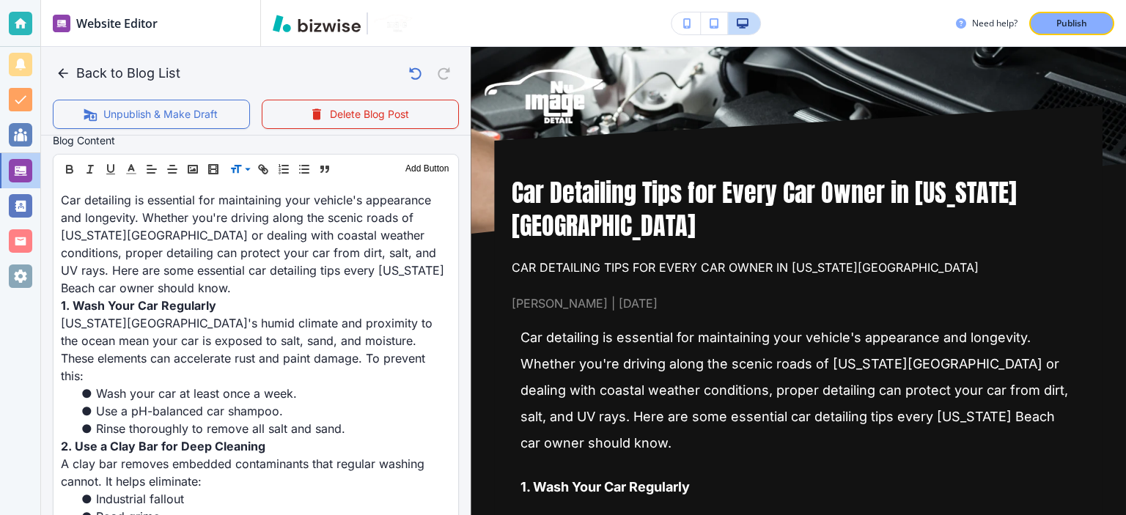
type input "Keep your car in top shape with essential detailing tips. Protect your car’s ex…"
click at [1078, 20] on p "Publish" at bounding box center [1071, 23] width 31 height 13
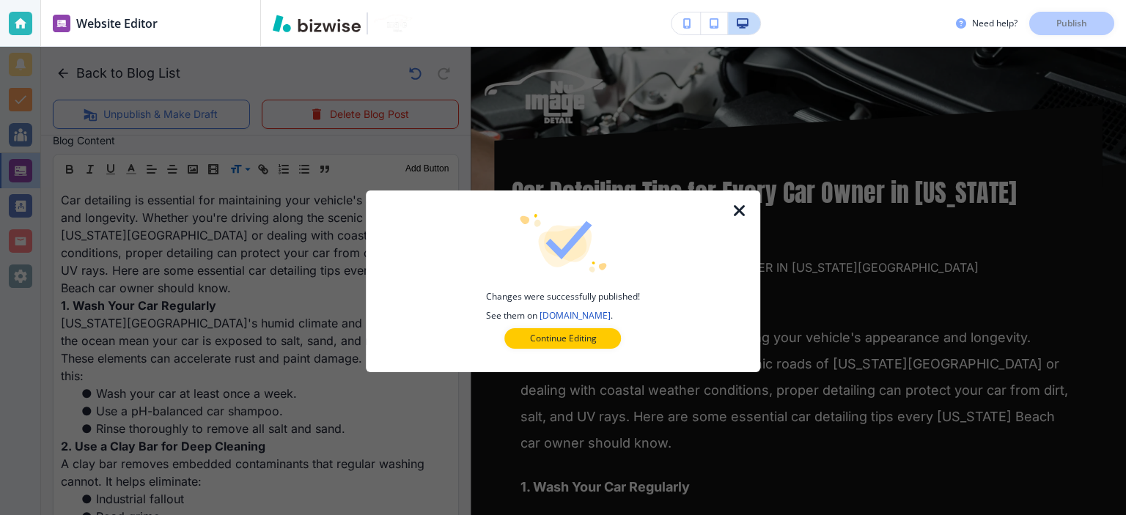
click at [732, 205] on icon "button" at bounding box center [740, 211] width 18 height 18
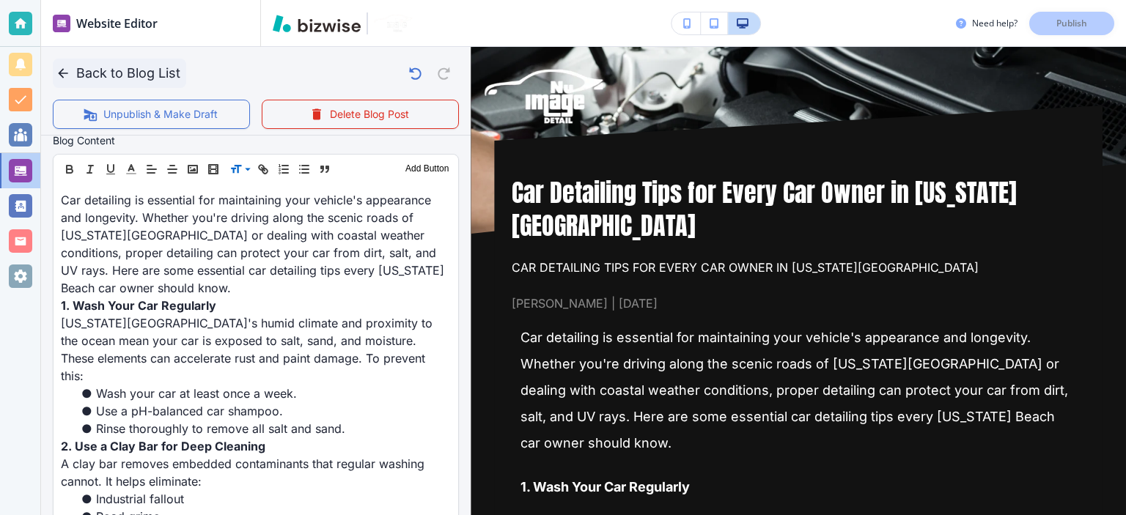
click at [78, 81] on button "Back to Blog List" at bounding box center [119, 73] width 133 height 29
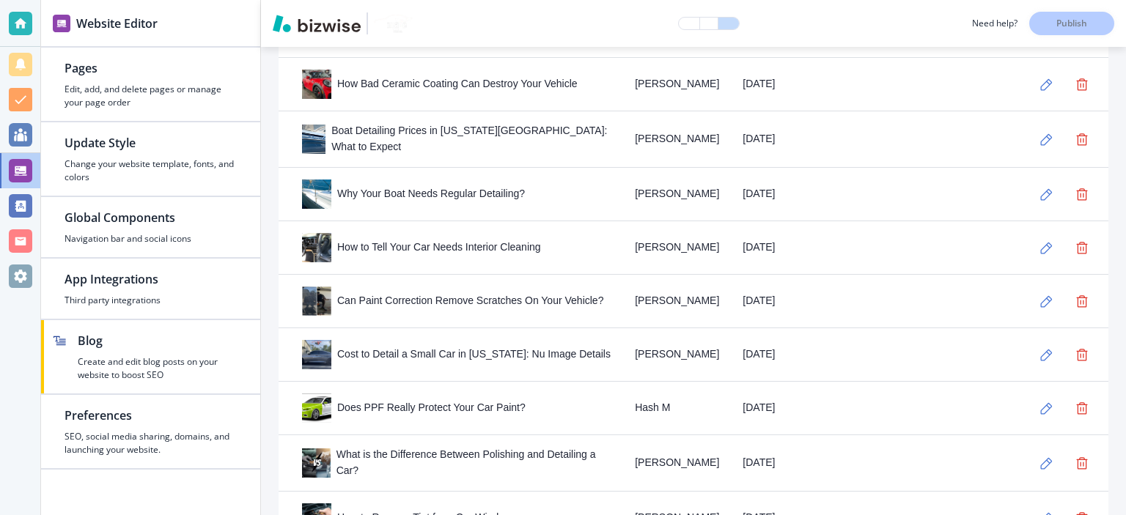
scroll to position [1368, 0]
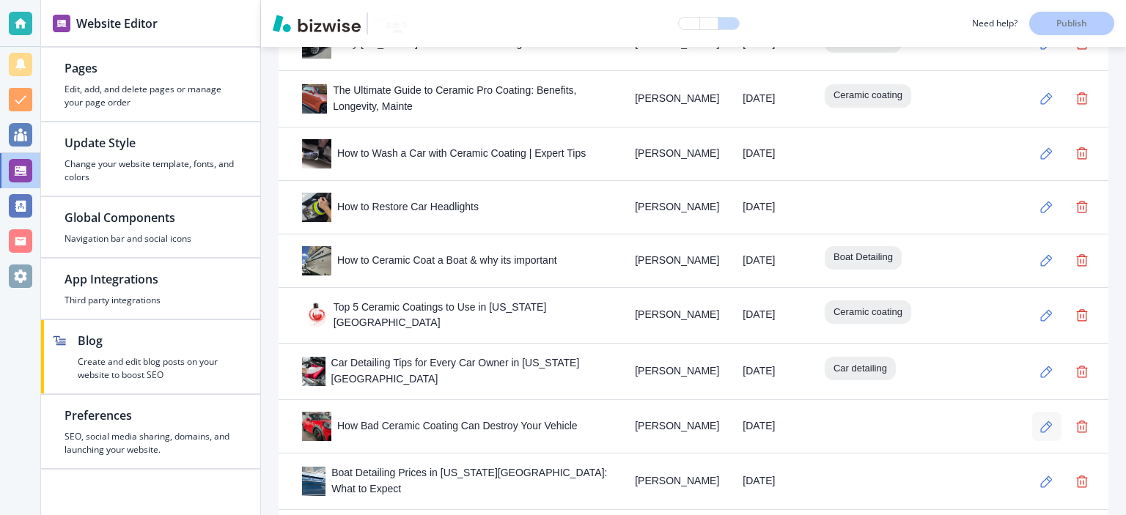
click at [1041, 422] on icon "button" at bounding box center [1047, 428] width 12 height 12
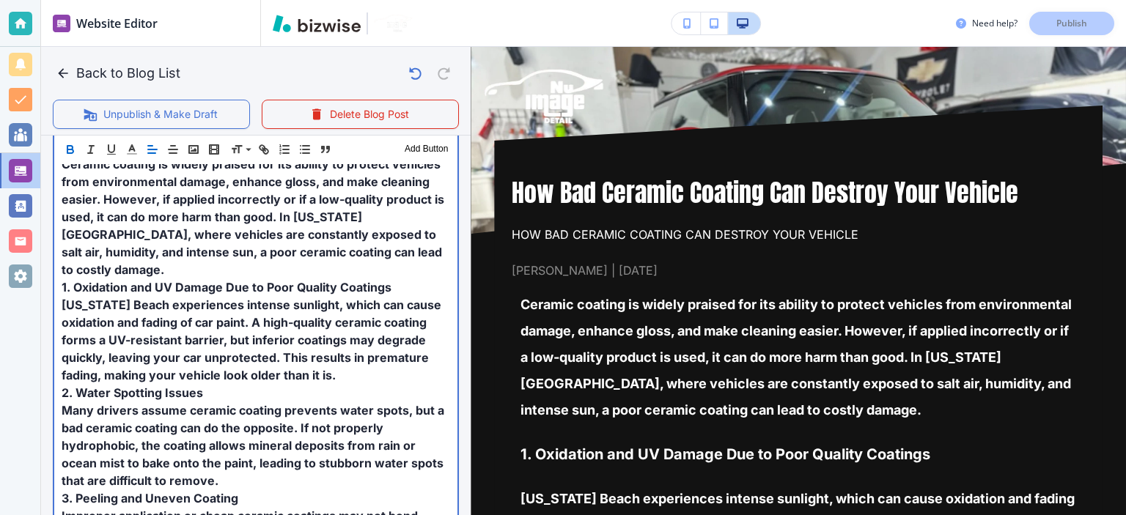
click at [308, 243] on span "Ceramic coating is widely praised for its ability to protect vehicles from envi…" at bounding box center [255, 217] width 386 height 120
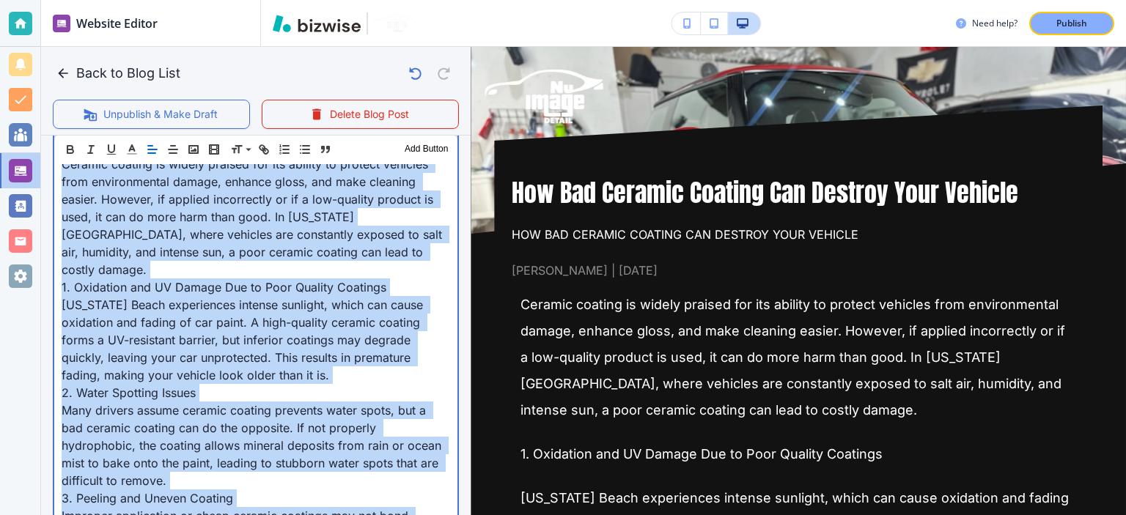
click at [306, 234] on span "Ceramic coating is widely praised for its ability to protect vehicles from envi…" at bounding box center [254, 217] width 384 height 120
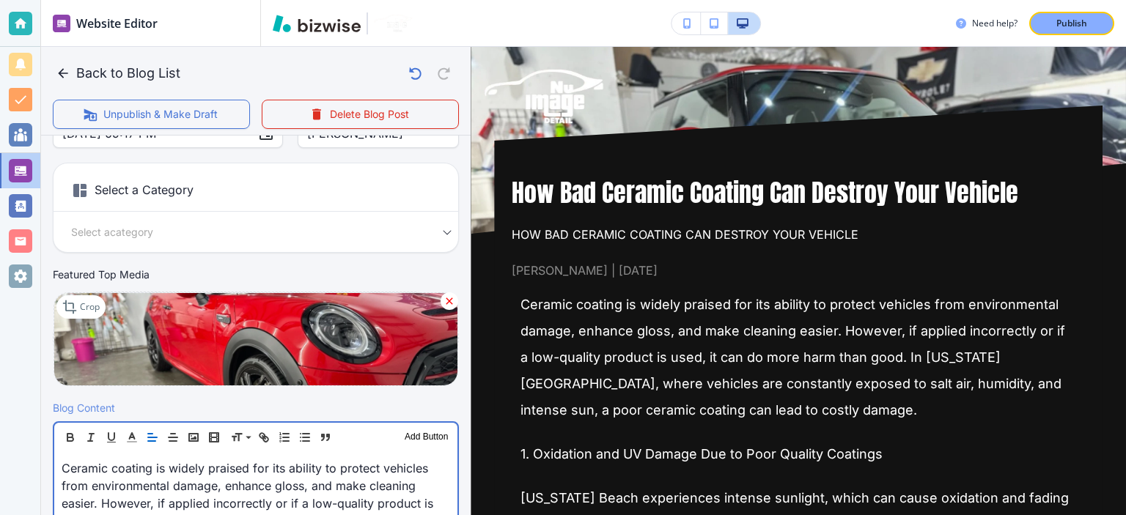
scroll to position [172, 0]
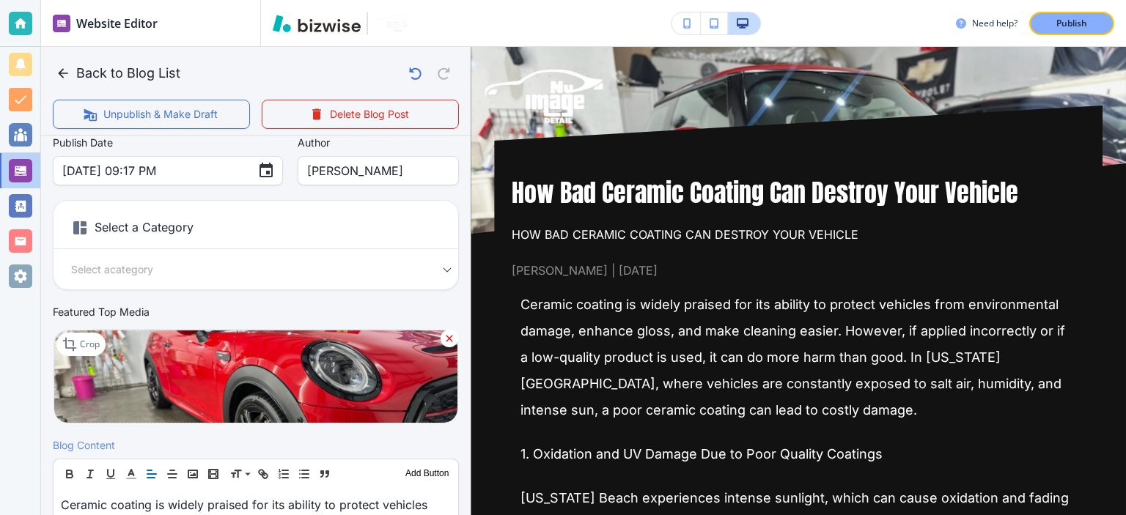
click at [353, 0] on body "Website Editor Pages Edit, add, and delete pages or manage your page order Upda…" at bounding box center [563, 0] width 1126 height 0
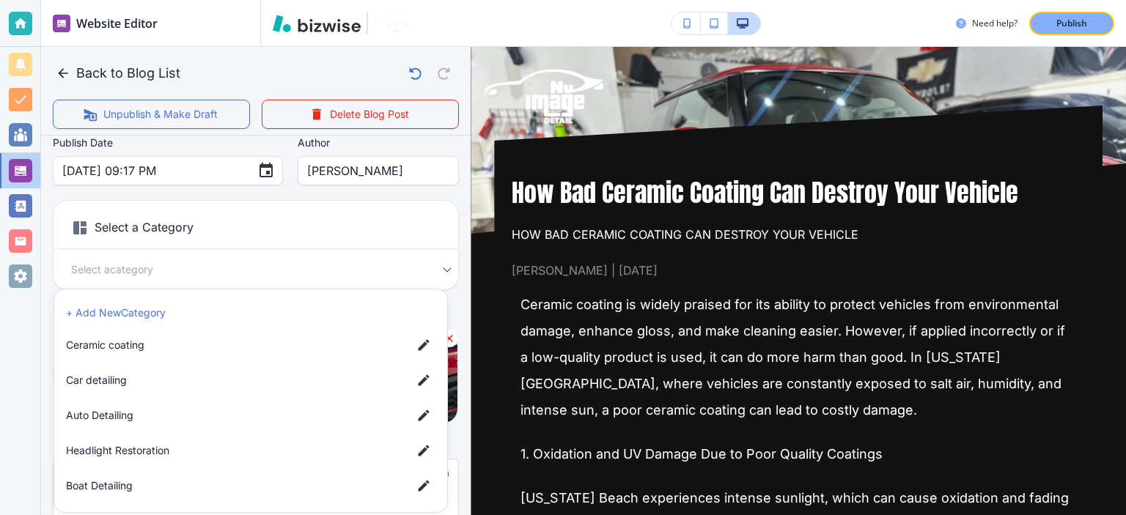
click at [158, 349] on span "Ceramic coating" at bounding box center [233, 345] width 334 height 16
type input "abe47b3797764bc40aa7b"
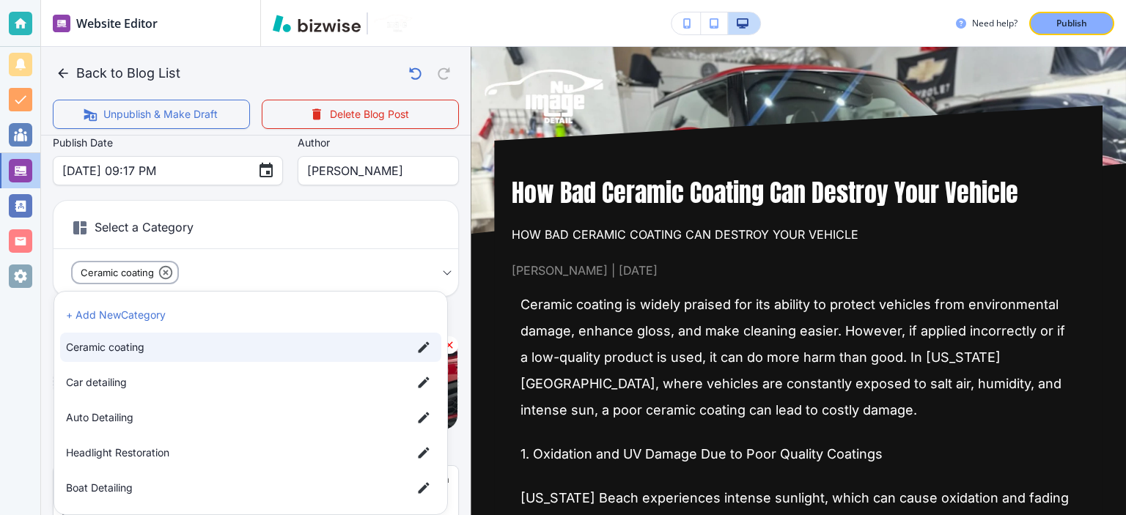
click at [448, 199] on div at bounding box center [563, 257] width 1126 height 515
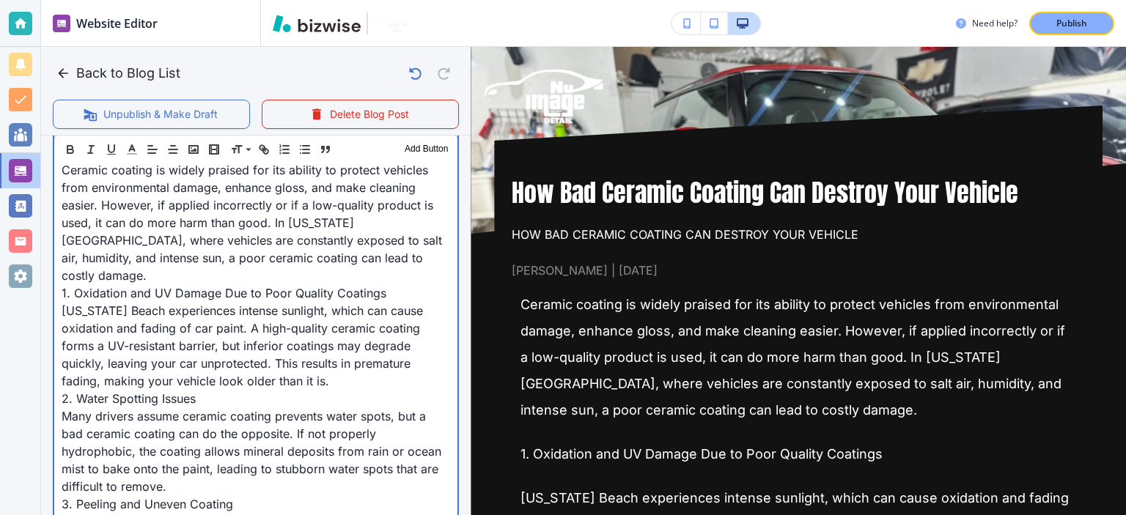
click at [364, 304] on span "[US_STATE] Beach experiences intense sunlight, which can cause oxidation and fa…" at bounding box center [244, 346] width 365 height 85
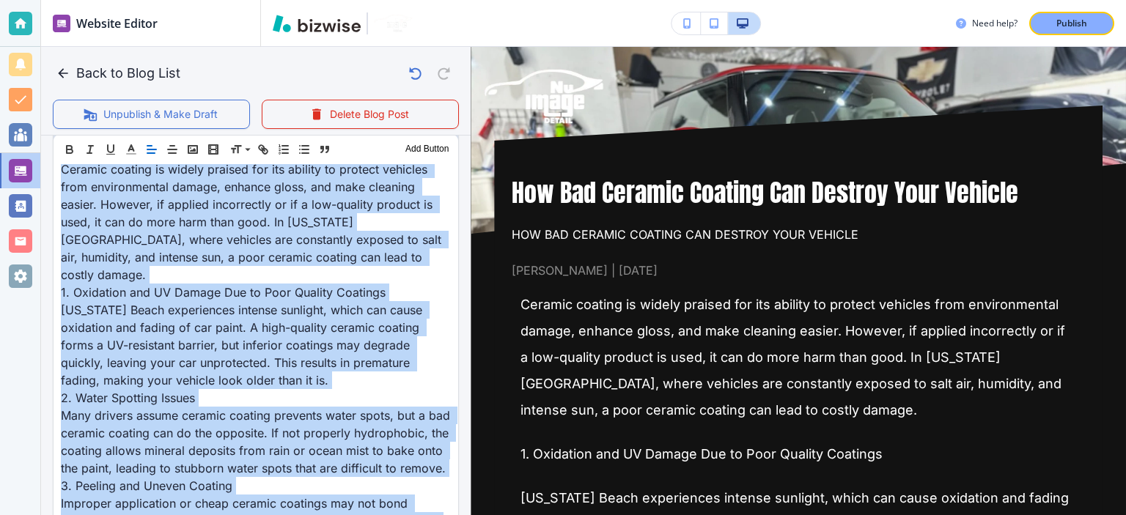
drag, startPoint x: 231, startPoint y: 154, endPoint x: 265, endPoint y: 204, distance: 60.6
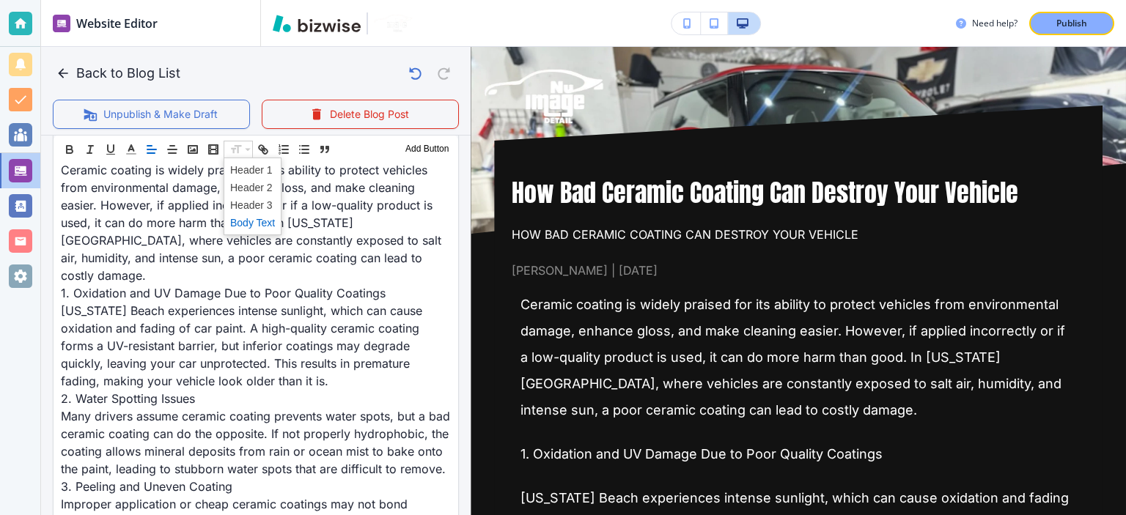
click at [249, 216] on span at bounding box center [252, 223] width 45 height 18
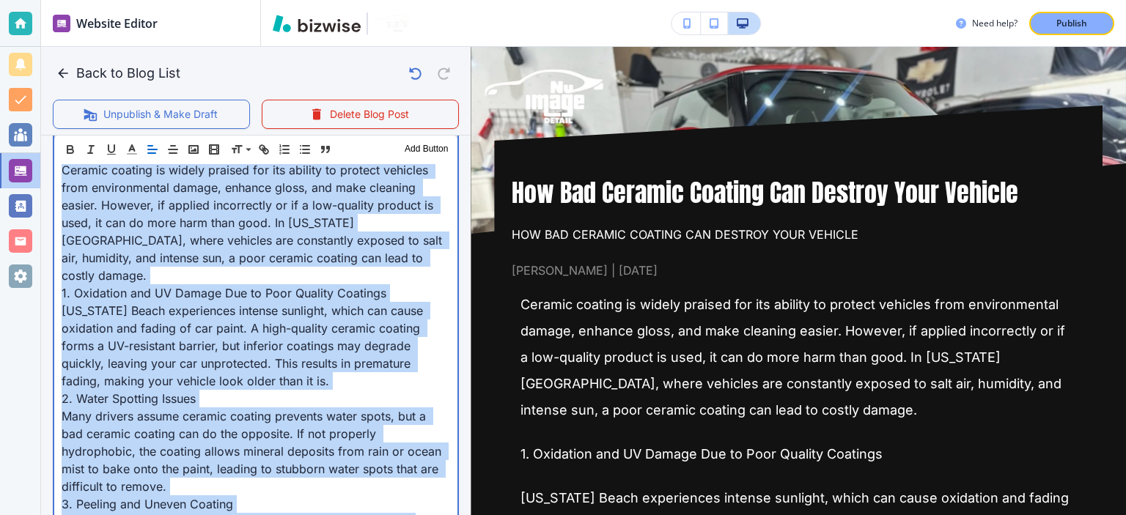
click at [259, 239] on span "Ceramic coating is widely praised for its ability to protect vehicles from envi…" at bounding box center [254, 223] width 384 height 120
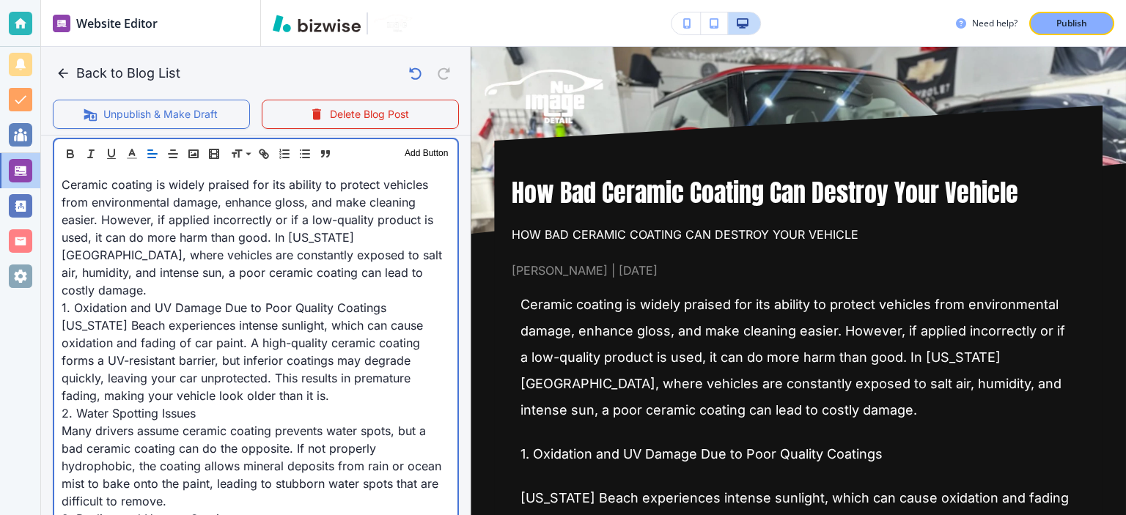
scroll to position [514, 0]
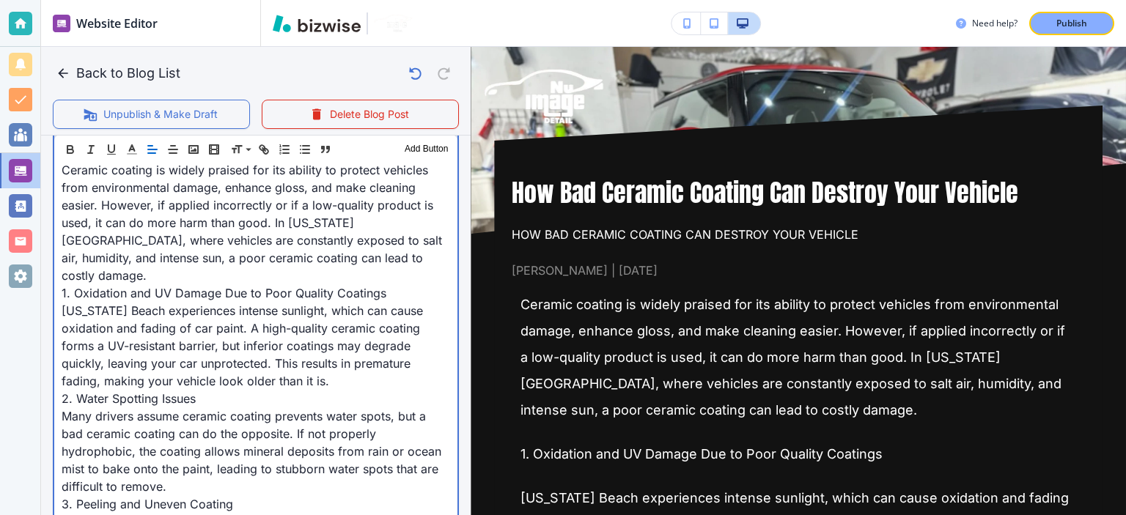
click at [278, 304] on span "[US_STATE] Beach experiences intense sunlight, which can cause oxidation and fa…" at bounding box center [244, 346] width 365 height 85
drag, startPoint x: 394, startPoint y: 275, endPoint x: 54, endPoint y: 271, distance: 340.2
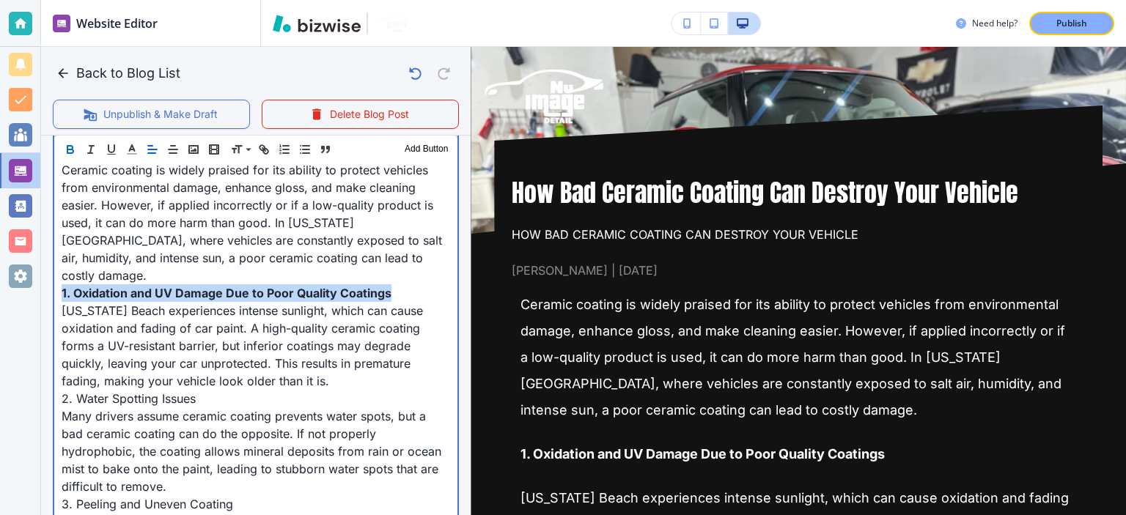
click at [128, 286] on span "1. Oxidation and UV Damage Due to Poor Quality Coatings" at bounding box center [227, 293] width 330 height 15
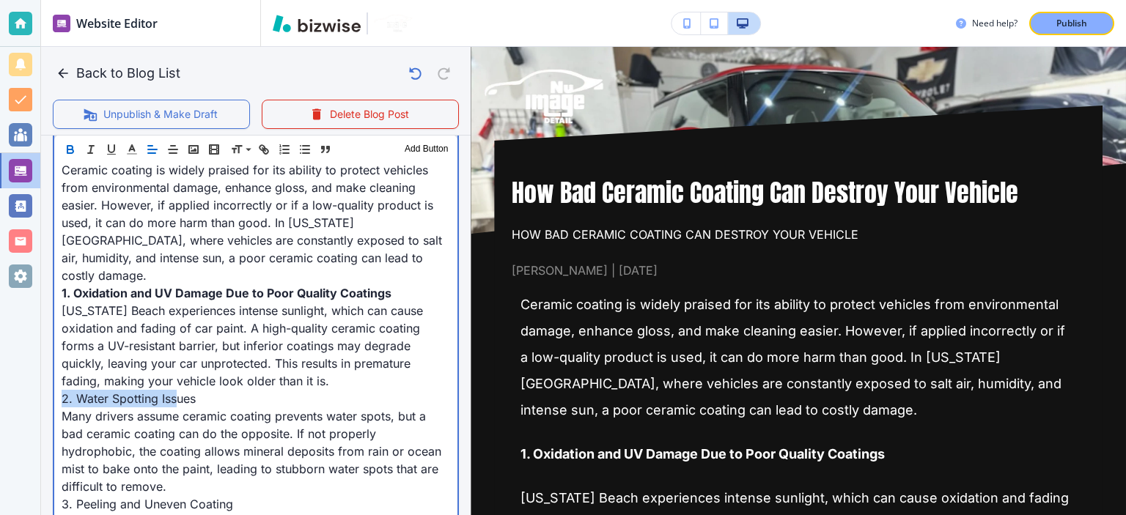
drag, startPoint x: 114, startPoint y: 378, endPoint x: 51, endPoint y: 375, distance: 63.1
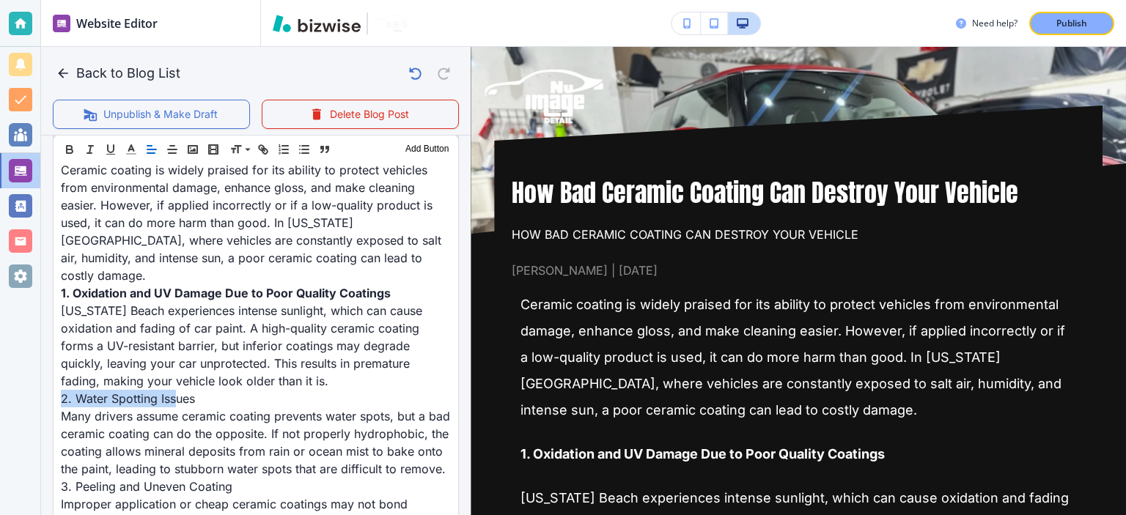
drag, startPoint x: 51, startPoint y: 375, endPoint x: 109, endPoint y: 375, distance: 57.2
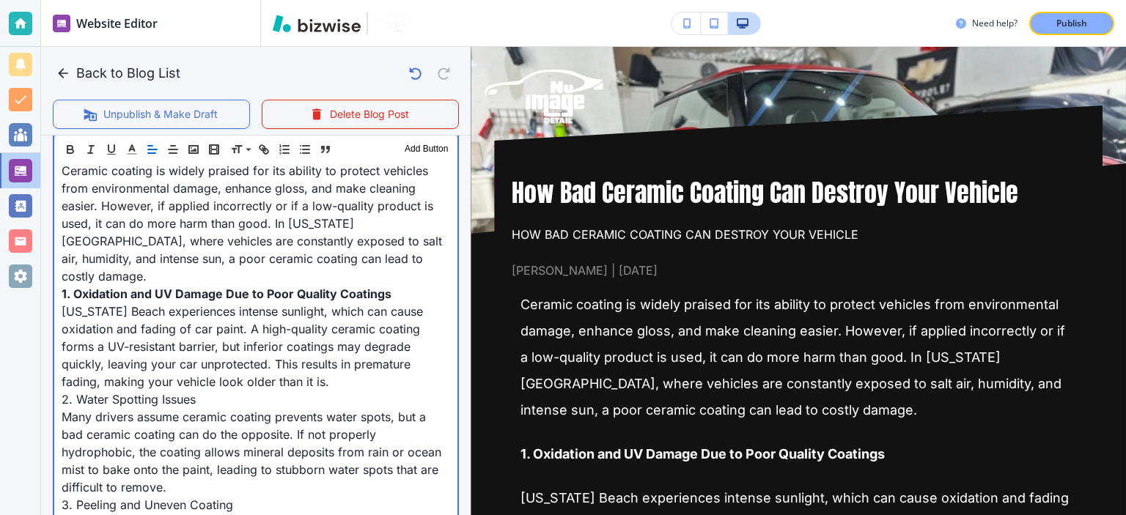
click at [205, 391] on p "2. Water Spotting Issues" at bounding box center [256, 400] width 389 height 18
click at [191, 391] on span "2. Water Spotting Issues" at bounding box center [129, 398] width 134 height 15
click at [191, 391] on span "2. Water Spotting Issues" at bounding box center [132, 398] width 141 height 15
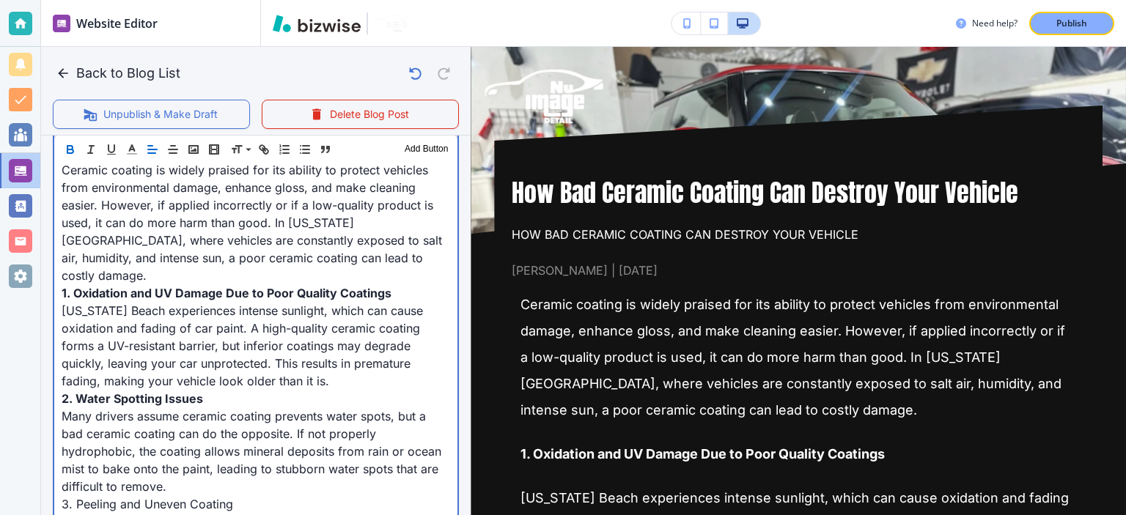
scroll to position [685, 0]
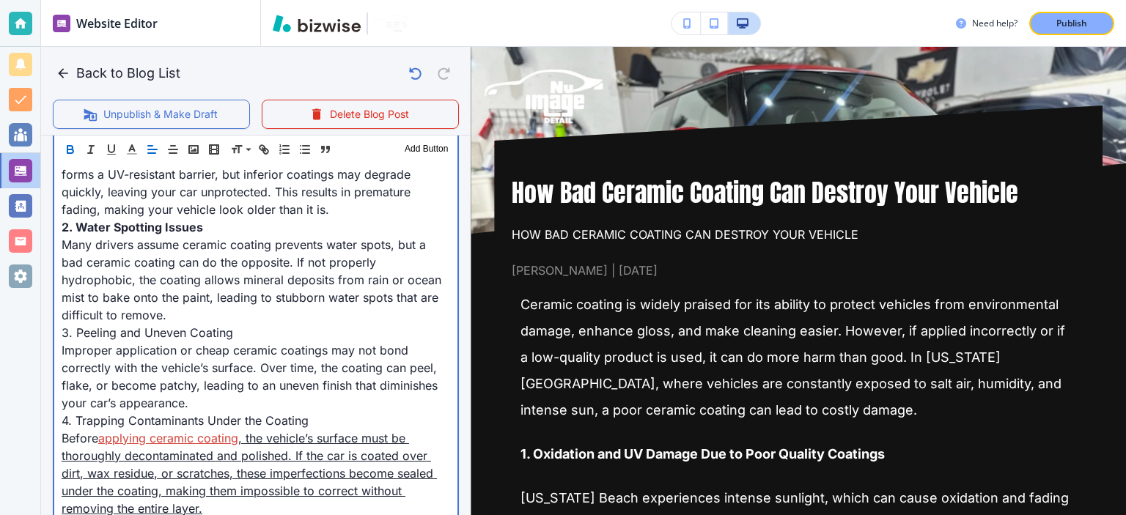
click at [222, 326] on span "3. Peeling and Uneven Coating" at bounding box center [148, 333] width 172 height 15
click at [222, 326] on span "3. Peeling and Uneven Coating" at bounding box center [150, 333] width 177 height 15
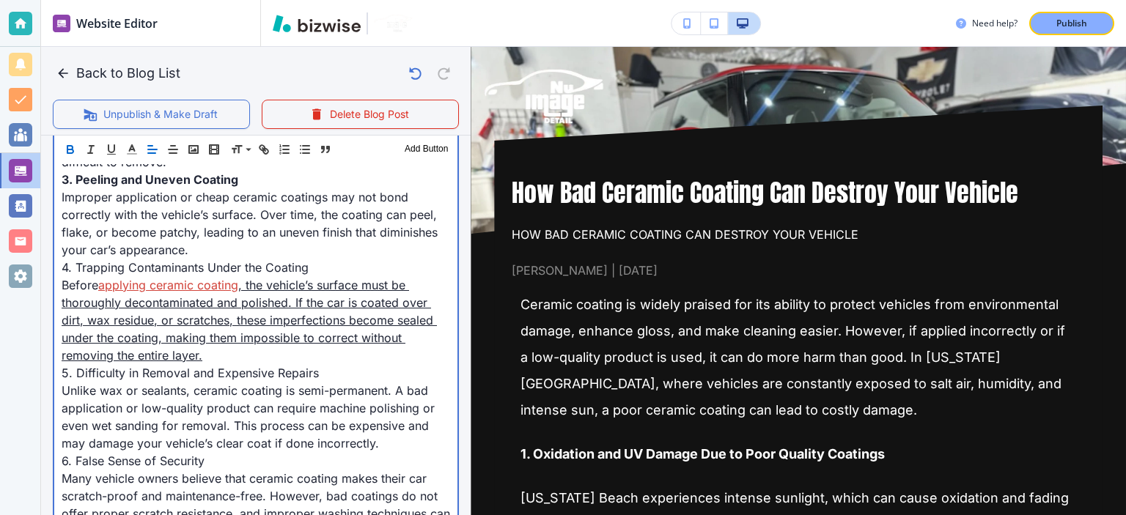
scroll to position [856, 0]
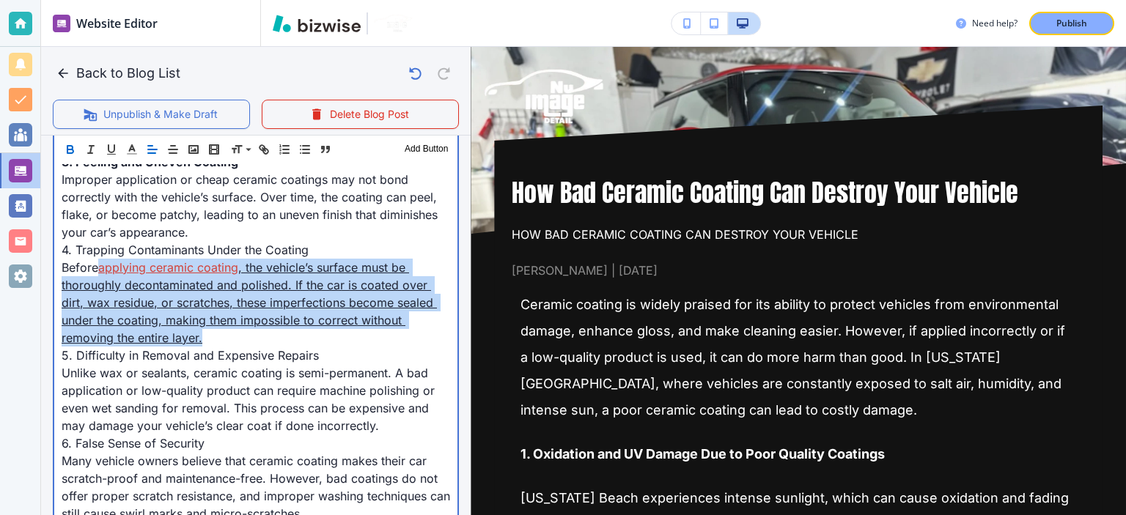
drag, startPoint x: 209, startPoint y: 319, endPoint x: 101, endPoint y: 252, distance: 126.7
click at [101, 259] on p "Before applying ceramic coating , the vehicle’s surface must be thoroughly deco…" at bounding box center [256, 303] width 389 height 88
copy p "applying ceramic coating , the vehicle’s surface must be thoroughly decontamina…"
click at [101, 260] on link "applying ceramic coating" at bounding box center [168, 267] width 140 height 15
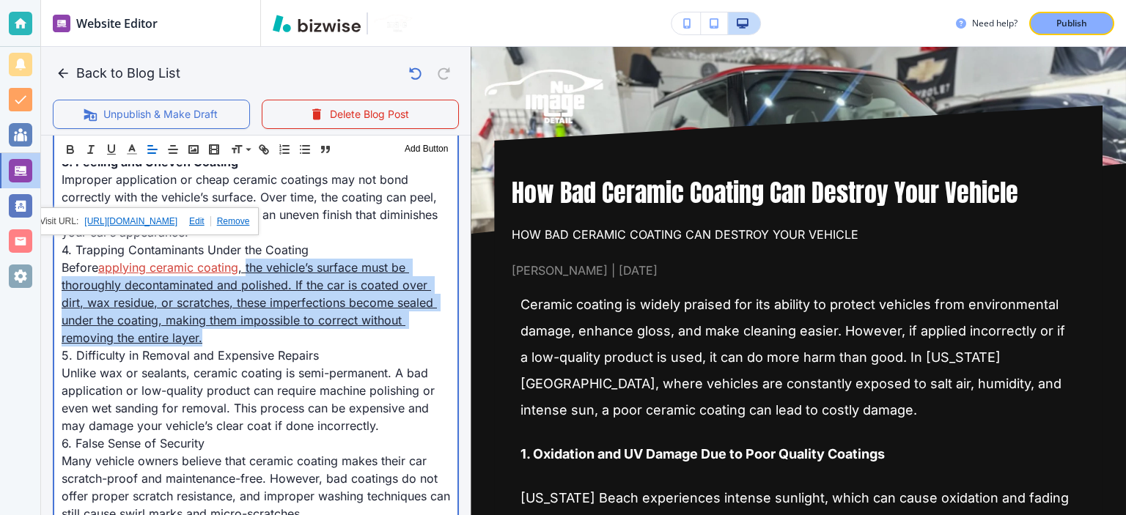
drag, startPoint x: 219, startPoint y: 319, endPoint x: 249, endPoint y: 251, distance: 73.5
click at [249, 259] on p "Before applying ceramic coating , the vehicle’s surface must be thoroughly deco…" at bounding box center [256, 303] width 389 height 88
copy link "the vehicle’s surface must be thoroughly decontaminated and polished. If the ca…"
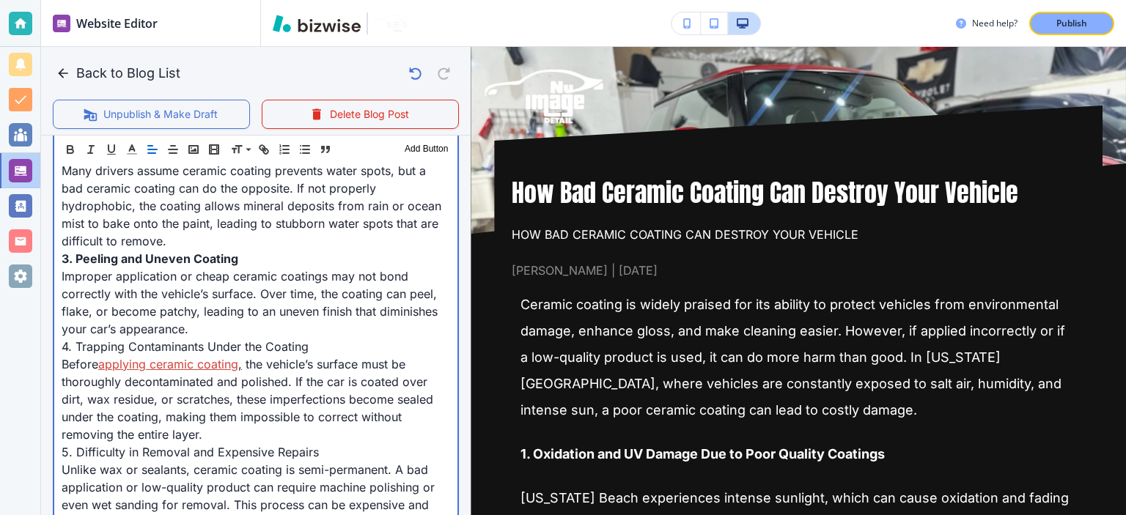
scroll to position [743, 0]
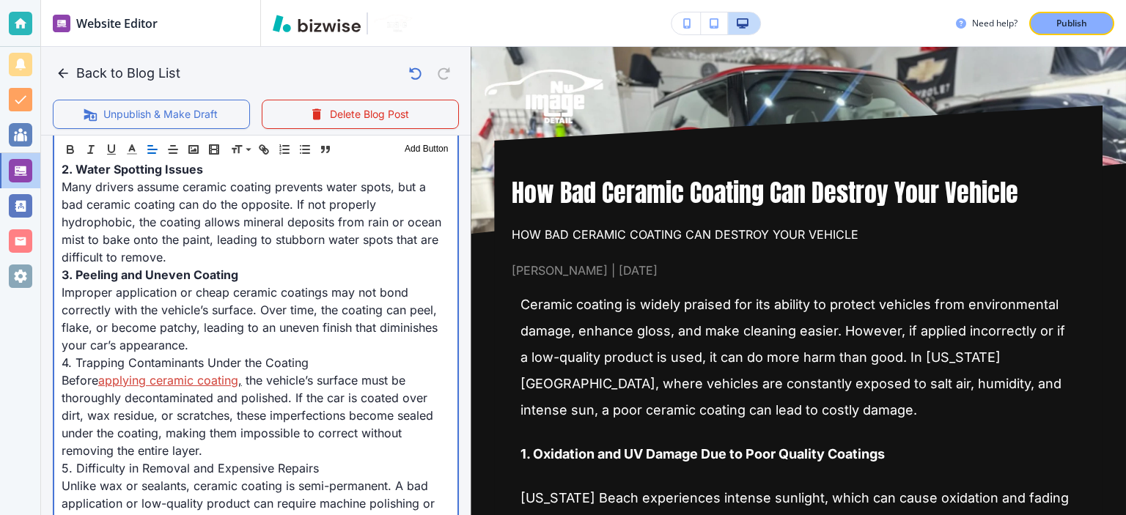
click at [295, 334] on p "Improper application or cheap ceramic coatings may not bond correctly with the …" at bounding box center [256, 319] width 389 height 70
click at [293, 356] on span "4. Trapping Contaminants Under the Coating" at bounding box center [185, 363] width 247 height 15
click at [293, 356] on span "4. Trapping Contaminants Under the Coating" at bounding box center [190, 363] width 257 height 15
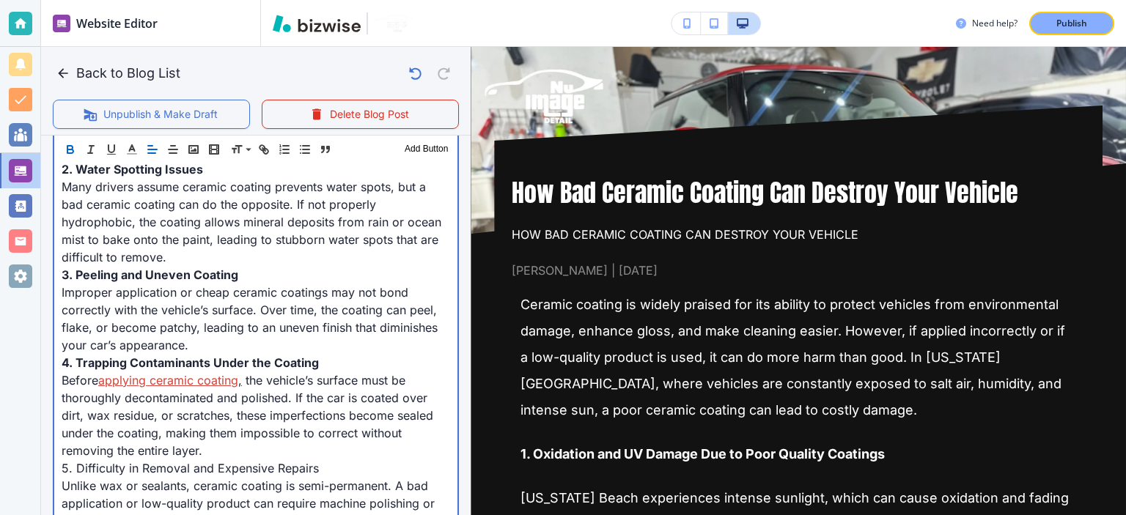
scroll to position [914, 0]
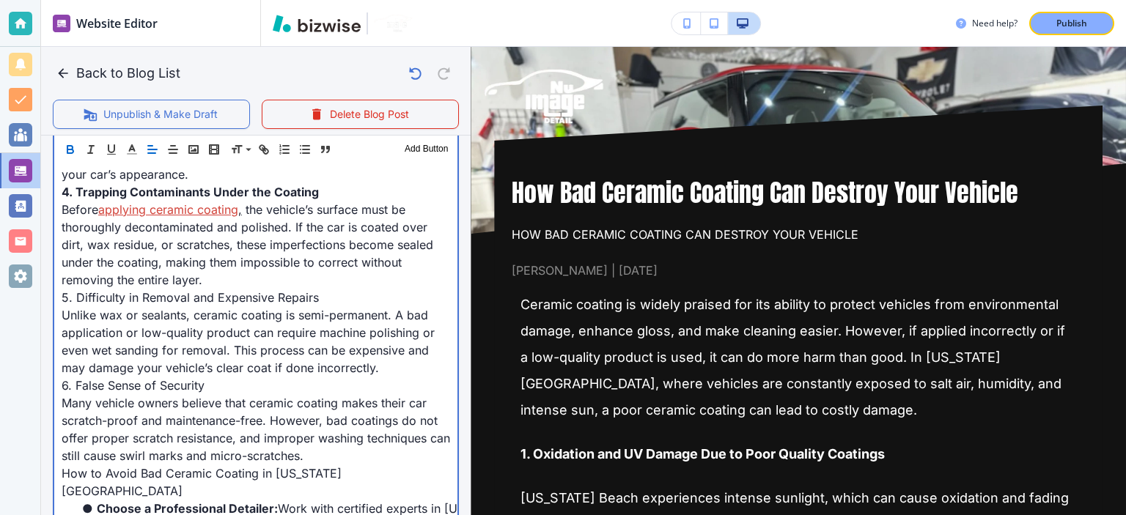
click at [292, 290] on span "5. Difficulty in Removal and Expensive Repairs" at bounding box center [190, 297] width 257 height 15
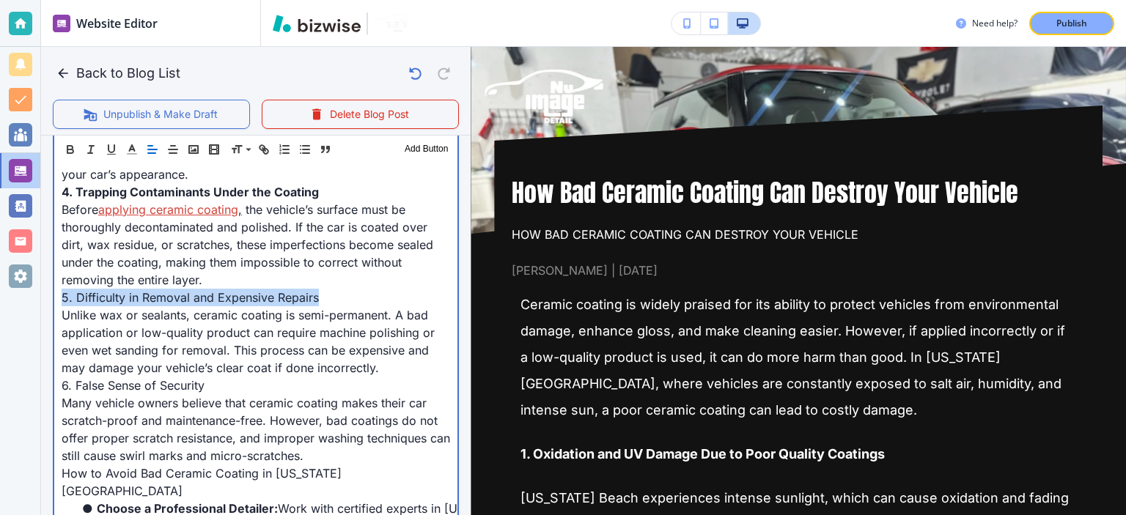
click at [292, 290] on span "5. Difficulty in Removal and Expensive Repairs" at bounding box center [190, 297] width 257 height 15
click at [292, 290] on span "5. Difficulty in Removal and Expensive Repairs" at bounding box center [195, 297] width 266 height 15
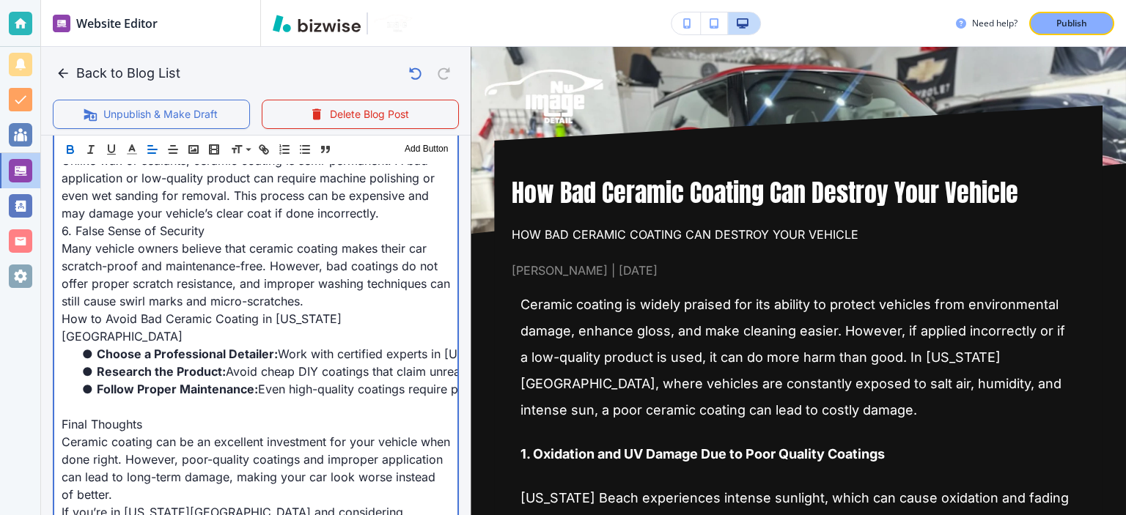
scroll to position [1085, 0]
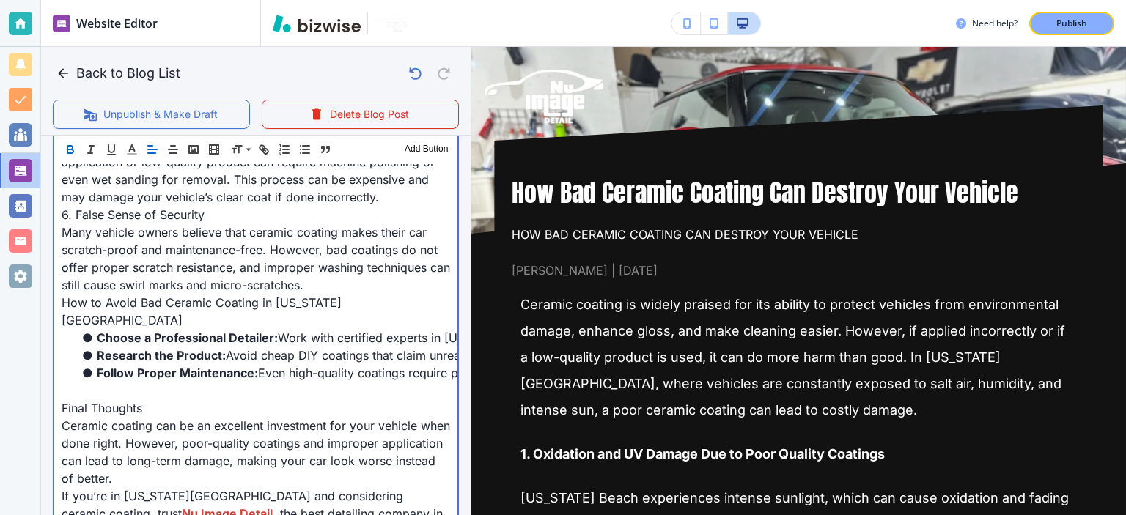
click at [147, 207] on span "6. False Sense of Security" at bounding box center [133, 214] width 143 height 15
click at [146, 207] on span "6. False Sense of Security" at bounding box center [133, 214] width 143 height 15
click at [163, 254] on span "Many vehicle owners believe that ceramic coating makes their car scratch-proof …" at bounding box center [258, 258] width 392 height 67
click at [180, 366] on span "Follow Proper Maintenance:" at bounding box center [177, 373] width 161 height 15
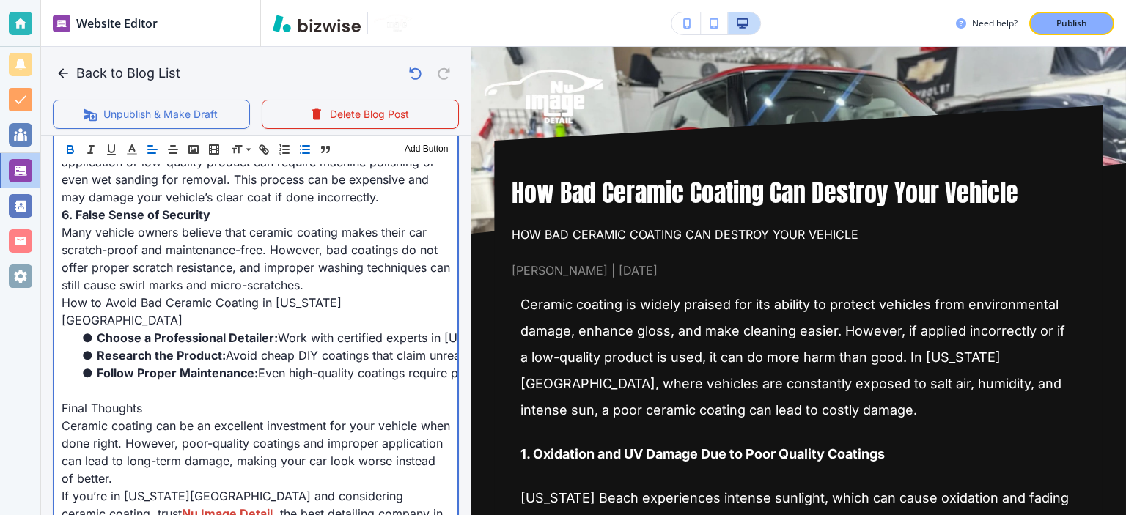
click at [181, 382] on p at bounding box center [256, 391] width 389 height 18
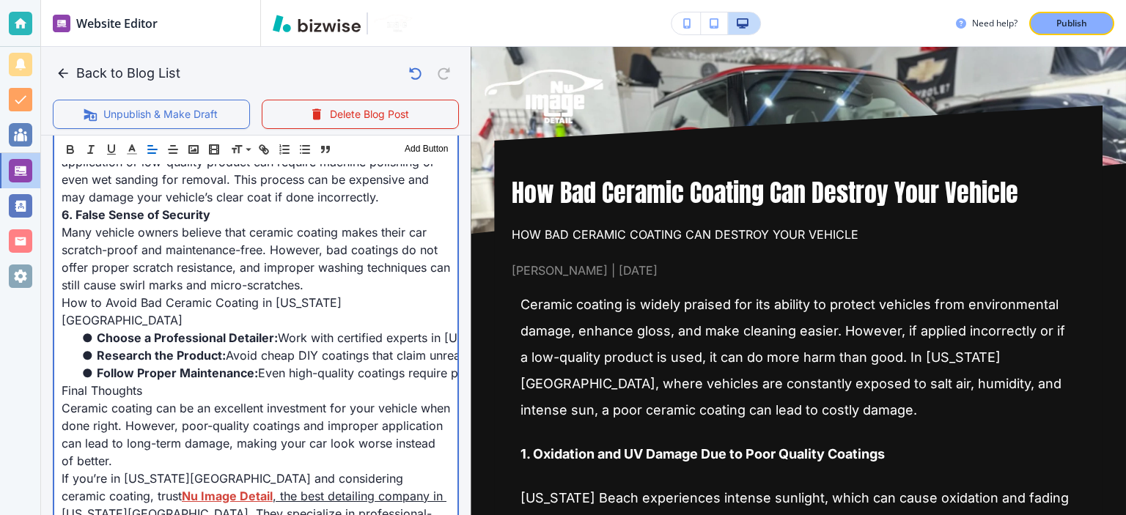
click at [181, 382] on p "Final Thoughts" at bounding box center [256, 391] width 389 height 18
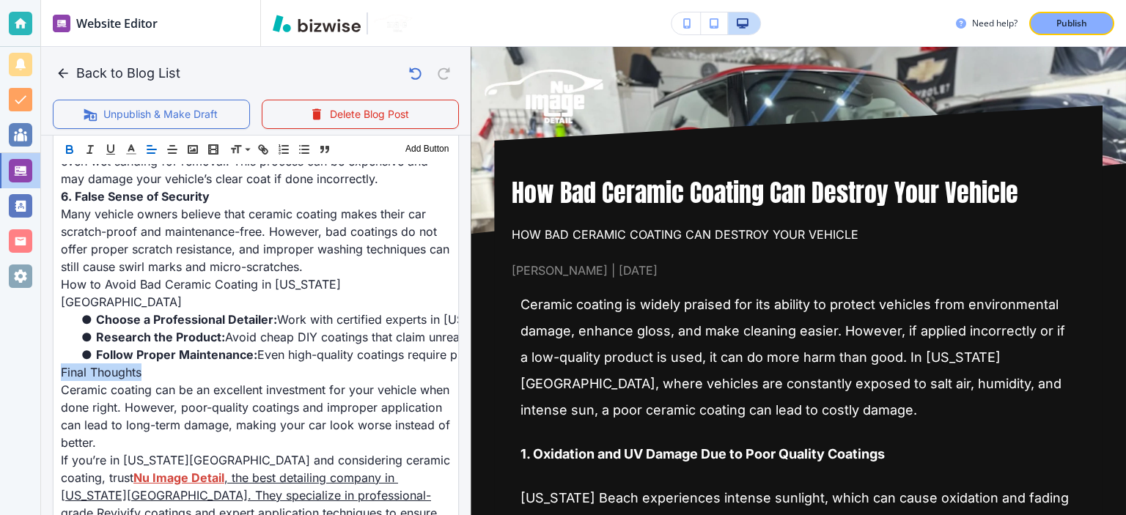
click at [70, 144] on icon "button" at bounding box center [69, 149] width 13 height 13
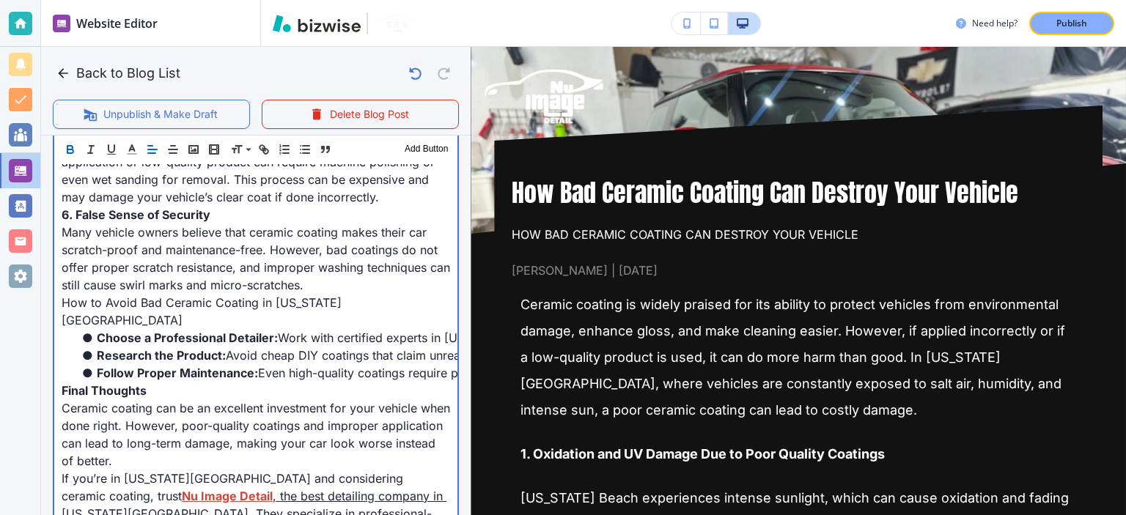
click at [235, 331] on span "Choose a Professional Detailer:" at bounding box center [187, 338] width 181 height 15
click at [238, 331] on span "Choose a Professional Detailer:" at bounding box center [187, 338] width 181 height 15
click at [282, 331] on span "Work with certified experts in [US_STATE][GEOGRAPHIC_DATA] who use premium cera…" at bounding box center [682, 338] width 809 height 15
click at [386, 331] on span "Work with certified experts in [US_STATE][GEOGRAPHIC_DATA] who use premium cera…" at bounding box center [682, 338] width 809 height 15
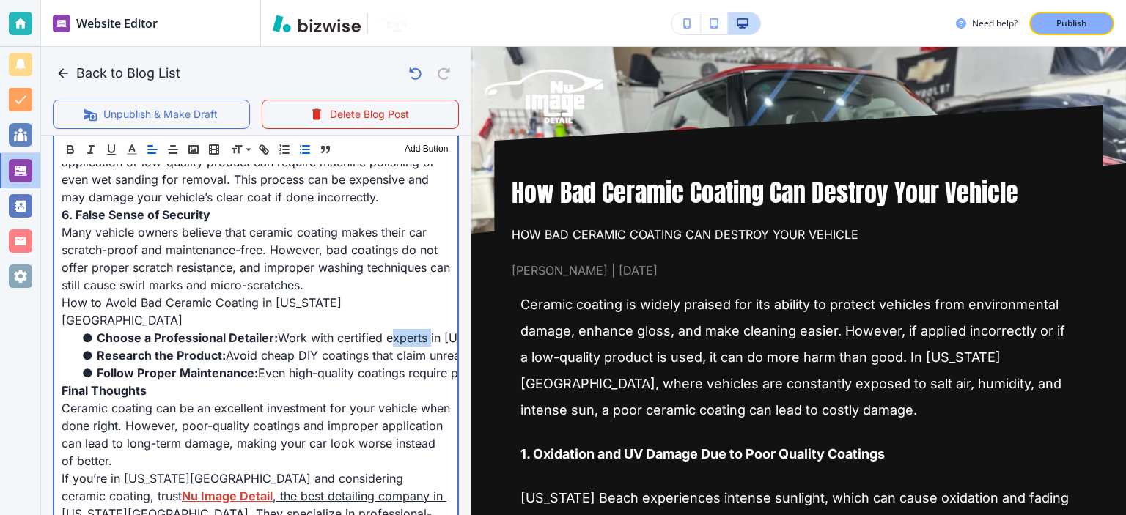
click at [386, 331] on span "Work with certified experts in [US_STATE][GEOGRAPHIC_DATA] who use premium cera…" at bounding box center [682, 338] width 809 height 15
click at [286, 271] on span "Many vehicle owners believe that ceramic coating makes their car scratch-proof …" at bounding box center [258, 258] width 392 height 67
click at [217, 257] on p "Many vehicle owners believe that ceramic coating makes their car scratch-proof …" at bounding box center [256, 259] width 389 height 70
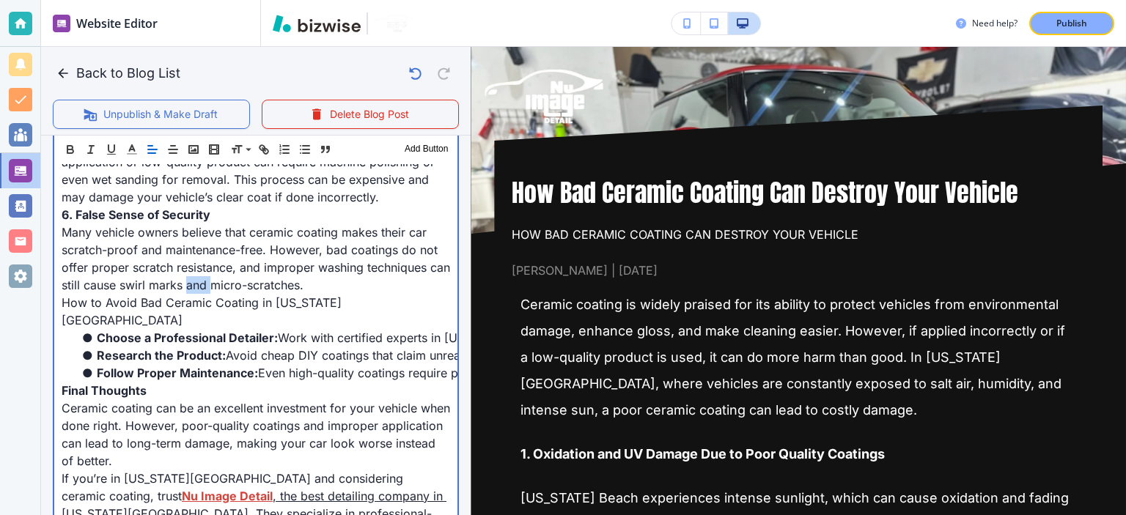
click at [217, 257] on p "Many vehicle owners believe that ceramic coating makes their car scratch-proof …" at bounding box center [256, 259] width 389 height 70
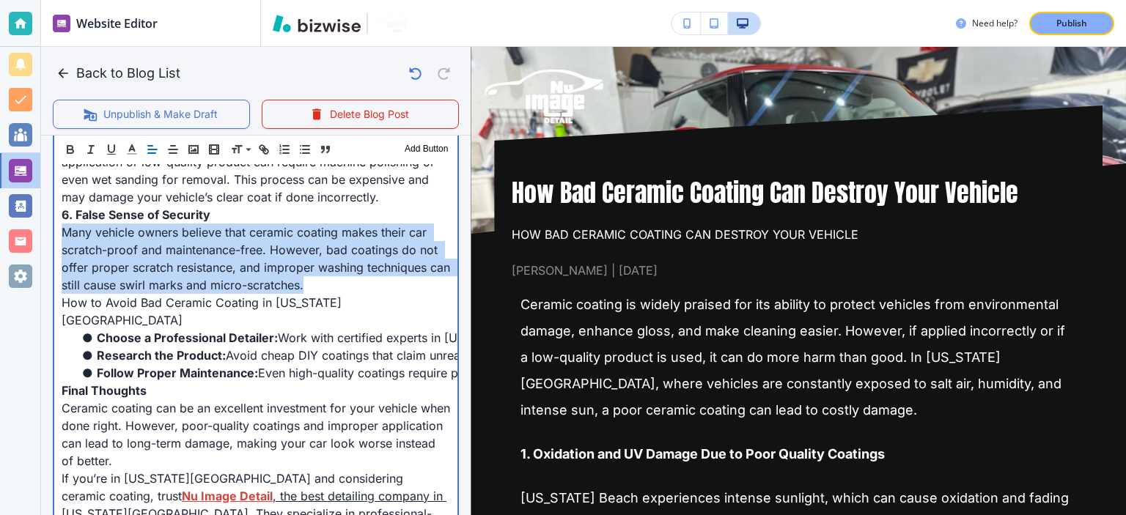
click at [217, 257] on p "Many vehicle owners believe that ceramic coating makes their car scratch-proof …" at bounding box center [256, 259] width 389 height 70
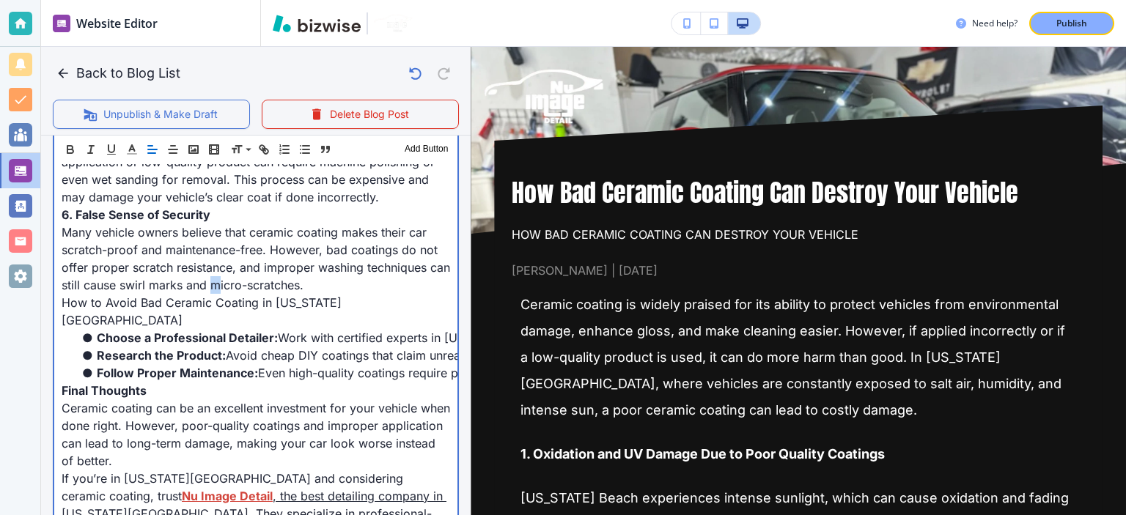
click at [248, 262] on span "Many vehicle owners believe that ceramic coating makes their car scratch-proof …" at bounding box center [258, 258] width 392 height 67
click at [279, 263] on span "Many vehicle owners believe that ceramic coating makes their car scratch-proof …" at bounding box center [258, 258] width 392 height 67
click at [408, 266] on p "Many vehicle owners believe that ceramic coating makes their car scratch-proof …" at bounding box center [256, 259] width 389 height 70
click at [191, 269] on span "Many vehicle owners believe that ceramic coating makes their car scratch-proof …" at bounding box center [258, 258] width 392 height 67
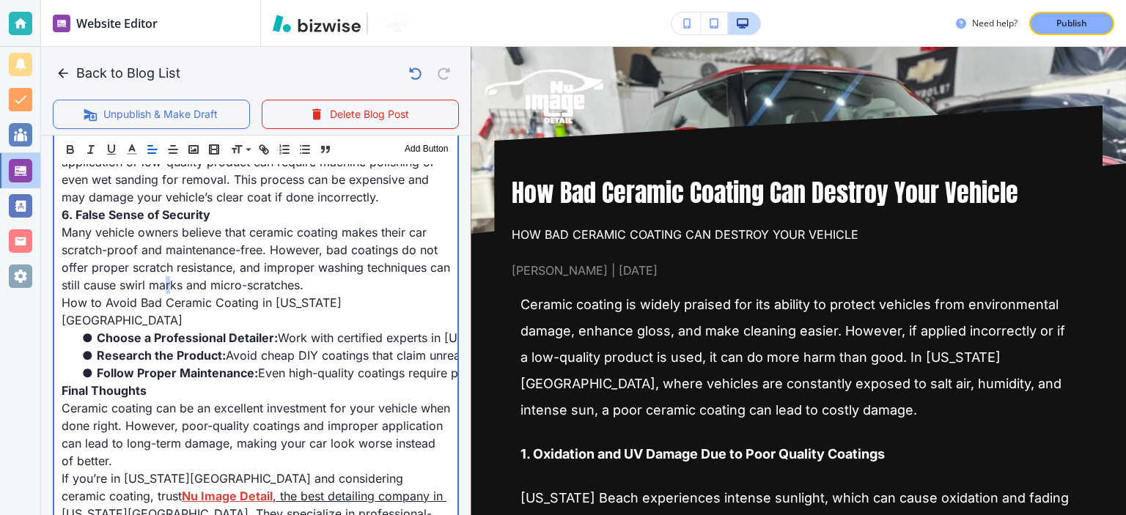
click at [254, 254] on span "Many vehicle owners believe that ceramic coating makes their car scratch-proof …" at bounding box center [258, 258] width 392 height 67
click at [212, 229] on span "Many vehicle owners believe that ceramic coating makes their car scratch-proof …" at bounding box center [258, 258] width 392 height 67
click at [304, 170] on span "Unlike wax or sealants, ceramic coating is semi-permanent. A bad application or…" at bounding box center [250, 170] width 377 height 67
click at [323, 182] on span "Unlike wax or sealants, ceramic coating is semi-permanent. A bad application or…" at bounding box center [250, 170] width 377 height 67
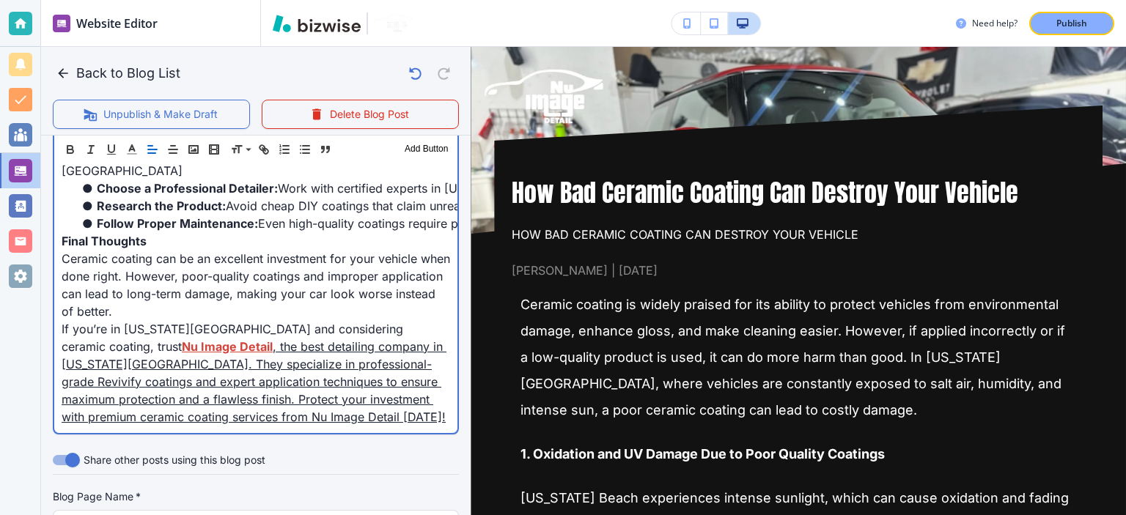
scroll to position [1257, 0]
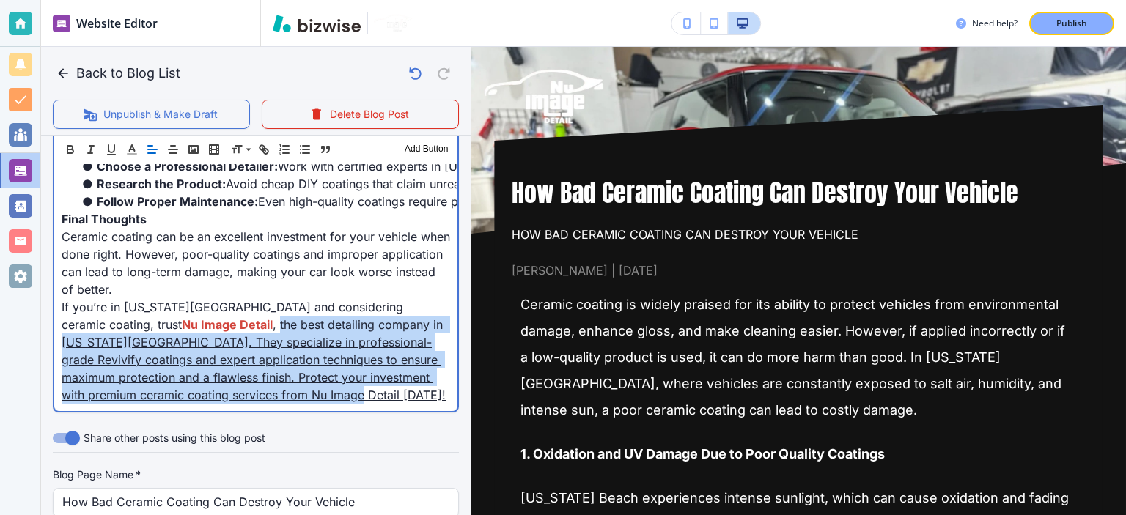
drag, startPoint x: 300, startPoint y: 356, endPoint x: 139, endPoint y: 283, distance: 176.9
click at [139, 317] on link ", the best detailing company in [US_STATE][GEOGRAPHIC_DATA]. They specialize in…" at bounding box center [254, 359] width 385 height 85
copy link "the best detailing company in [US_STATE][GEOGRAPHIC_DATA]. They specialize in p…"
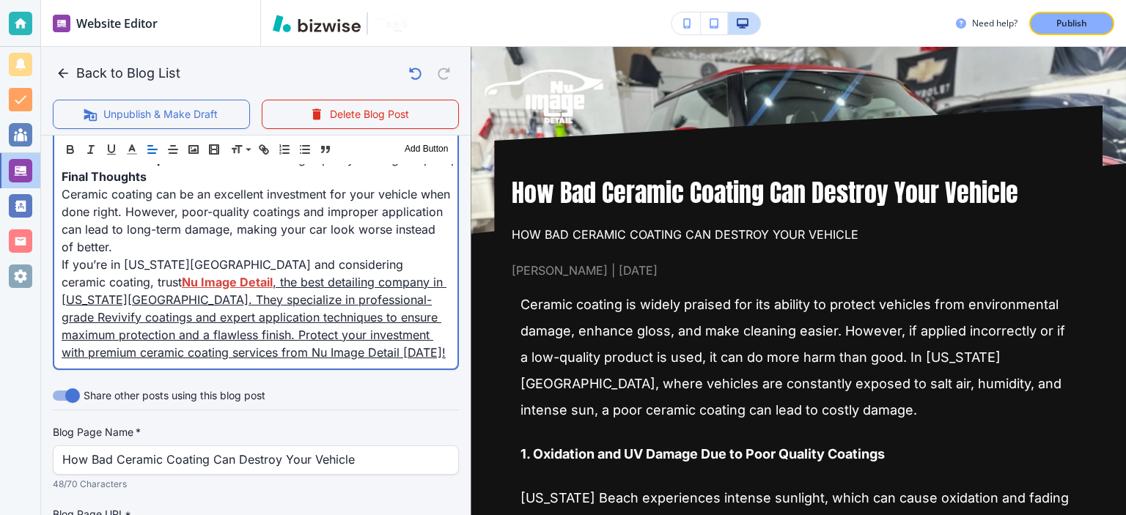
scroll to position [1284, 0]
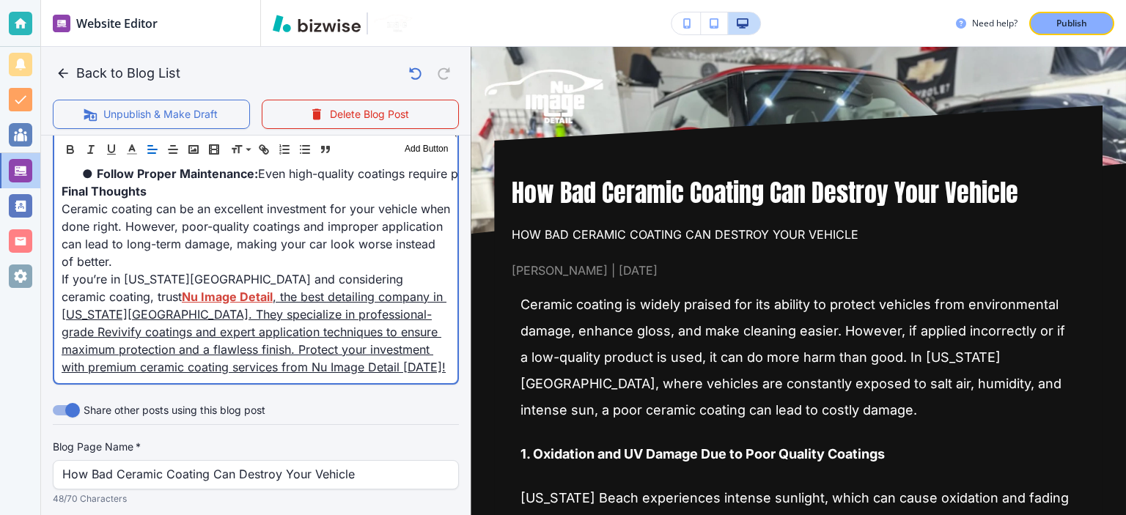
drag, startPoint x: 334, startPoint y: 317, endPoint x: 337, endPoint y: 325, distance: 7.7
click at [334, 317] on link ", the best detailing company in [US_STATE][GEOGRAPHIC_DATA]. They specialize in…" at bounding box center [254, 332] width 385 height 85
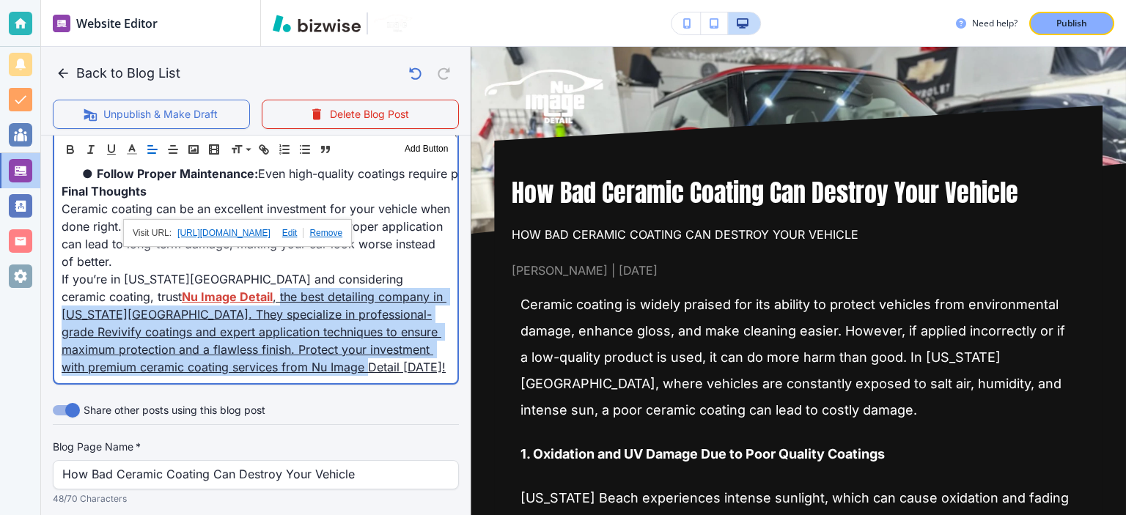
drag, startPoint x: 337, startPoint y: 331, endPoint x: 138, endPoint y: 262, distance: 211.0
click at [138, 271] on p "If you’re in [US_STATE][GEOGRAPHIC_DATA] and considering ceramic coating, trust…" at bounding box center [256, 324] width 389 height 106
copy link "the best detailing company in [US_STATE][GEOGRAPHIC_DATA]. They specialize in p…"
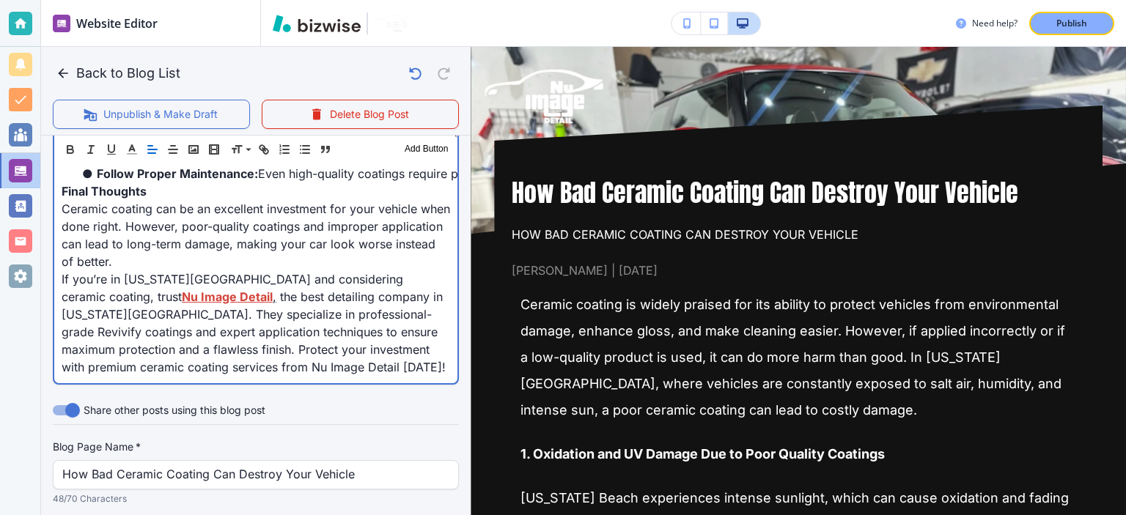
click at [218, 291] on p "If you’re in [US_STATE][GEOGRAPHIC_DATA] and considering ceramic coating, trust…" at bounding box center [256, 324] width 389 height 106
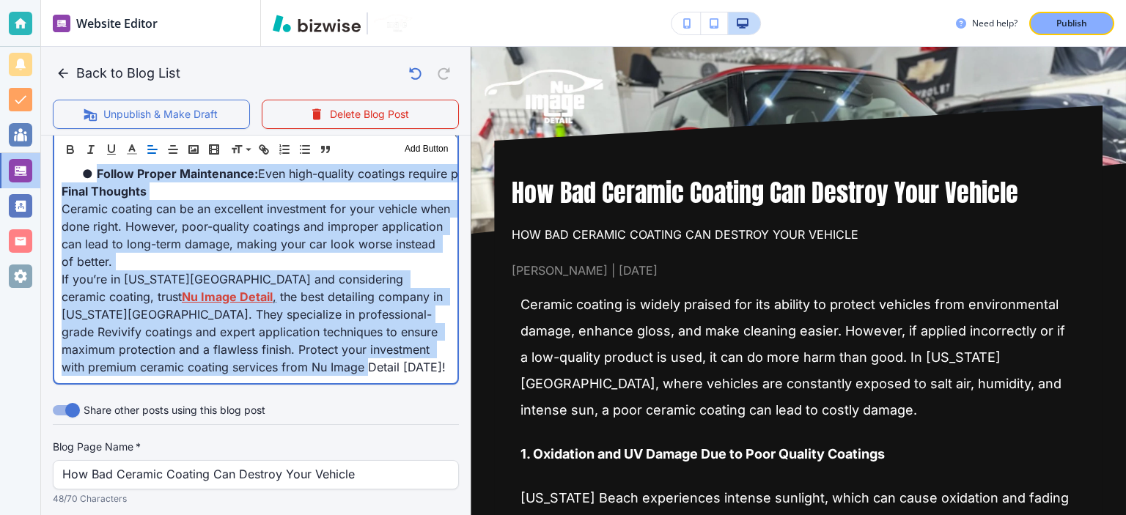
copy div "Ceramic coating is widely praised for its ability to protect vehicles from envi…"
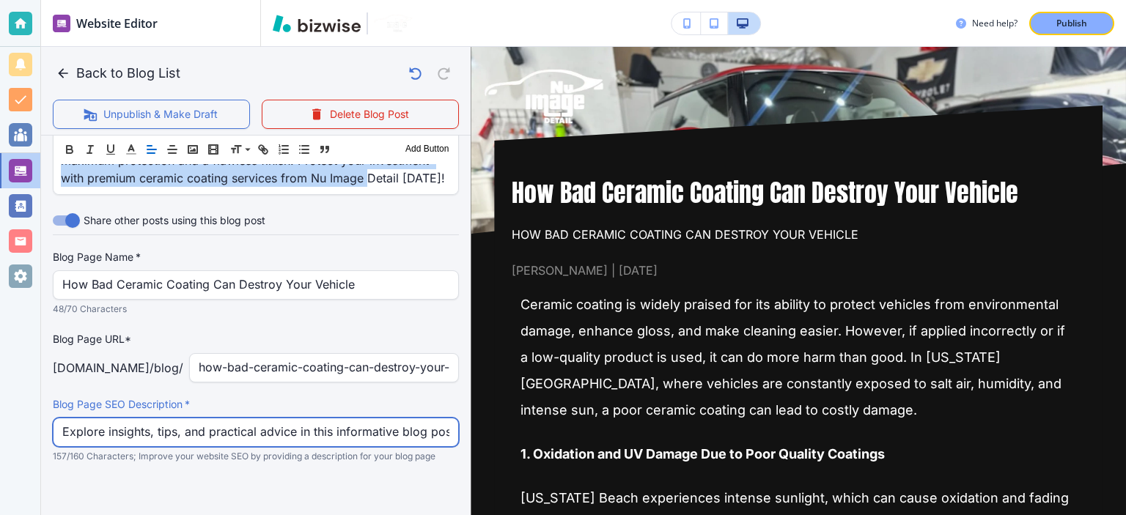
click at [308, 419] on input "Explore insights, tips, and practical advice in this informative blog post. Dis…" at bounding box center [255, 433] width 387 height 28
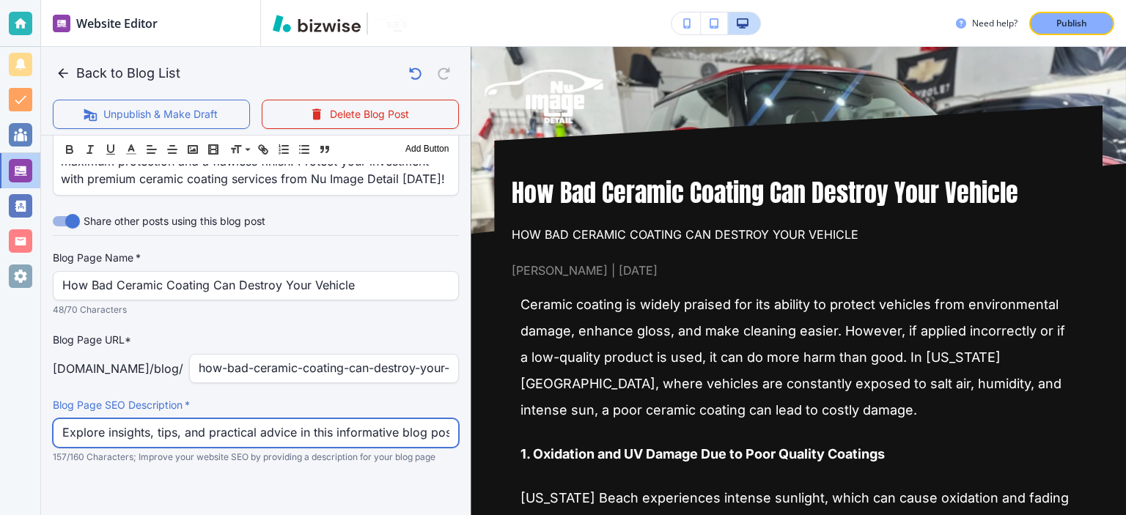
paste input "Discover the risks of poor ceramic coating in [US_STATE][GEOGRAPHIC_DATA]. Lear…"
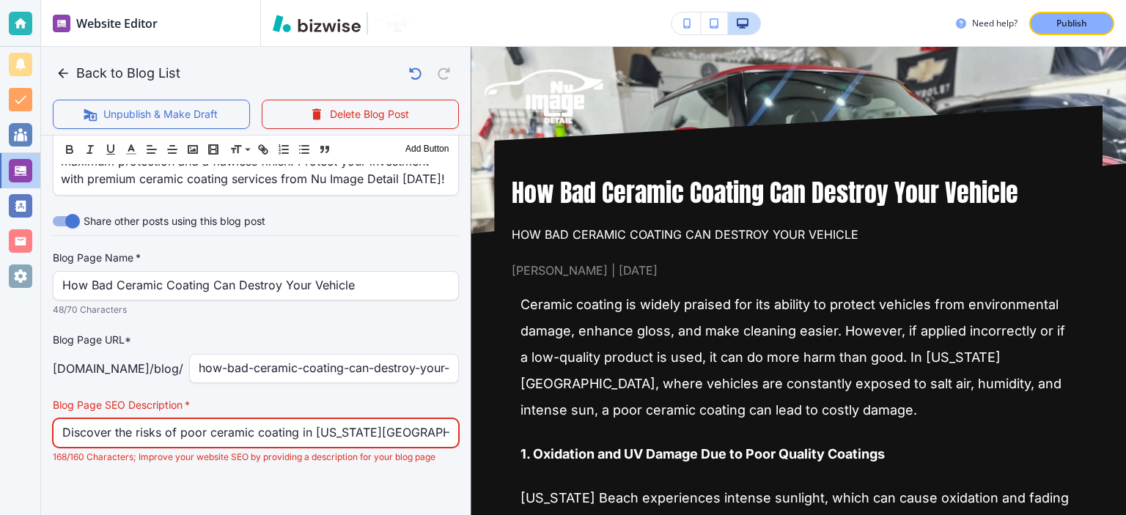
scroll to position [0, 567]
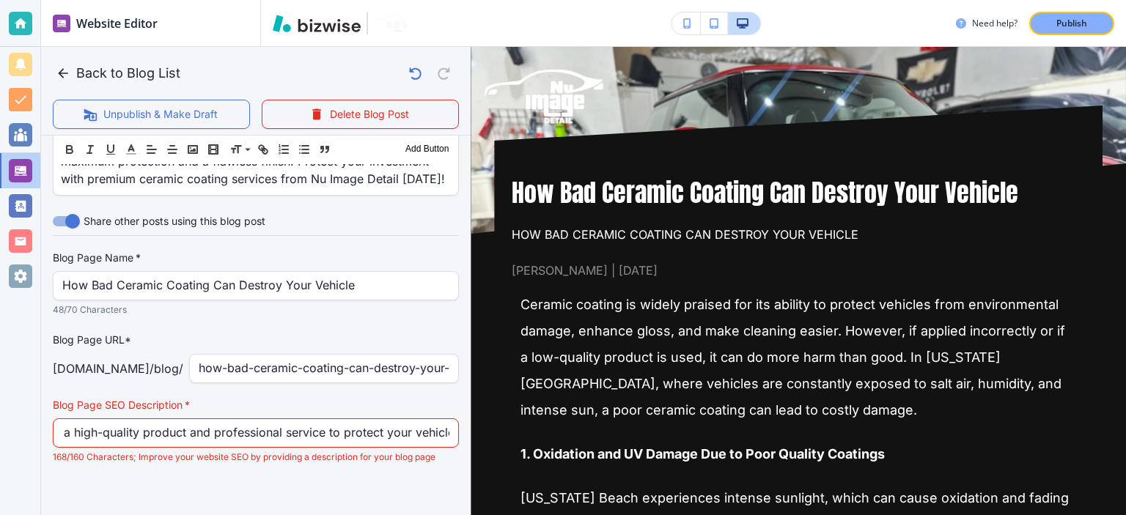
click at [381, 465] on div at bounding box center [256, 494] width 406 height 59
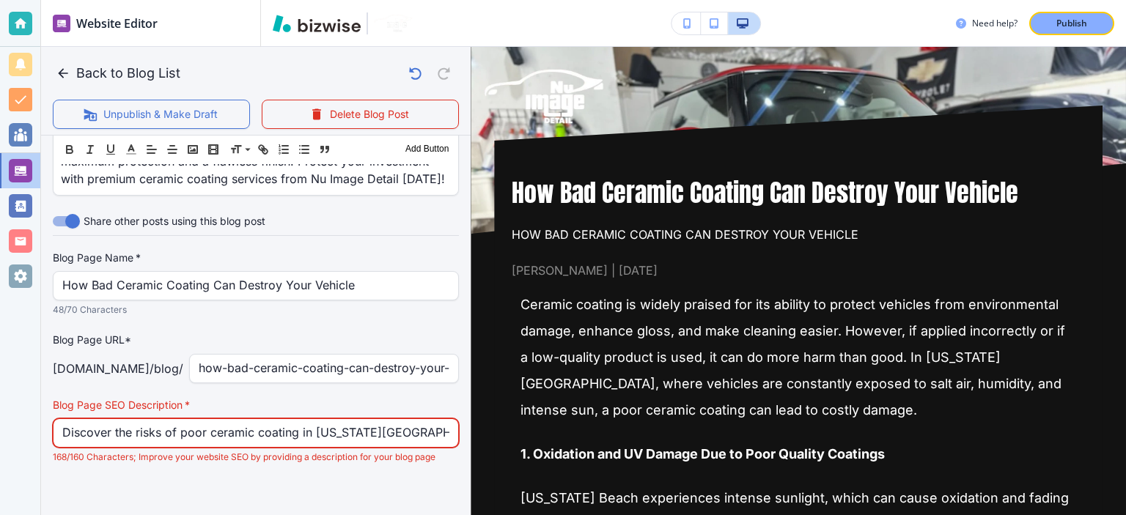
click at [399, 436] on input "Discover the risks of poor ceramic coating in [US_STATE][GEOGRAPHIC_DATA]. Lear…" at bounding box center [255, 433] width 387 height 28
paste input "Learn the risks of poor ceramic coating in [US_STATE][GEOGRAPHIC_DATA] and how …"
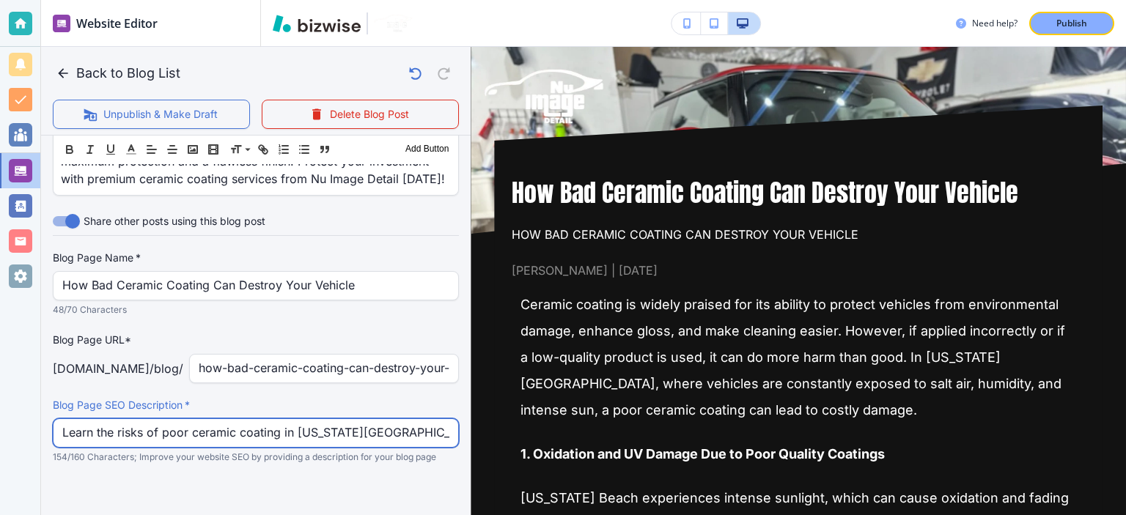
scroll to position [0, 484]
type input "Learn the risks of poor ceramic coating in [US_STATE][GEOGRAPHIC_DATA] and how …"
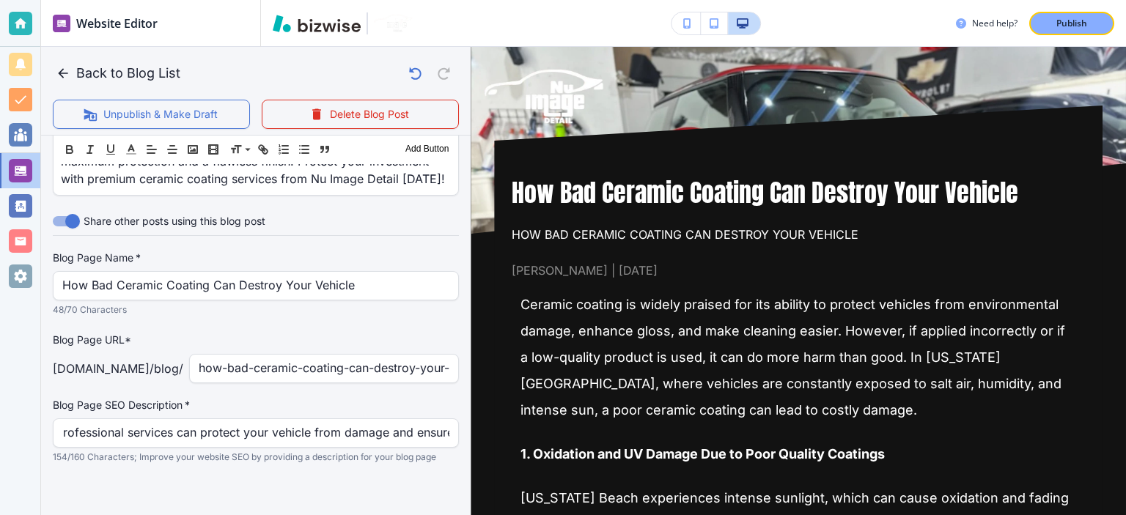
click at [428, 465] on div at bounding box center [256, 494] width 406 height 59
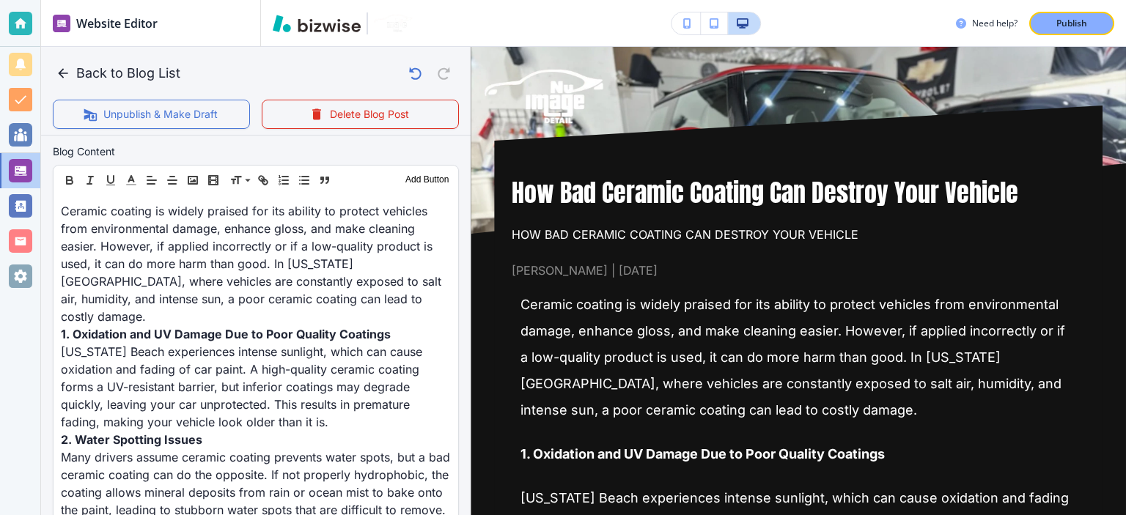
scroll to position [0, 0]
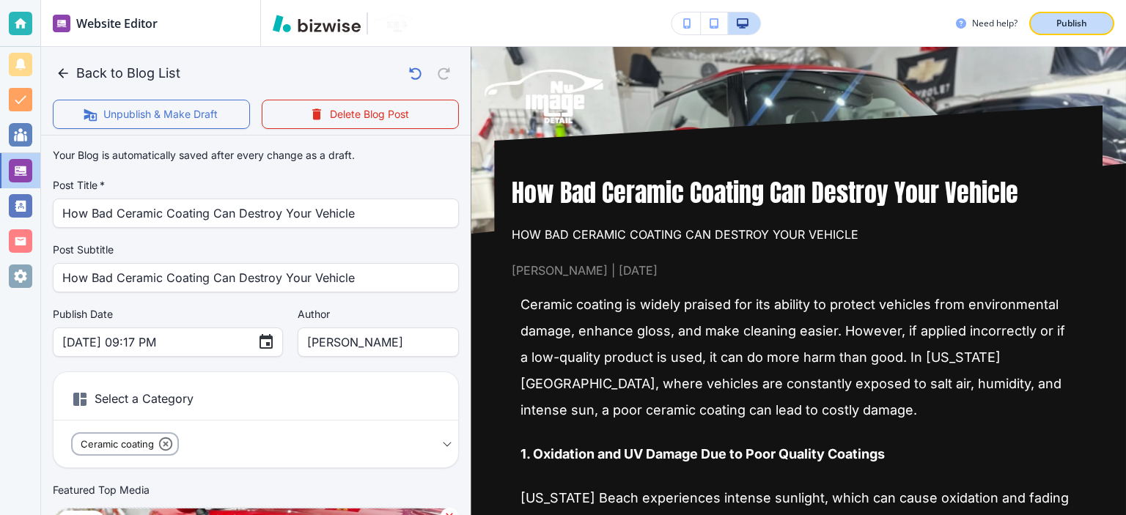
click at [1085, 26] on p "Publish" at bounding box center [1071, 23] width 31 height 13
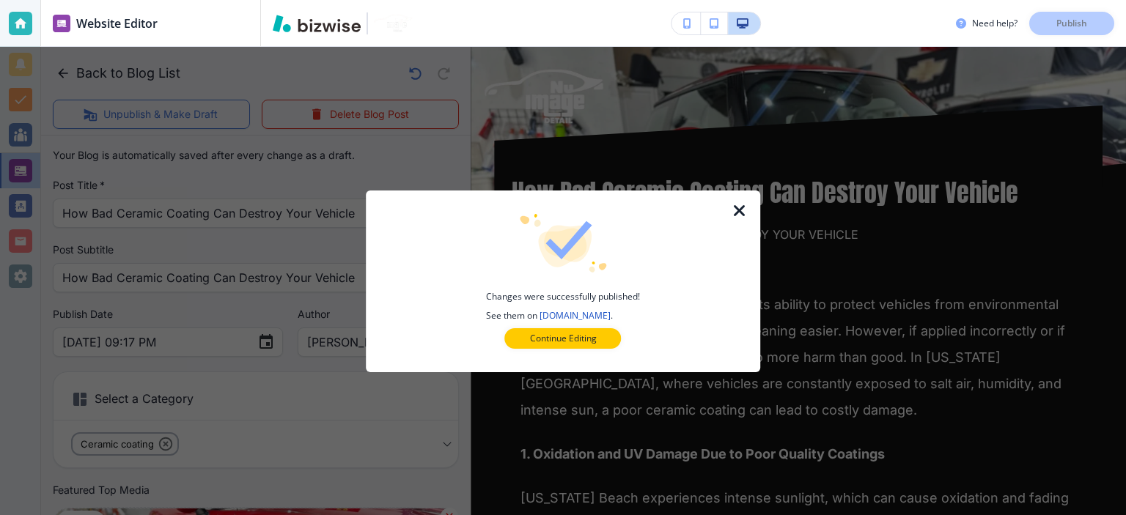
click at [741, 207] on icon "button" at bounding box center [740, 211] width 18 height 18
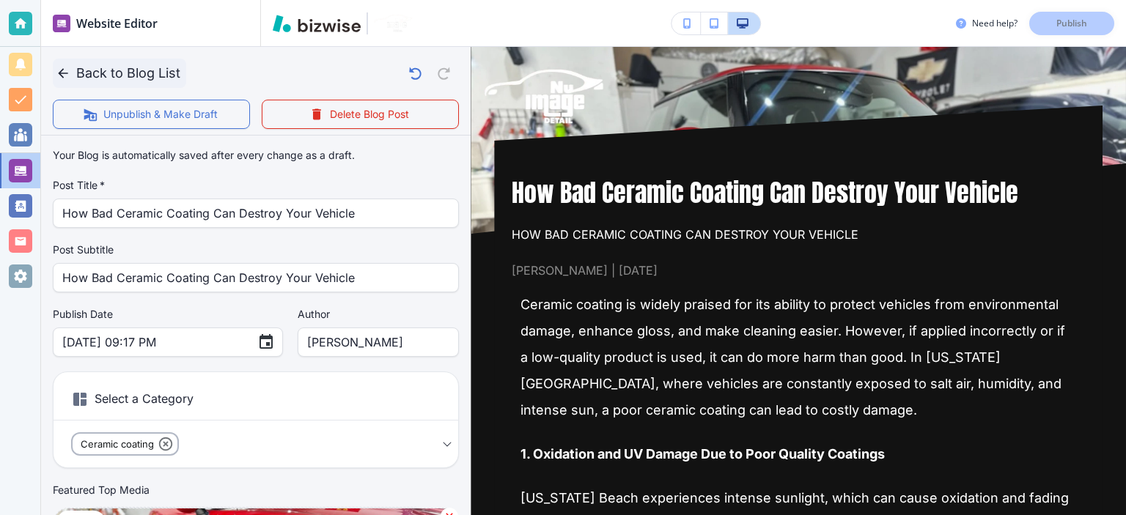
click at [172, 73] on button "Back to Blog List" at bounding box center [119, 73] width 133 height 29
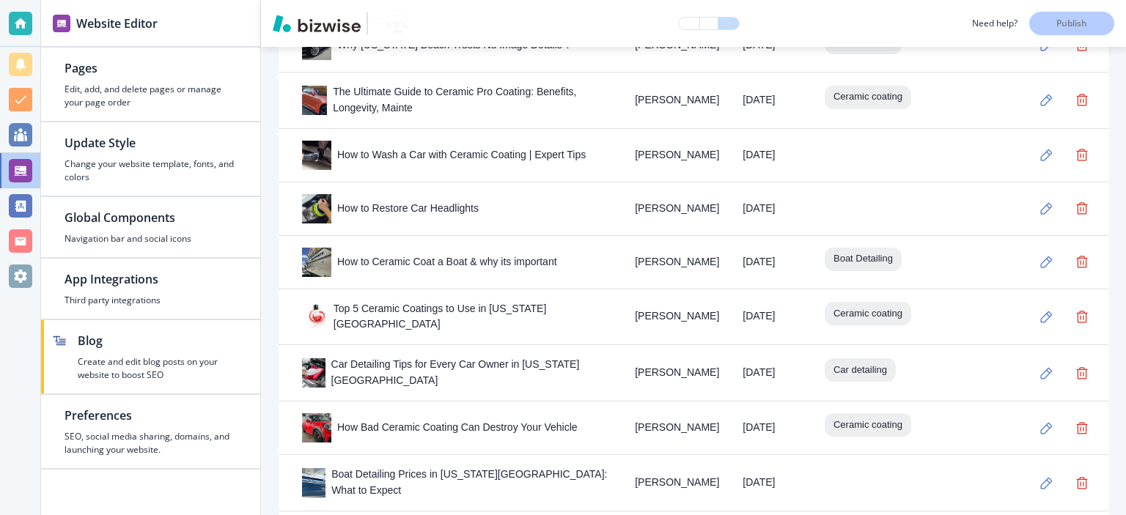
scroll to position [1540, 0]
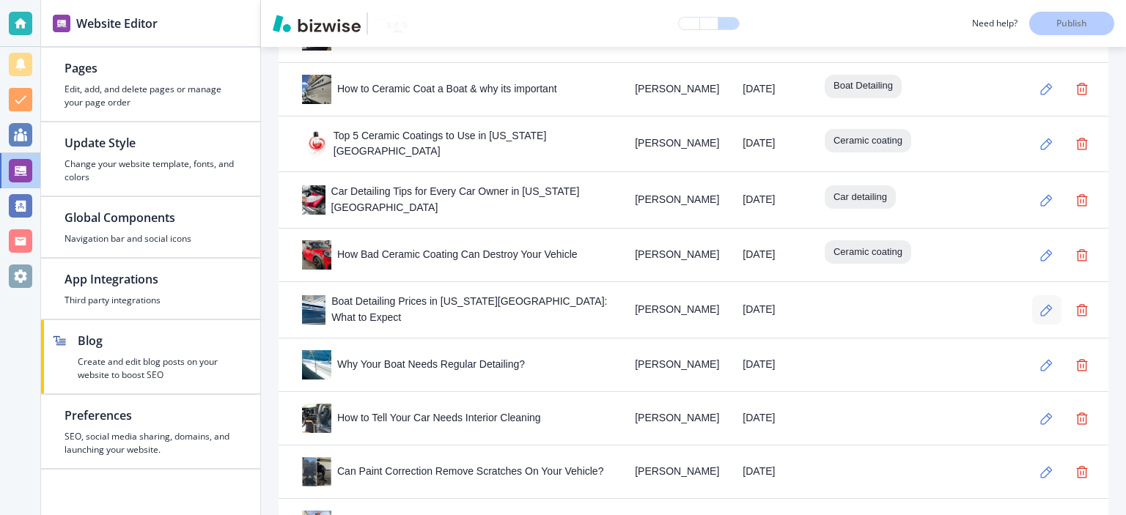
click at [1040, 304] on icon "button" at bounding box center [1046, 310] width 12 height 12
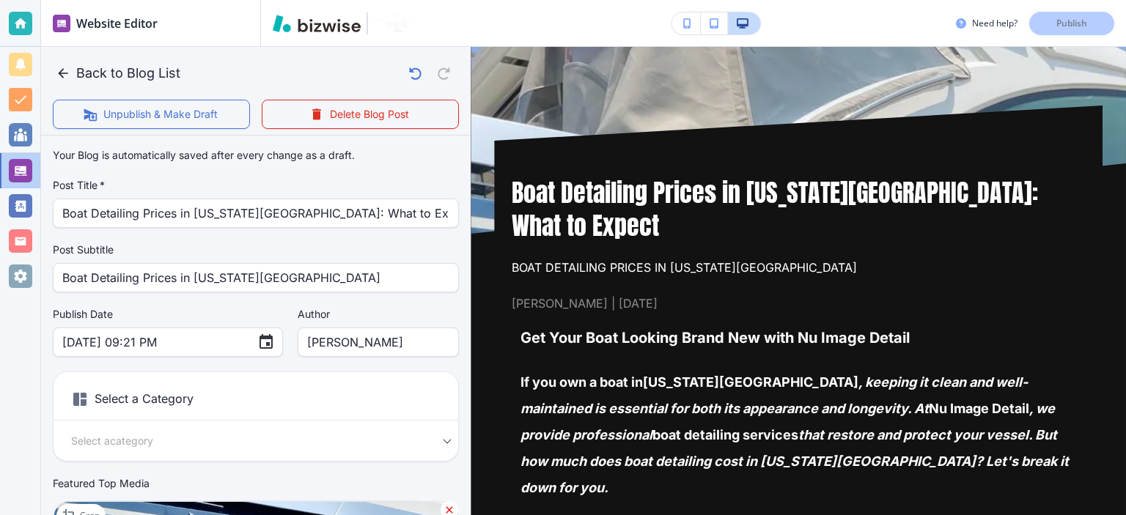
click at [398, 240] on div "Your Blog is automatically saved after every change as a draft. Post Title   * …" at bounding box center [256, 375] width 406 height 468
click at [287, 0] on body "Website Editor Pages Edit, add, and delete pages or manage your page order Upda…" at bounding box center [563, 0] width 1126 height 0
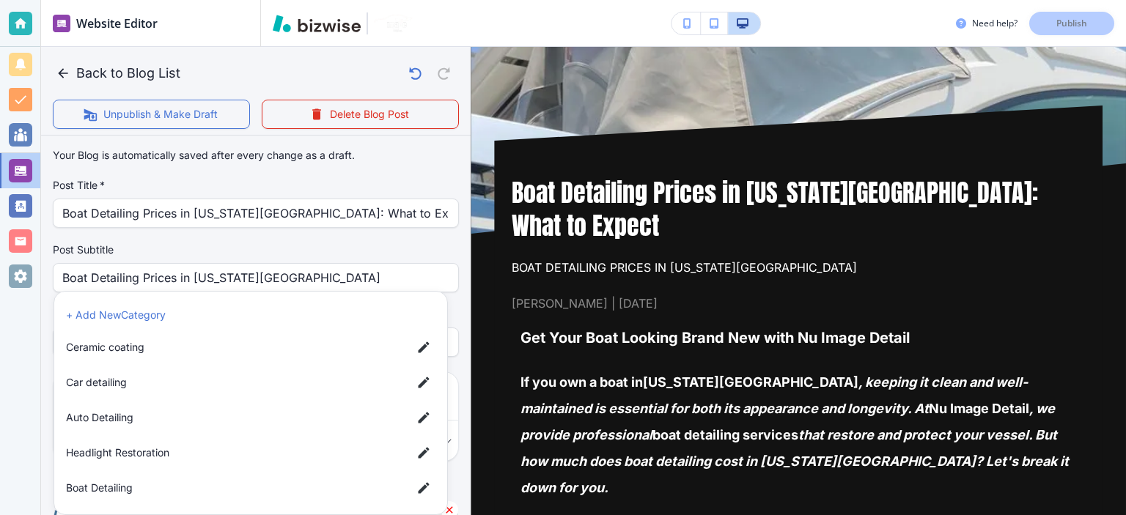
click at [123, 488] on span "Boat Detailing" at bounding box center [233, 488] width 334 height 16
type input "a23f864a9289c40c3a118"
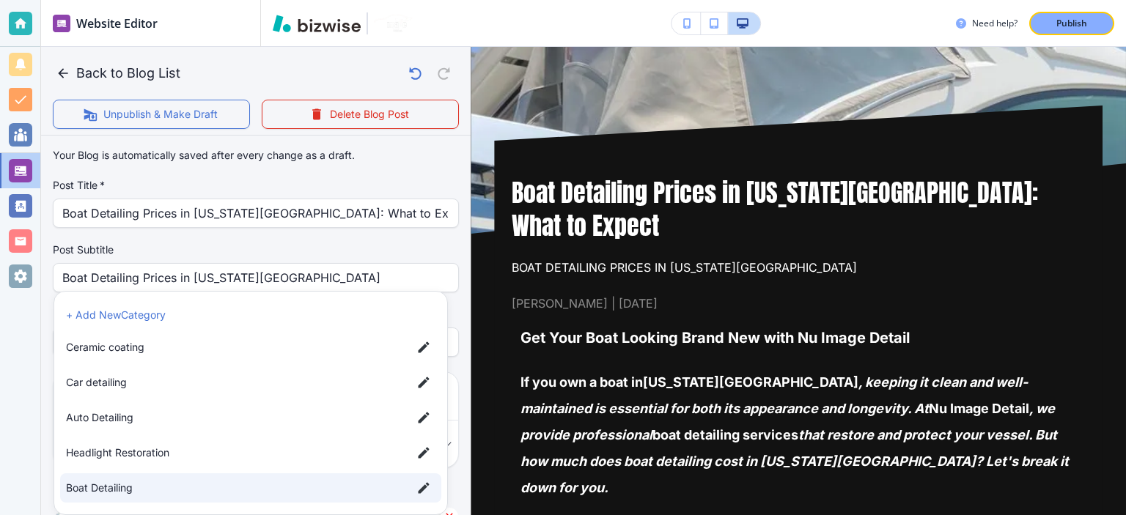
click at [436, 232] on div at bounding box center [563, 257] width 1126 height 515
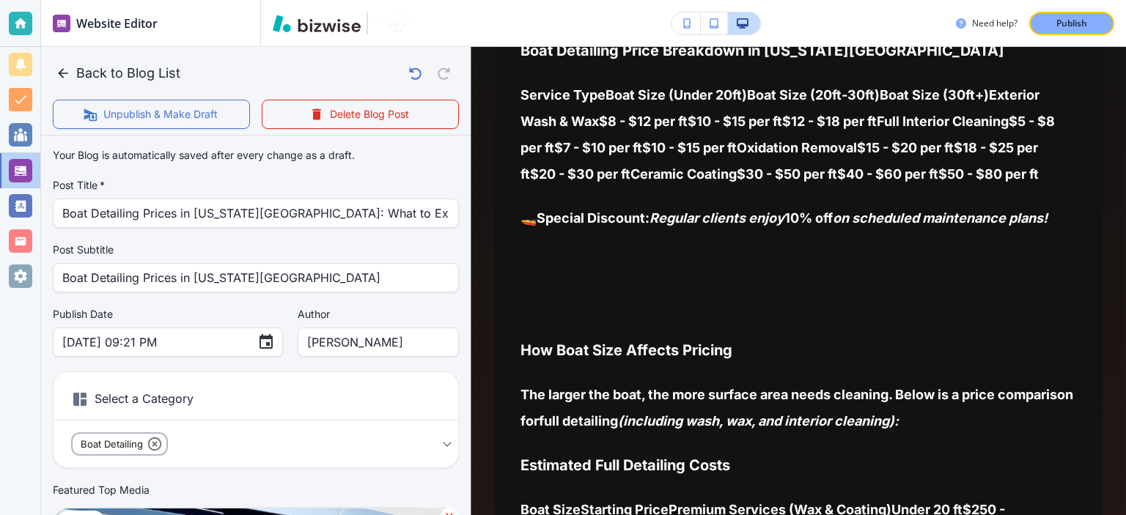
scroll to position [684, 0]
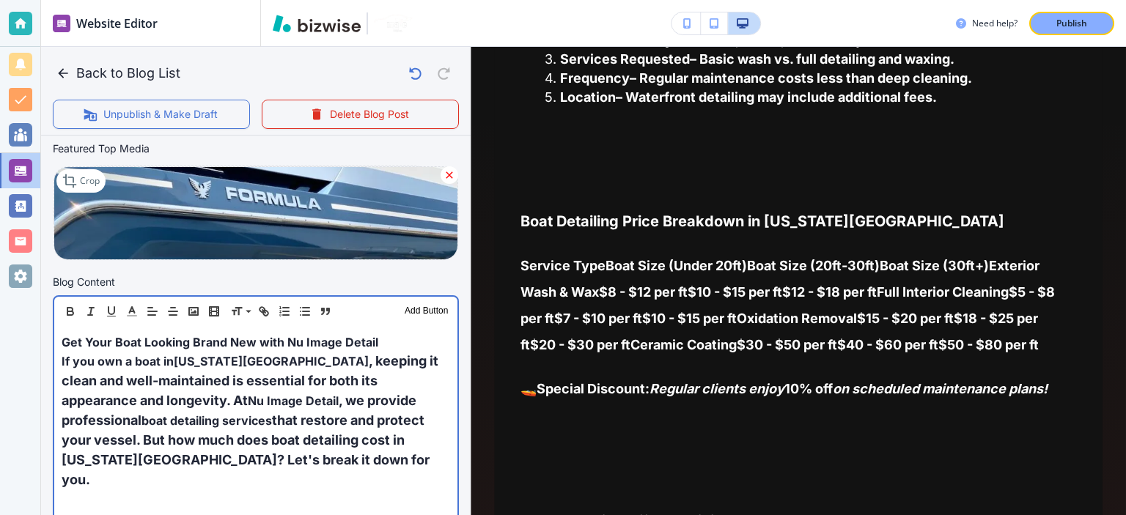
click at [240, 405] on span ", we provide professional" at bounding box center [241, 410] width 358 height 35
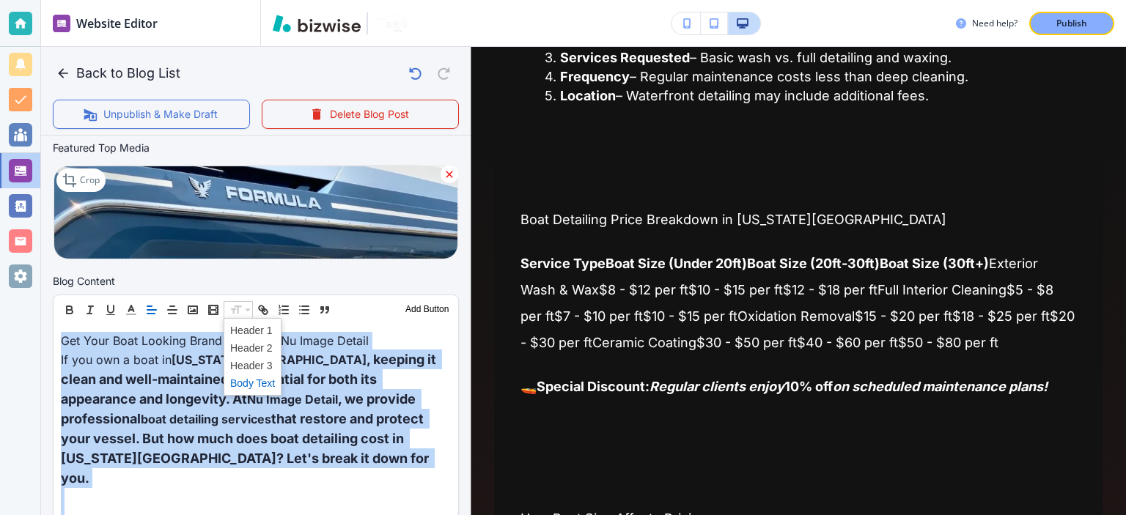
scroll to position [342, 0]
click at [263, 380] on span at bounding box center [252, 384] width 45 height 18
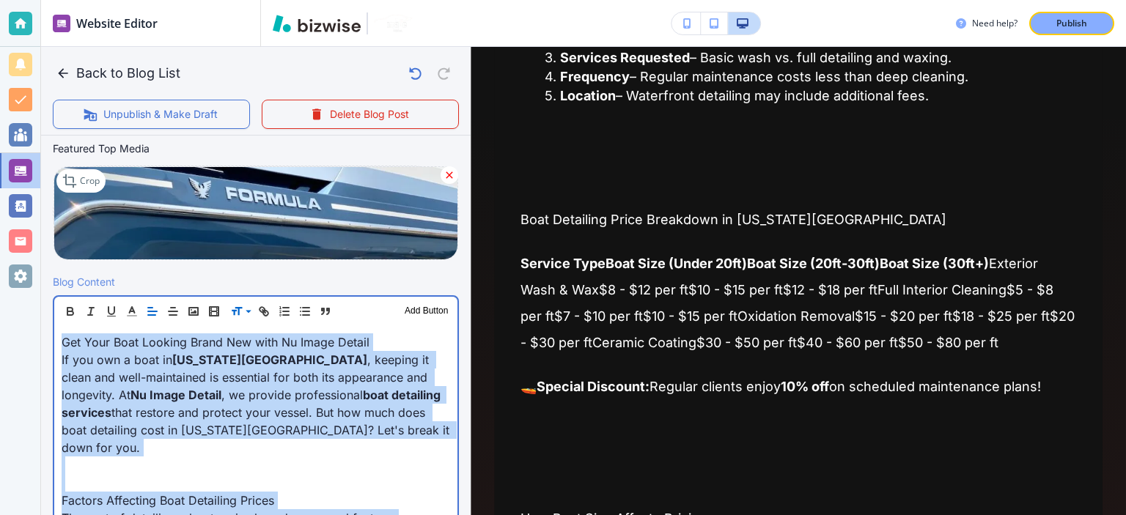
scroll to position [342, 0]
click at [286, 391] on span "boat detailing services" at bounding box center [253, 403] width 382 height 32
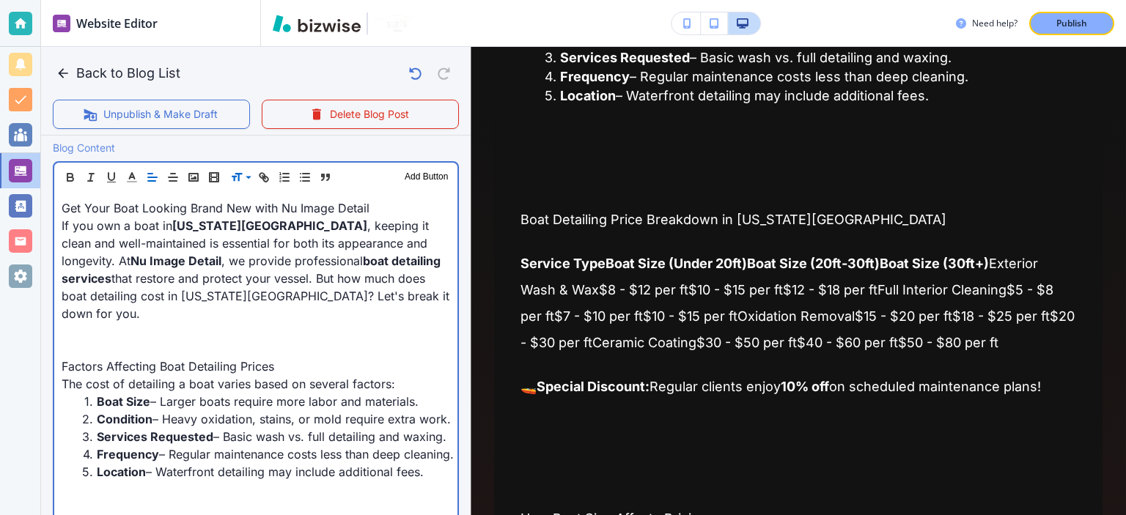
scroll to position [478, 0]
click at [351, 320] on p at bounding box center [256, 329] width 389 height 18
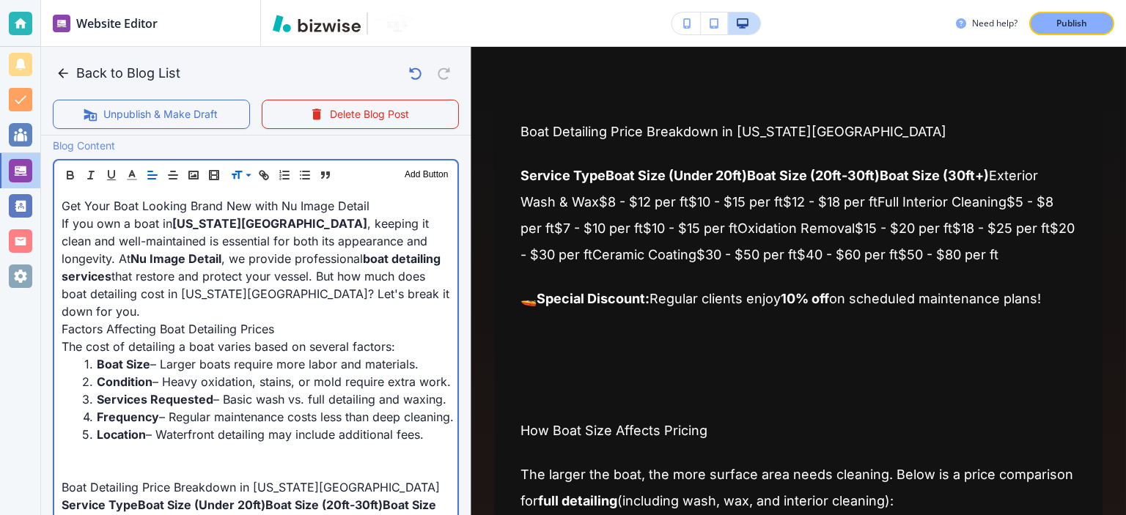
click at [356, 339] on span "The cost of detailing a boat varies based on several factors:" at bounding box center [229, 346] width 334 height 15
click at [318, 320] on p "Factors Affecting Boat Detailing Prices" at bounding box center [256, 329] width 389 height 18
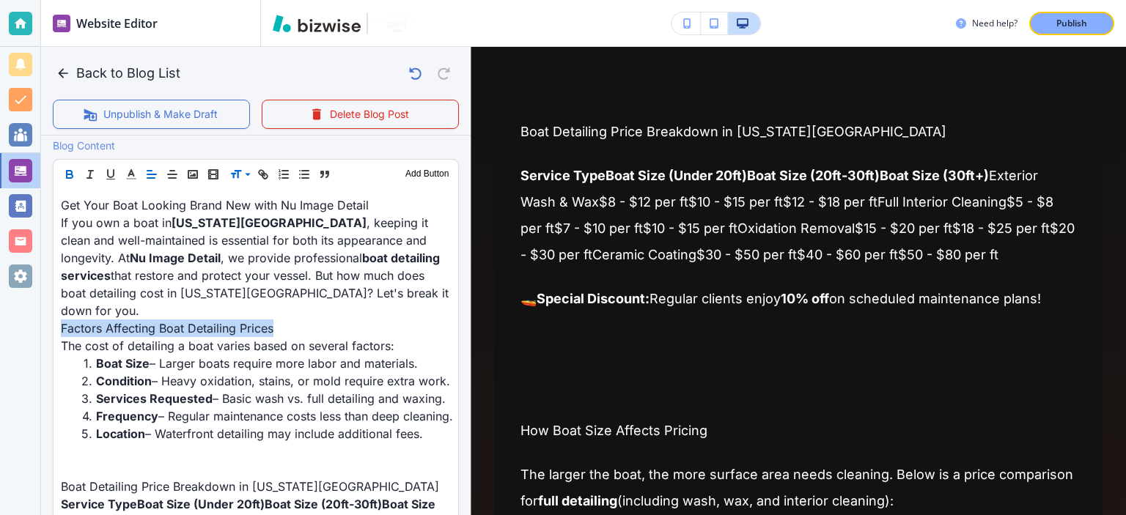
click at [67, 176] on icon "button" at bounding box center [70, 176] width 6 height 4
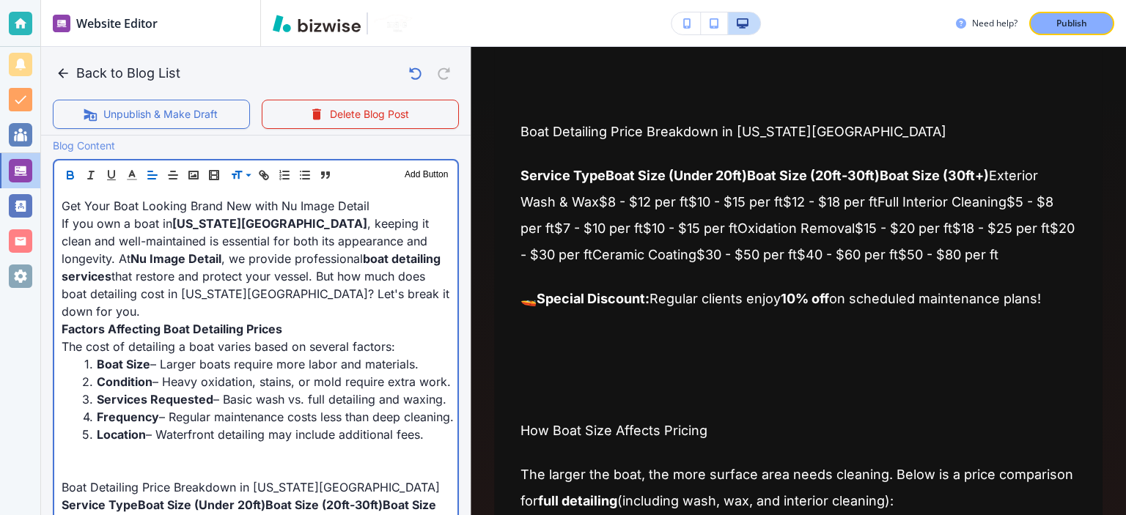
click at [234, 283] on p "If you own a boat in [US_STATE][GEOGRAPHIC_DATA] , keeping it clean and well-ma…" at bounding box center [256, 268] width 389 height 106
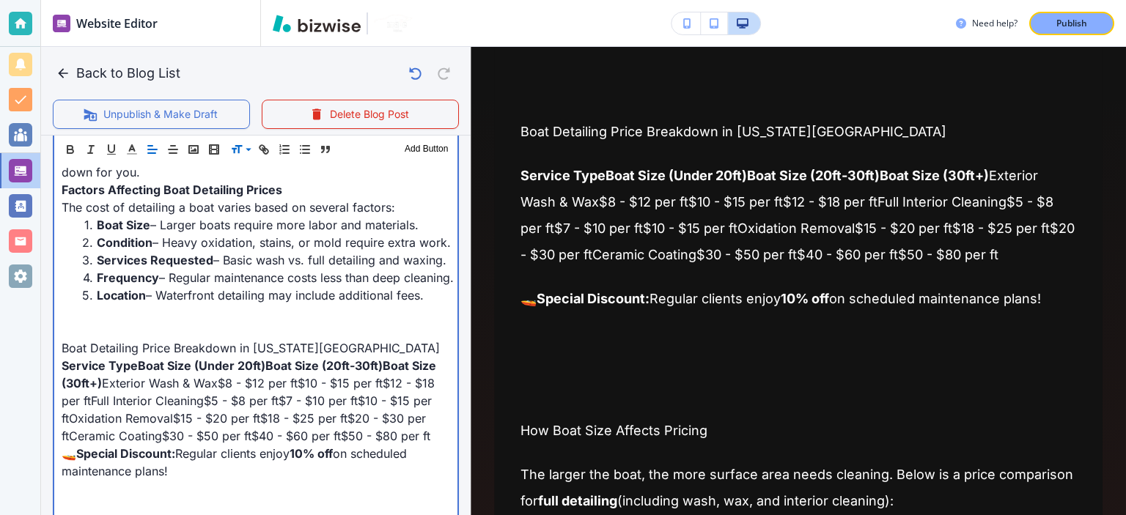
scroll to position [650, 0]
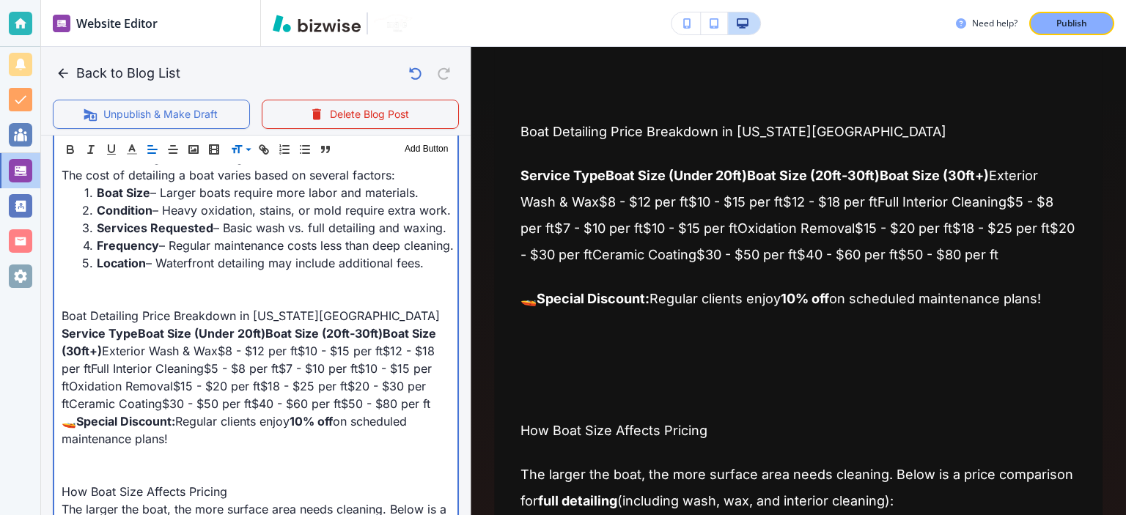
click at [260, 290] on p at bounding box center [256, 299] width 389 height 18
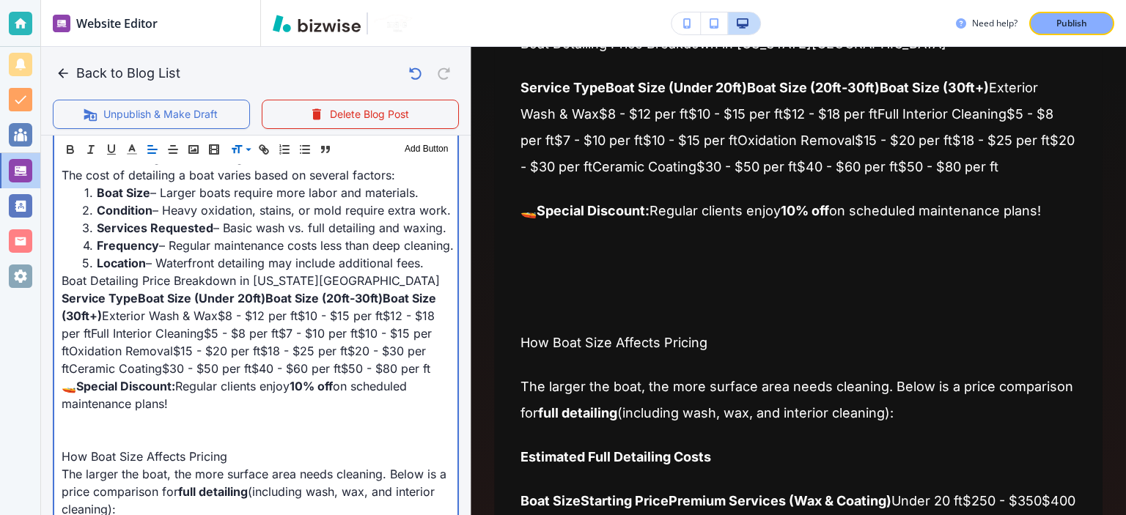
click at [260, 291] on span "Service TypeBoat Size (Under 20ft)Boat Size (20ft-30ft)Boat Size (30ft+)" at bounding box center [251, 307] width 378 height 32
click at [258, 273] on span "Boat Detailing Price Breakdown in [US_STATE][GEOGRAPHIC_DATA]" at bounding box center [251, 280] width 378 height 15
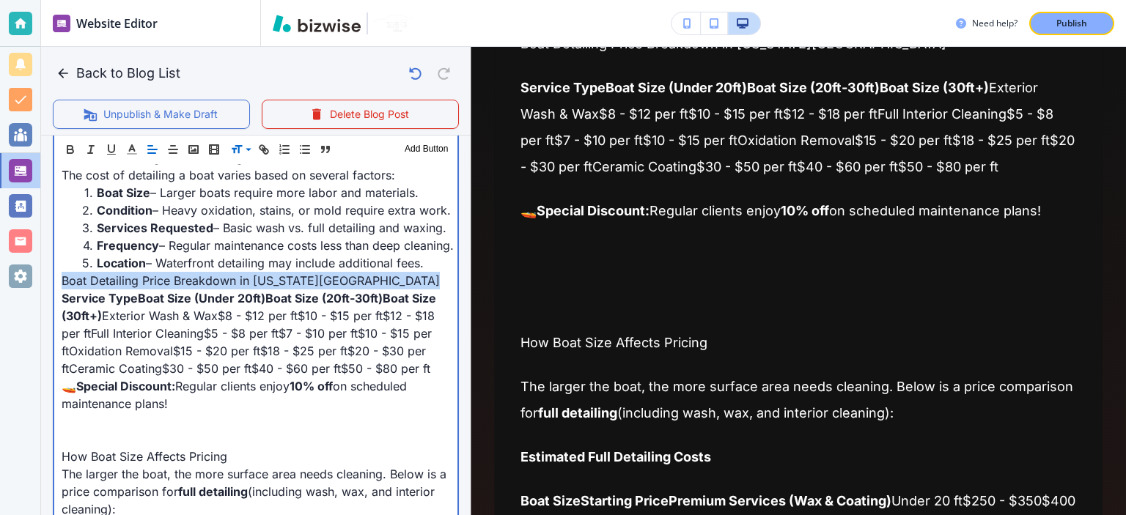
click at [258, 273] on span "Boat Detailing Price Breakdown in [US_STATE][GEOGRAPHIC_DATA]" at bounding box center [251, 280] width 378 height 15
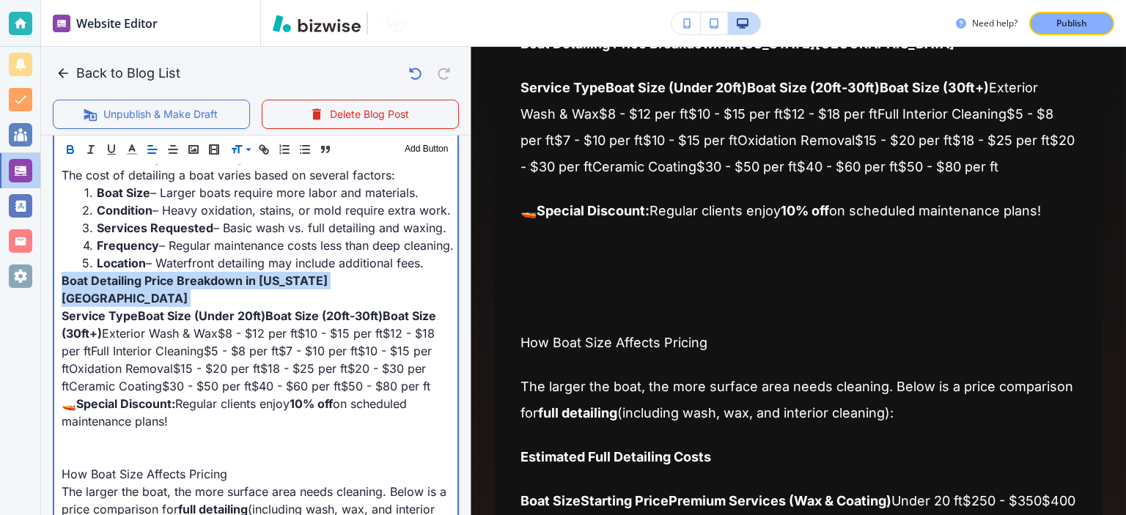
click at [258, 273] on span "Boat Detailing Price Breakdown in [US_STATE][GEOGRAPHIC_DATA]" at bounding box center [195, 289] width 266 height 32
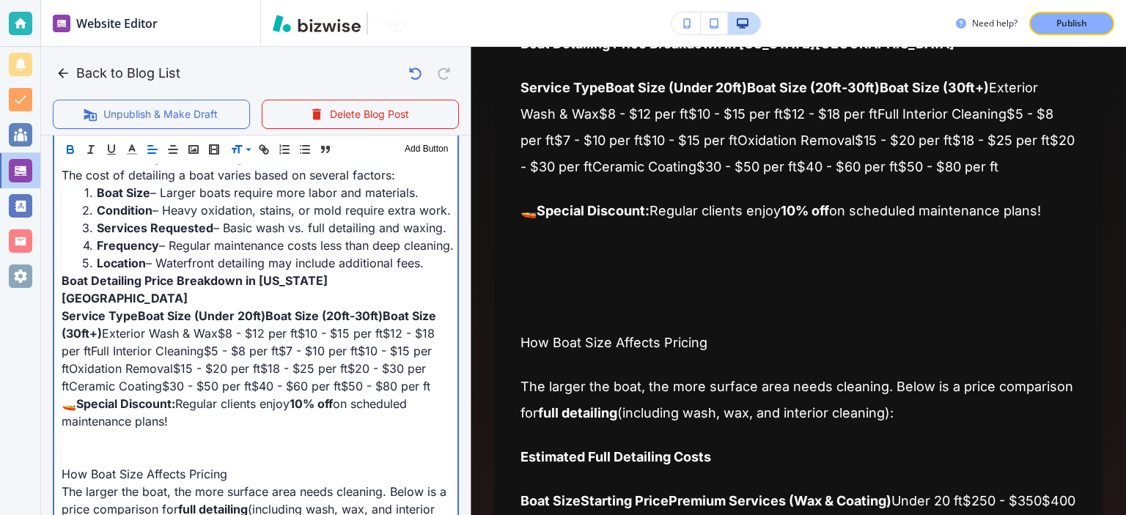
click at [260, 430] on p at bounding box center [256, 439] width 389 height 18
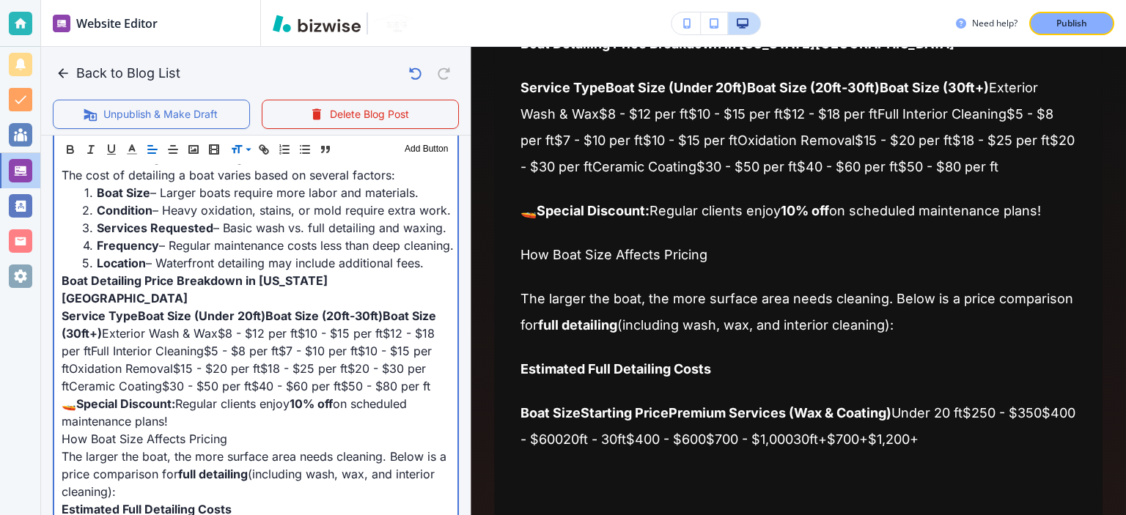
click at [199, 432] on span "How Boat Size Affects Pricing" at bounding box center [145, 439] width 166 height 15
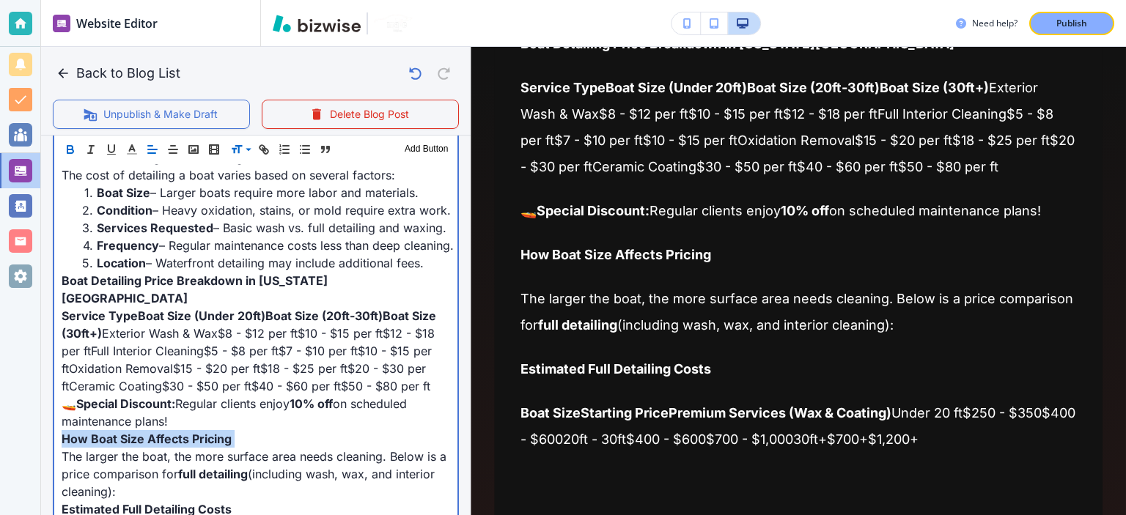
click at [199, 432] on span "How Boat Size Affects Pricing" at bounding box center [147, 439] width 170 height 15
drag, startPoint x: 82, startPoint y: 366, endPoint x: 56, endPoint y: 364, distance: 26.5
click at [56, 364] on div "Get Your Boat Looking Brand New with Nu Image Detail If you own a boat in [US_S…" at bounding box center [255, 491] width 403 height 947
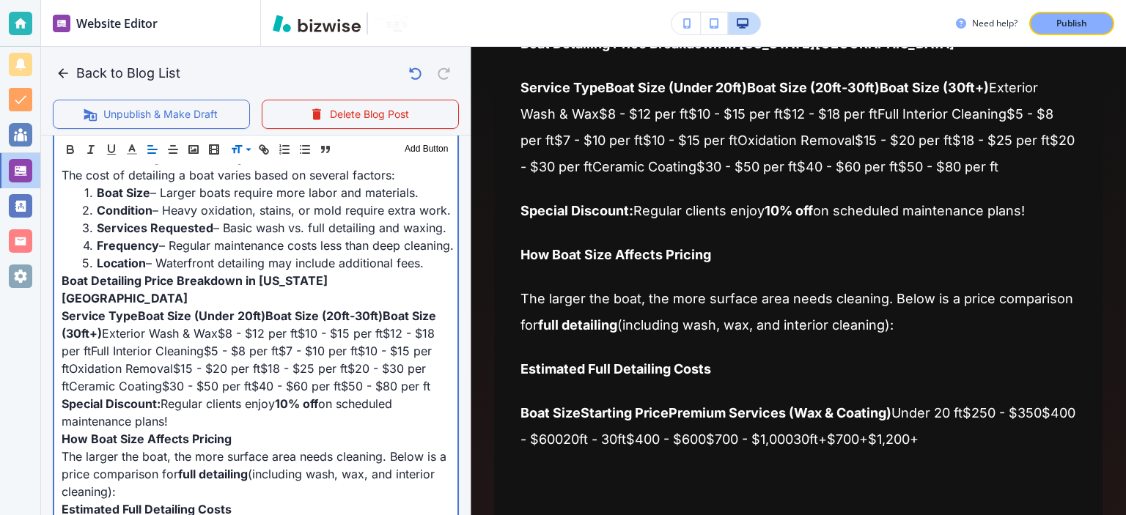
click at [109, 397] on span "on scheduled maintenance plans!" at bounding box center [229, 413] width 334 height 32
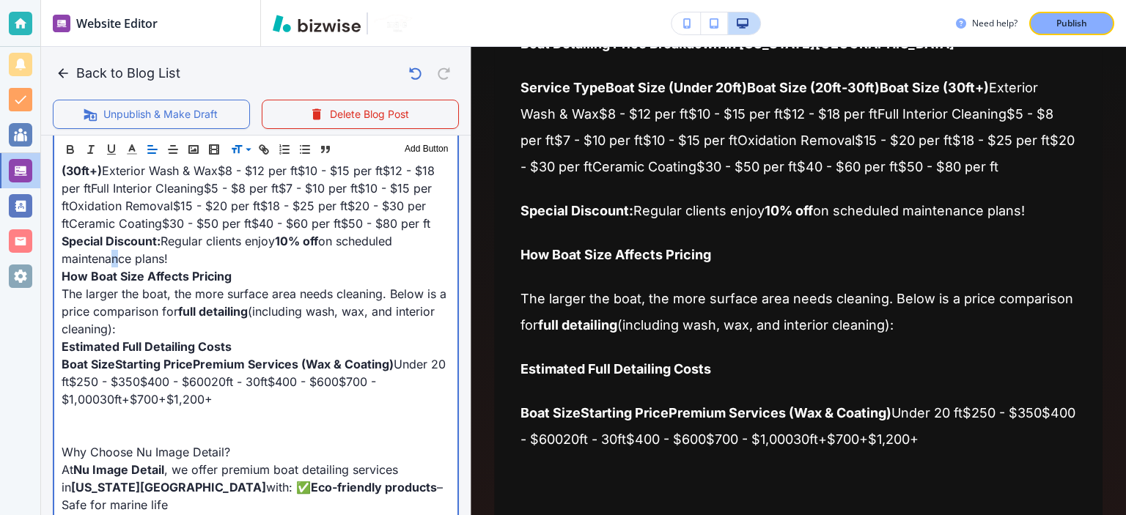
scroll to position [821, 0]
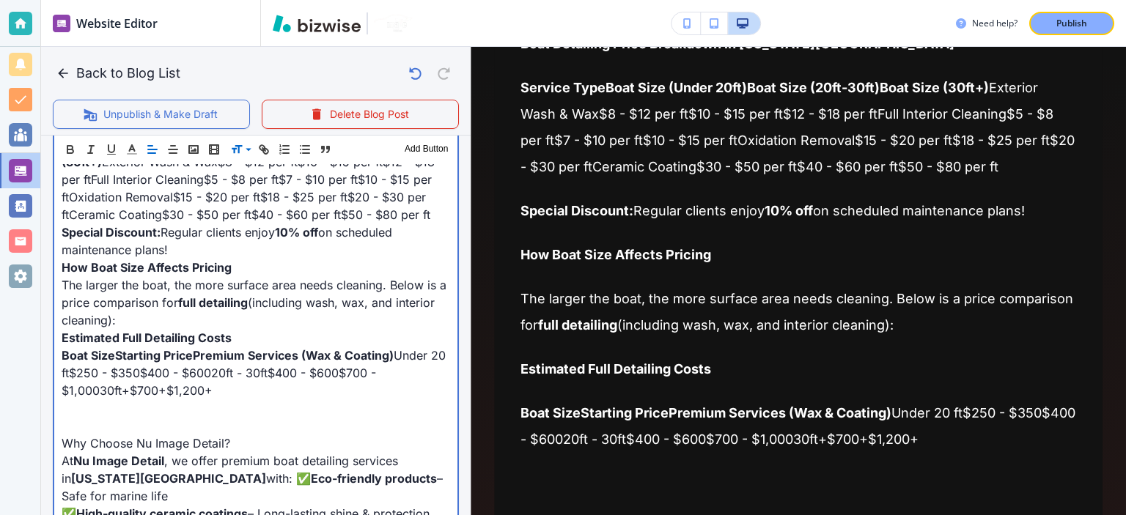
click at [183, 400] on p at bounding box center [256, 409] width 389 height 18
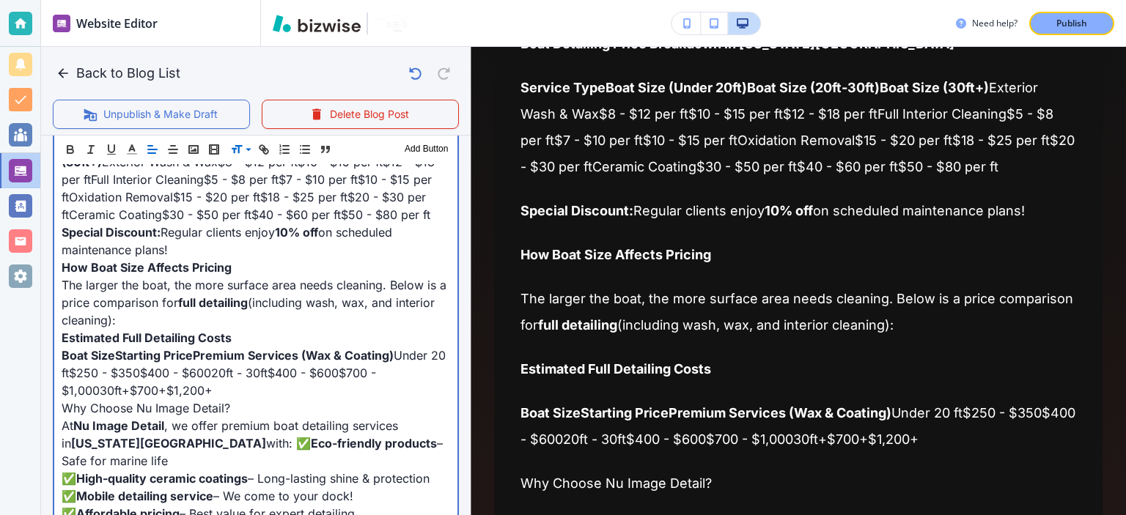
click at [183, 401] on span "Why Choose Nu Image Detail?" at bounding box center [146, 408] width 169 height 15
click at [184, 401] on span "Why Choose Nu Image Detail?" at bounding box center [149, 408] width 175 height 15
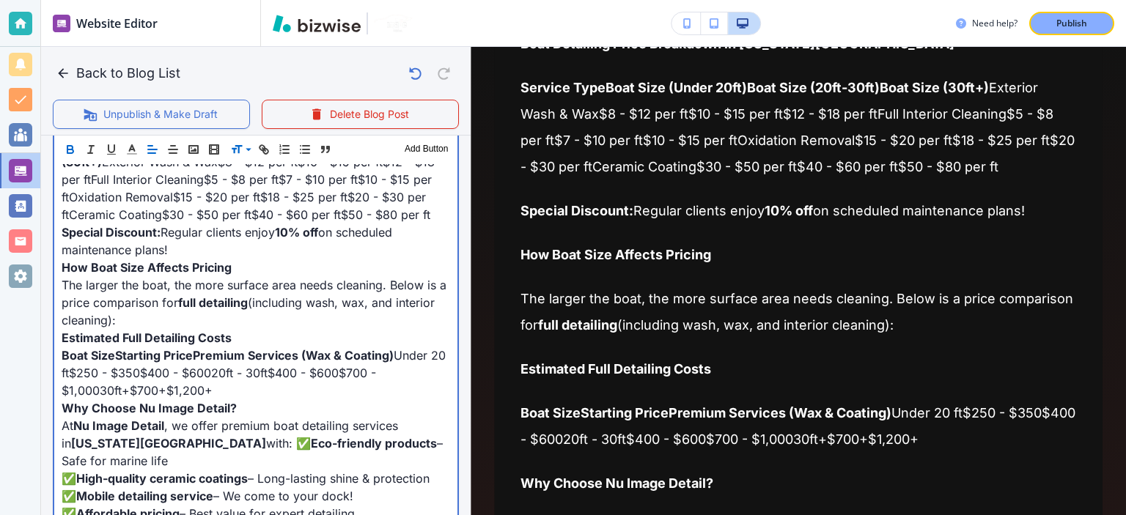
click at [266, 436] on span "with: ✅" at bounding box center [288, 443] width 45 height 15
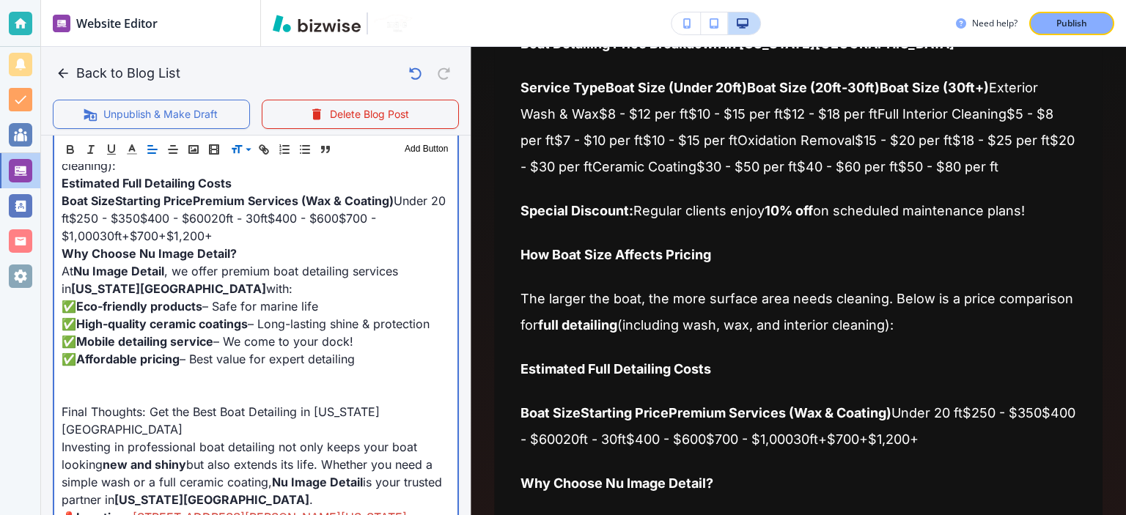
scroll to position [991, 0]
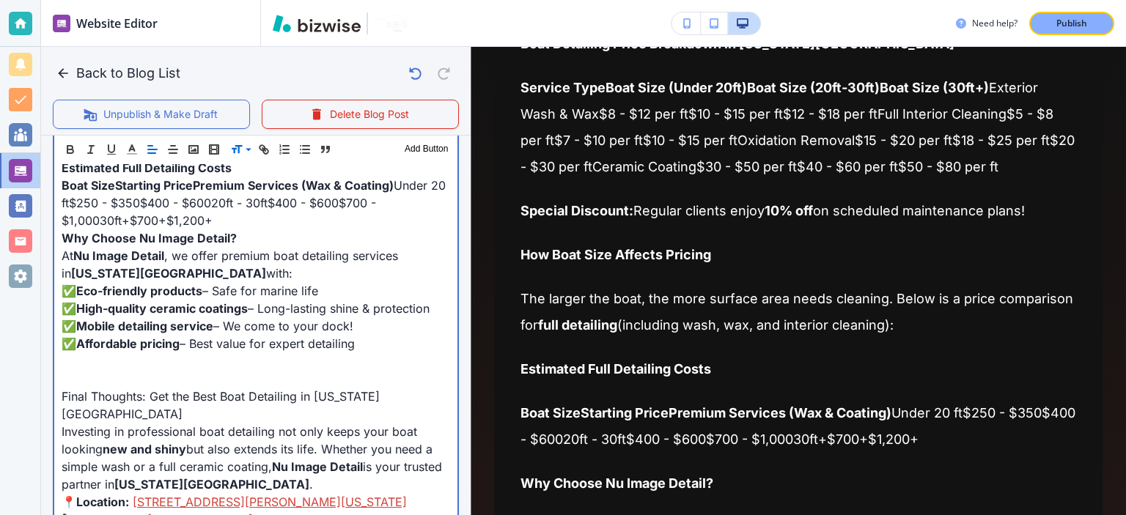
click at [277, 370] on p at bounding box center [256, 379] width 389 height 18
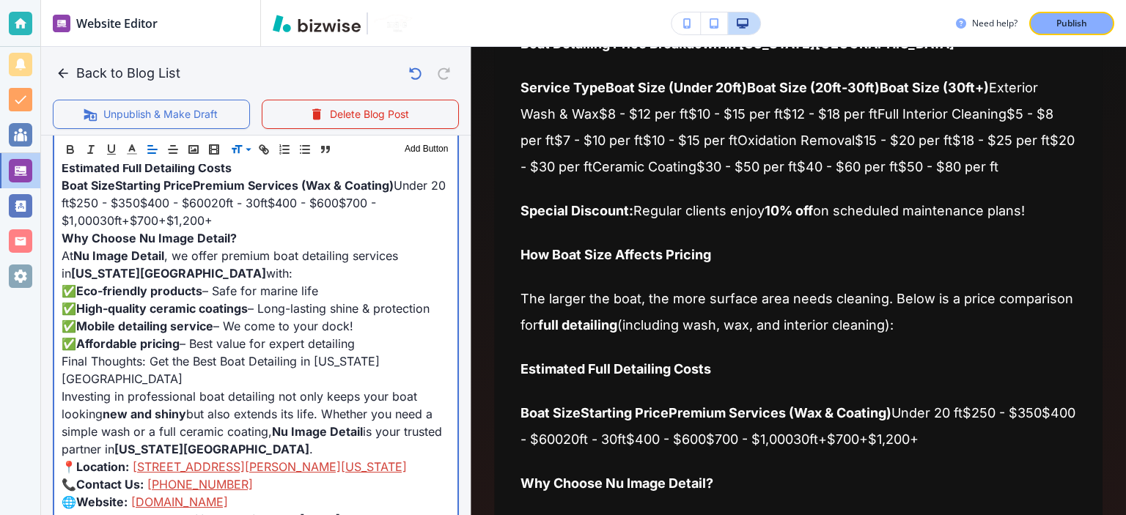
click at [273, 354] on span "﻿ Final Thoughts: Get the Best Boat Detailing in [US_STATE][GEOGRAPHIC_DATA]" at bounding box center [221, 370] width 318 height 32
click at [273, 354] on span "Final Thoughts: Get the Best Boat Detailing in [US_STATE][GEOGRAPHIC_DATA]" at bounding box center [221, 370] width 318 height 32
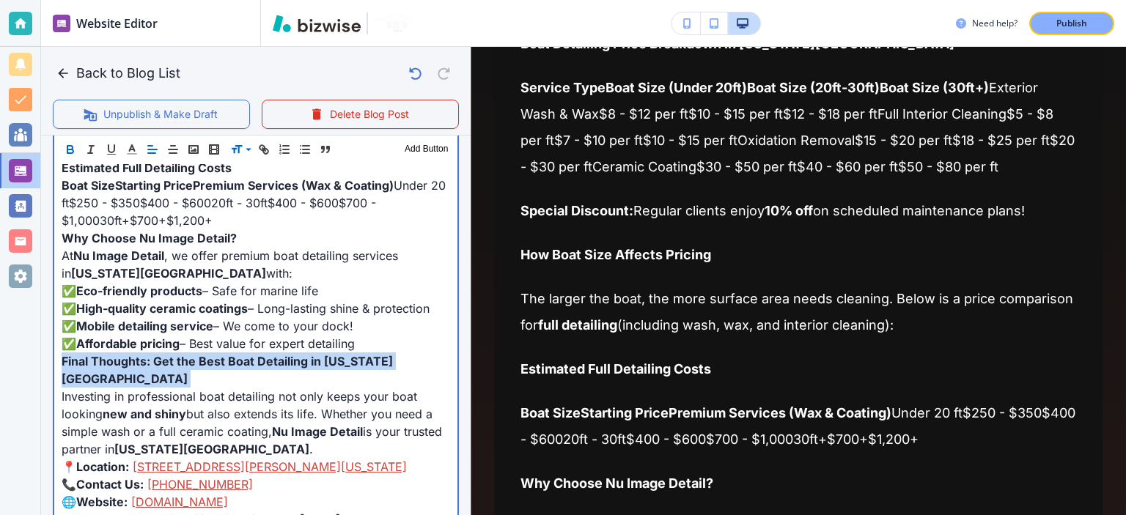
click at [273, 354] on span "Final Thoughts: Get the Best Boat Detailing in [US_STATE][GEOGRAPHIC_DATA]" at bounding box center [227, 370] width 331 height 32
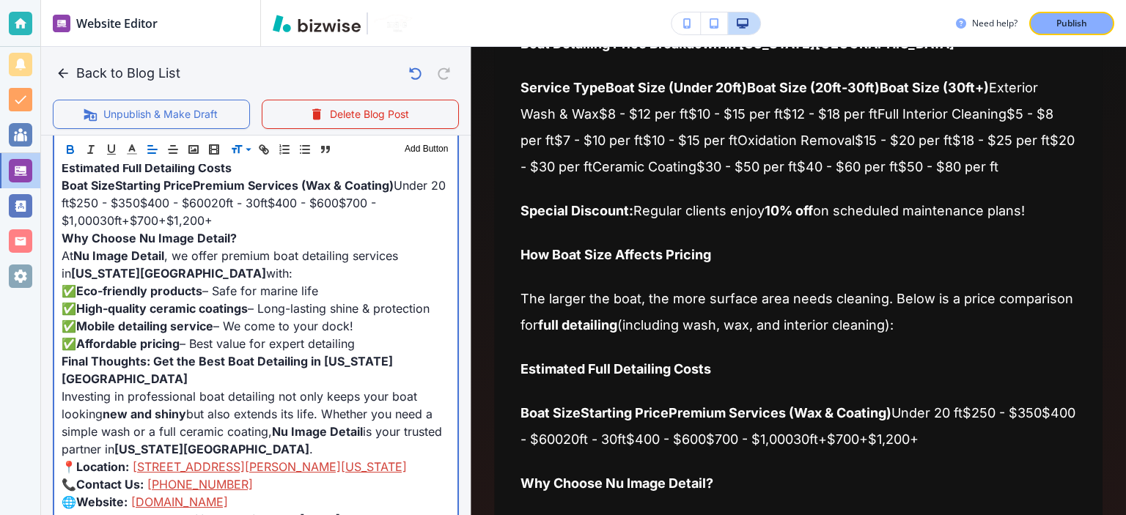
click at [257, 407] on span "but also extends its life. Whether you need a simple wash or a full ceramic coa…" at bounding box center [249, 423] width 375 height 32
click at [258, 407] on span "but also extends its life. Whether you need a simple wash or a full ceramic coa…" at bounding box center [249, 423] width 375 height 32
click at [270, 407] on span "but also extends its life. Whether you need a simple wash or a full ceramic coa…" at bounding box center [249, 423] width 375 height 32
drag, startPoint x: 273, startPoint y: 378, endPoint x: 361, endPoint y: 378, distance: 88.0
click at [361, 424] on span "Nu Image Detail" at bounding box center [317, 431] width 91 height 15
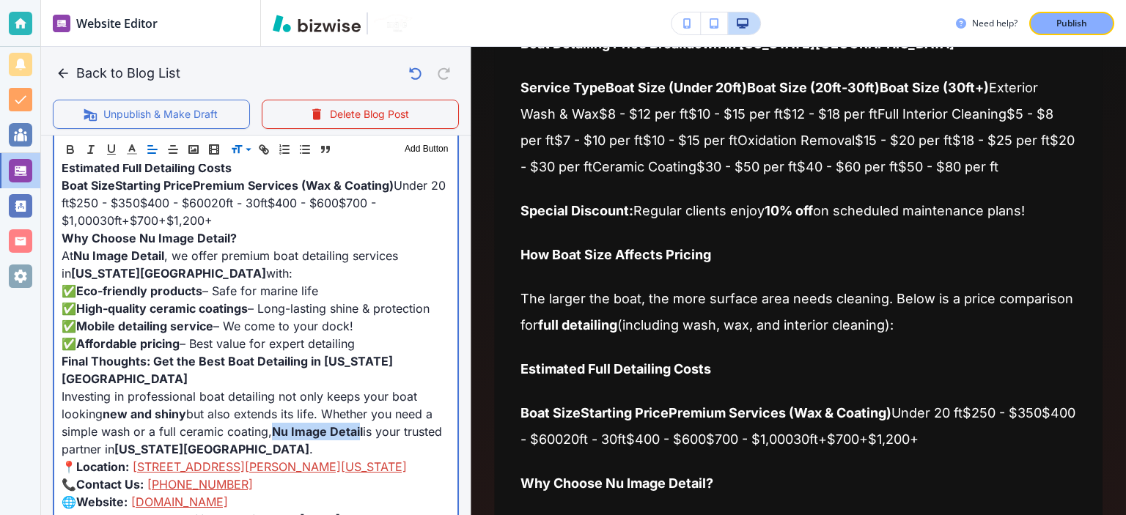
click at [361, 424] on span "Nu Image Detail" at bounding box center [317, 431] width 91 height 15
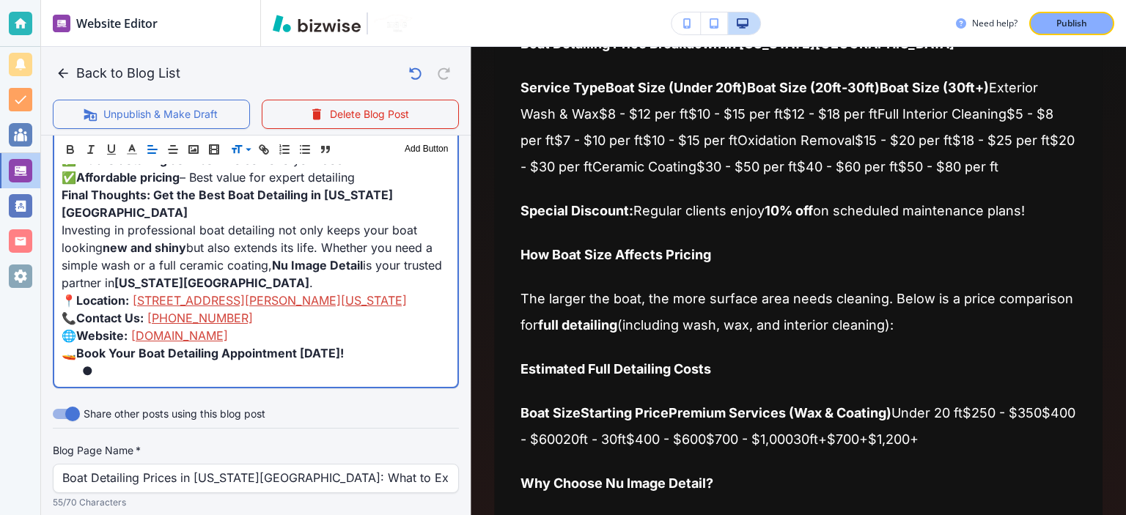
scroll to position [1163, 0]
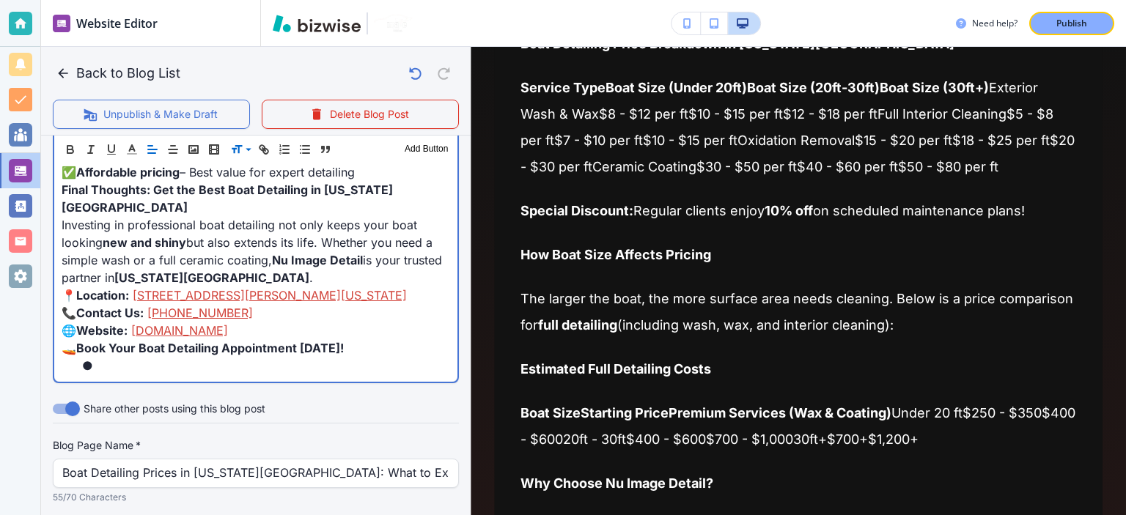
click at [141, 341] on span "Book Your Boat Detailing Appointment [DATE]!" at bounding box center [210, 348] width 268 height 15
click at [147, 357] on li at bounding box center [264, 366] width 371 height 18
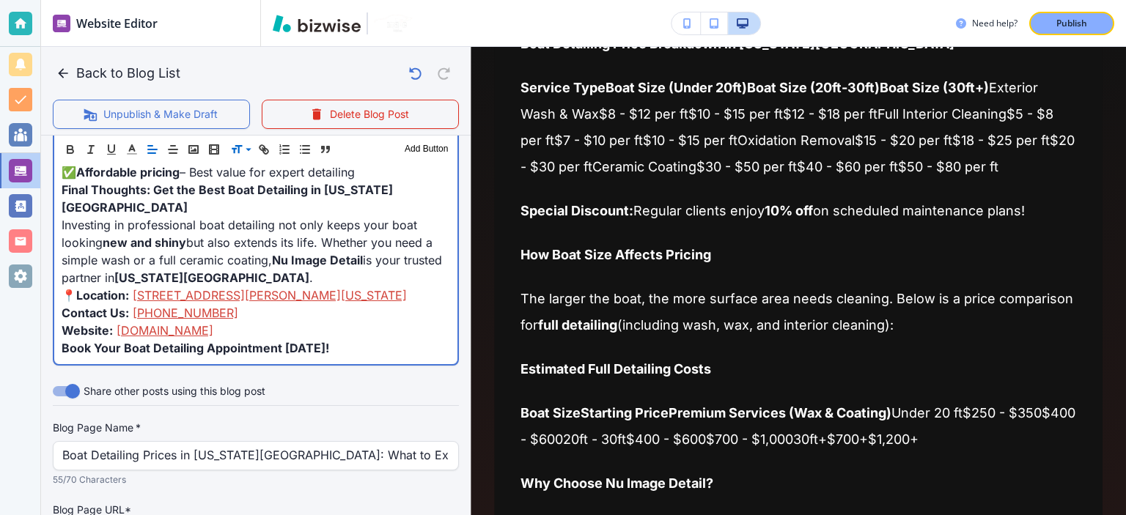
click at [361, 339] on p "Book Your Boat Detailing Appointment [DATE]!" at bounding box center [256, 348] width 389 height 18
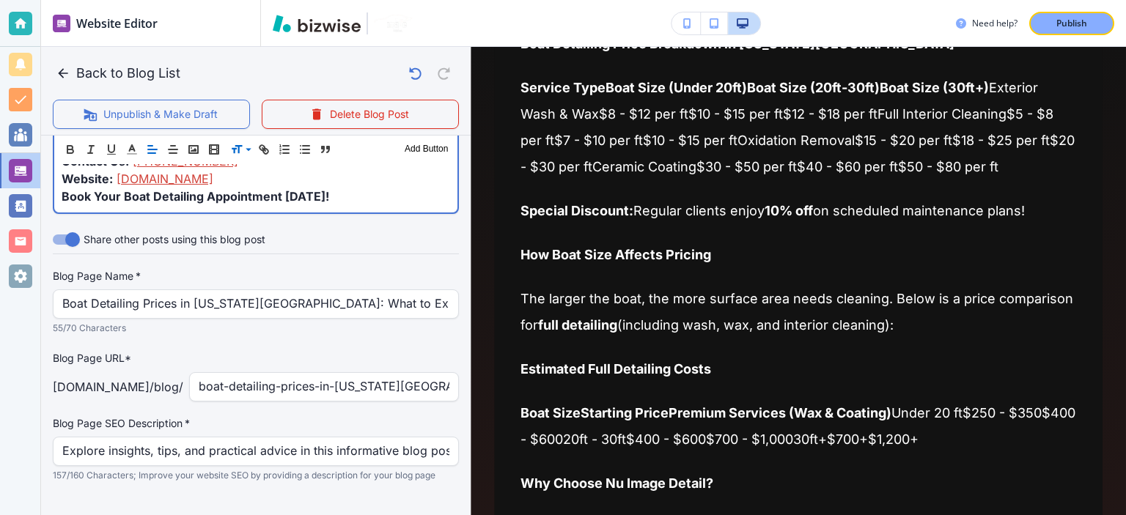
scroll to position [801, 0]
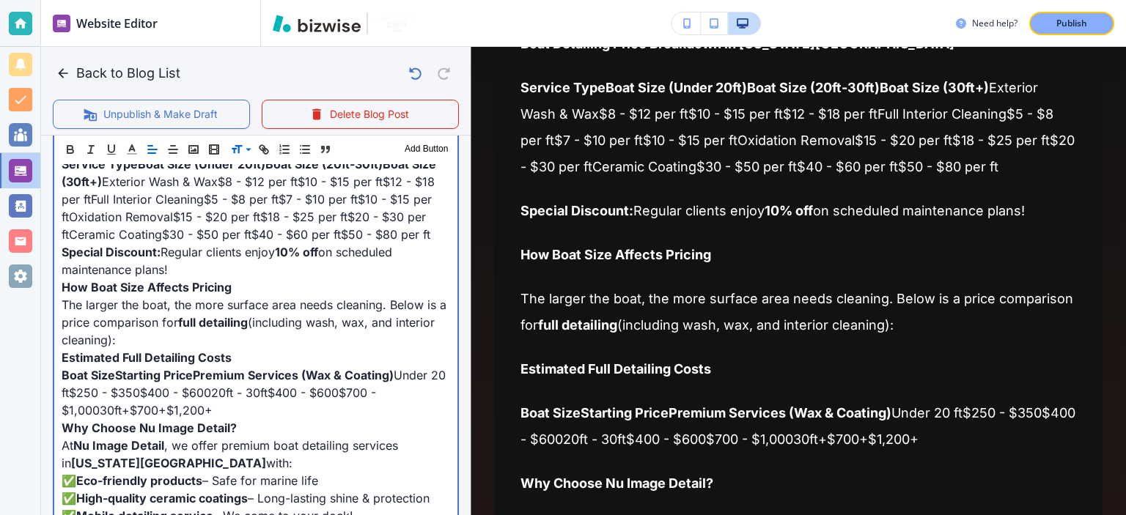
click at [386, 315] on span "(including wash, wax, and interior cleaning):" at bounding box center [250, 331] width 377 height 32
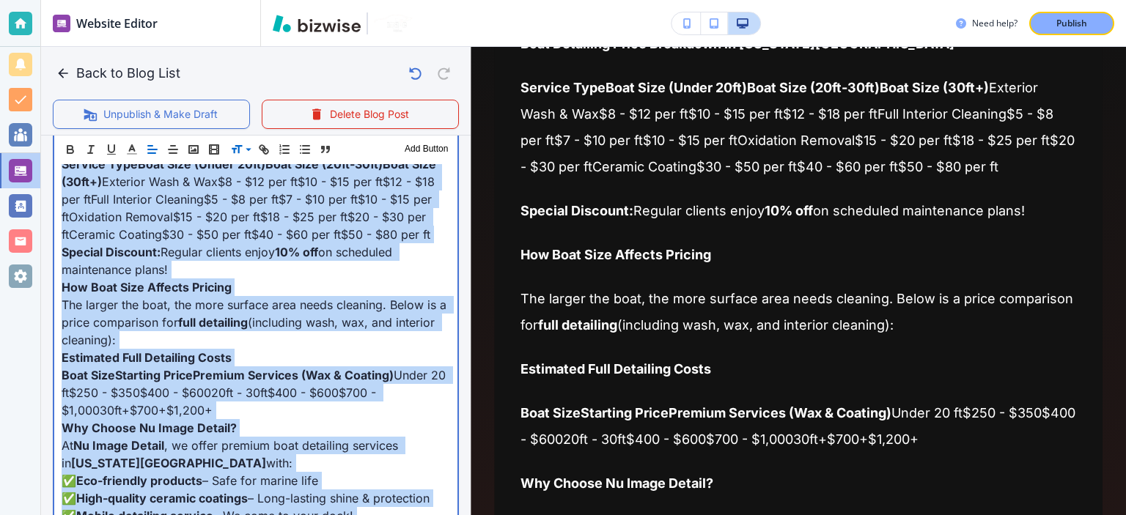
copy div "Lor Ipsu Dolo Sitamet Conse Adi elit Se Doeiu Tempor In utl etd m aliq en Admin…"
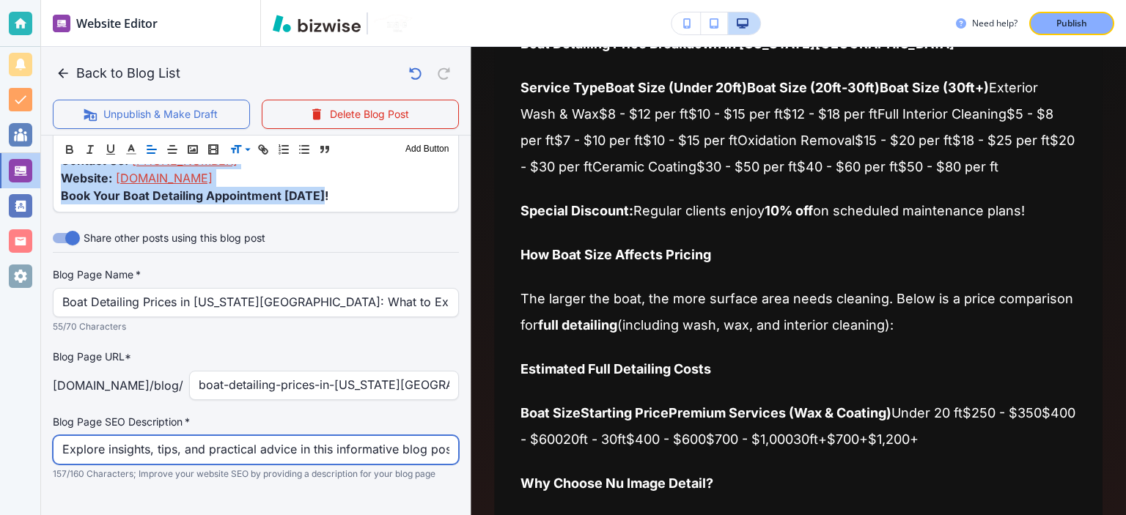
click at [315, 436] on input "Explore insights, tips, and practical advice in this informative blog post. Dis…" at bounding box center [255, 450] width 387 height 28
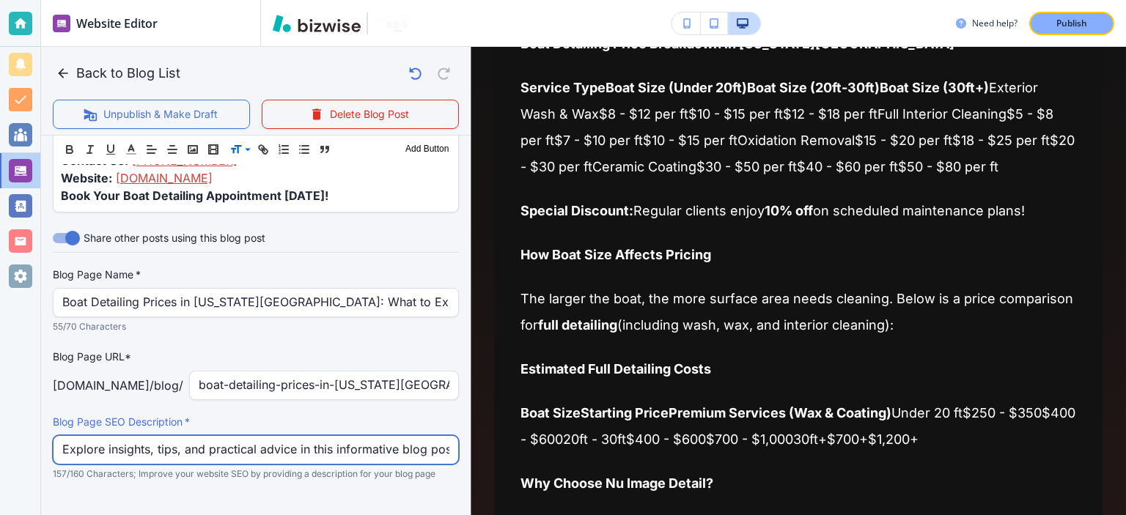
scroll to position [1314, 0]
paste input "Get expert boat detailing in [US_STATE][GEOGRAPHIC_DATA] with Nu Image Detail. …"
type input "Get expert boat detailing in [US_STATE][GEOGRAPHIC_DATA] with Nu Image Detail. …"
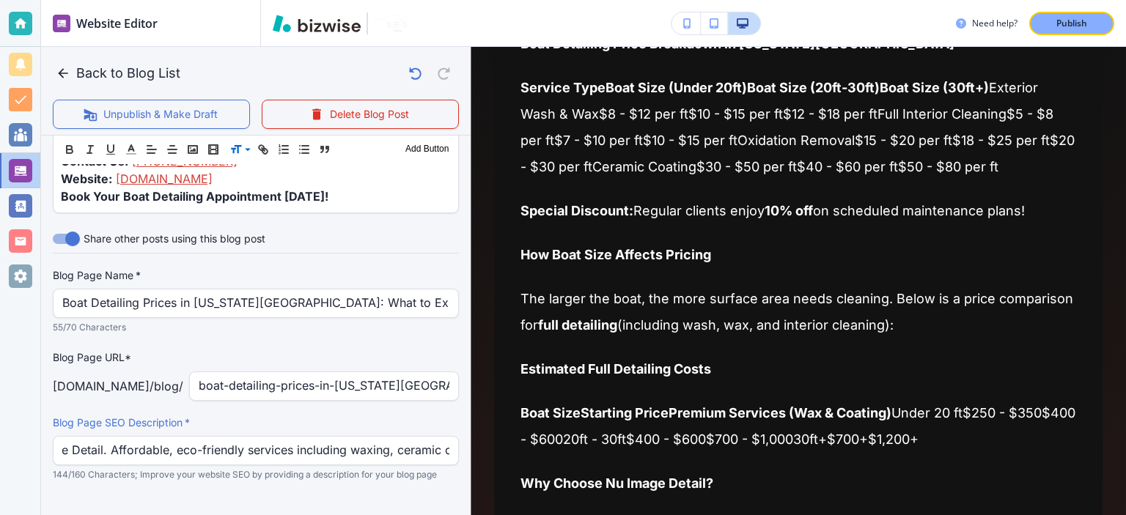
scroll to position [0, 0]
click at [364, 470] on p "144/160 Characters; Improve your website SEO by providing a description for you…" at bounding box center [251, 475] width 396 height 15
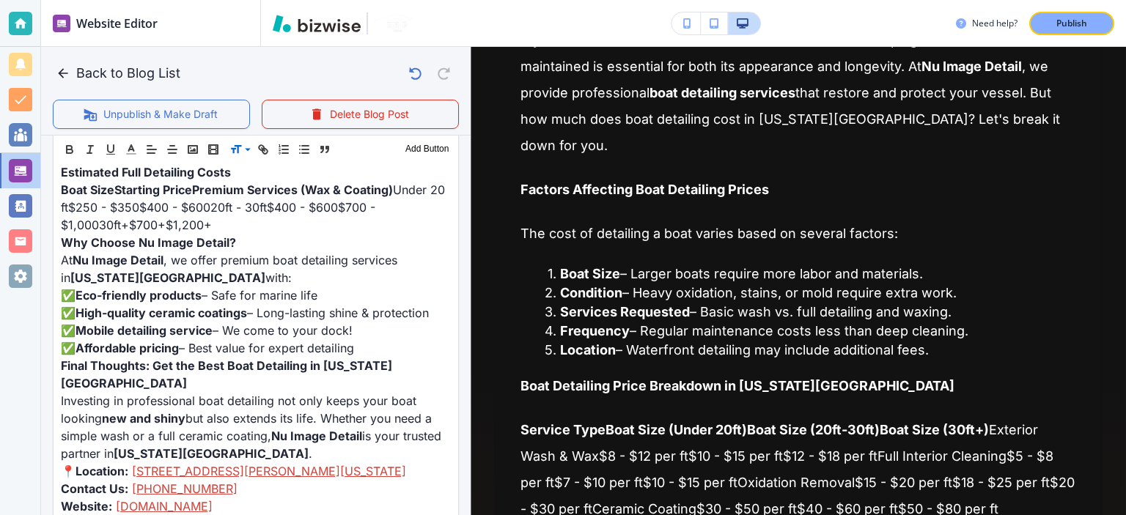
scroll to position [1157, 0]
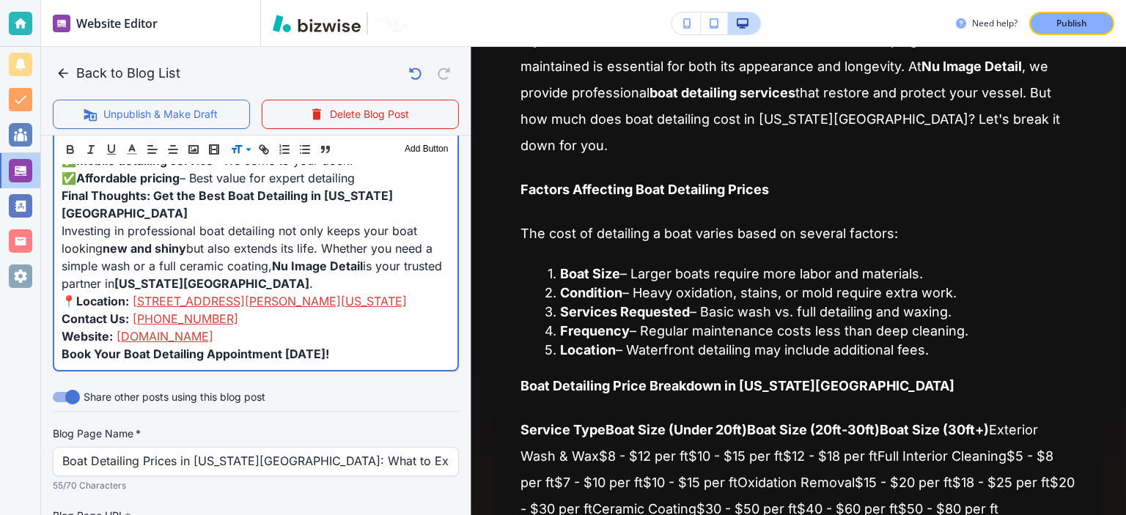
click at [195, 329] on link "[DOMAIN_NAME]" at bounding box center [165, 336] width 97 height 15
click at [296, 346] on span "Book Your Boat Detailing Appointment [DATE]!" at bounding box center [196, 353] width 268 height 15
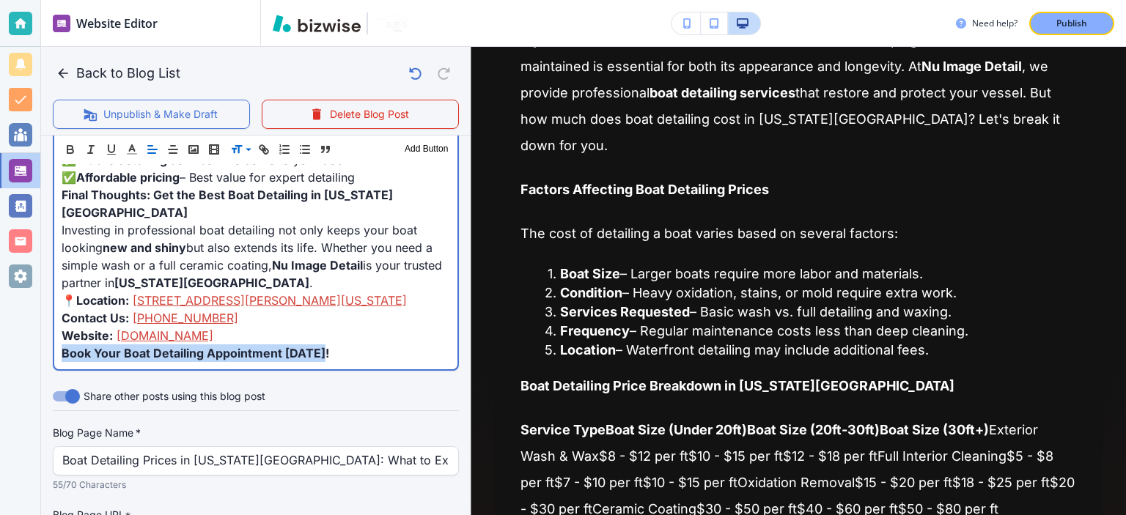
click at [311, 346] on span "Book Your Boat Detailing Appointment [DATE]!" at bounding box center [196, 353] width 268 height 15
click at [150, 221] on p "Investing in professional boat detailing not only keeps your boat looking new a…" at bounding box center [256, 256] width 389 height 70
drag, startPoint x: 73, startPoint y: 240, endPoint x: 50, endPoint y: 236, distance: 23.7
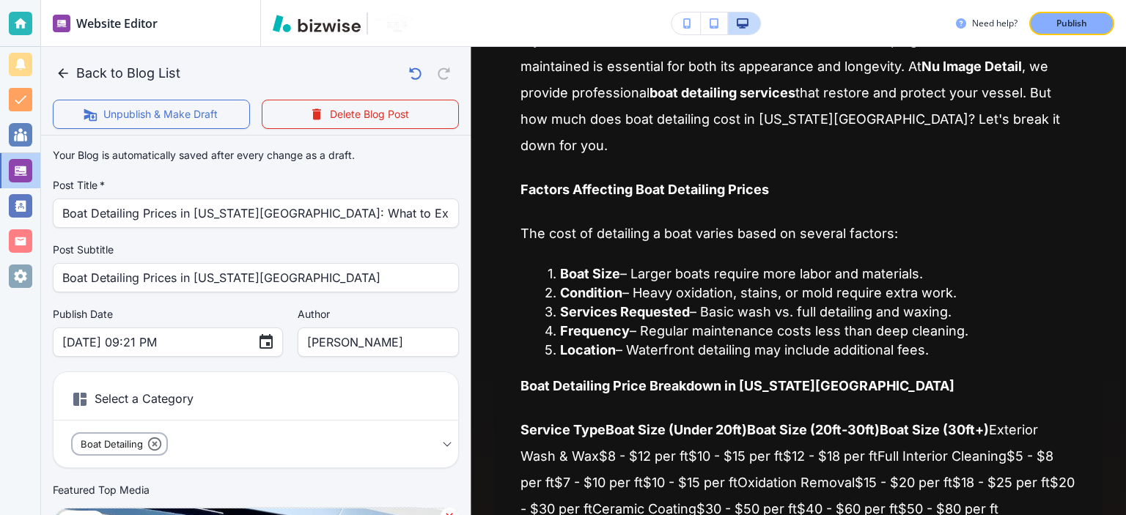
scroll to position [1312, 0]
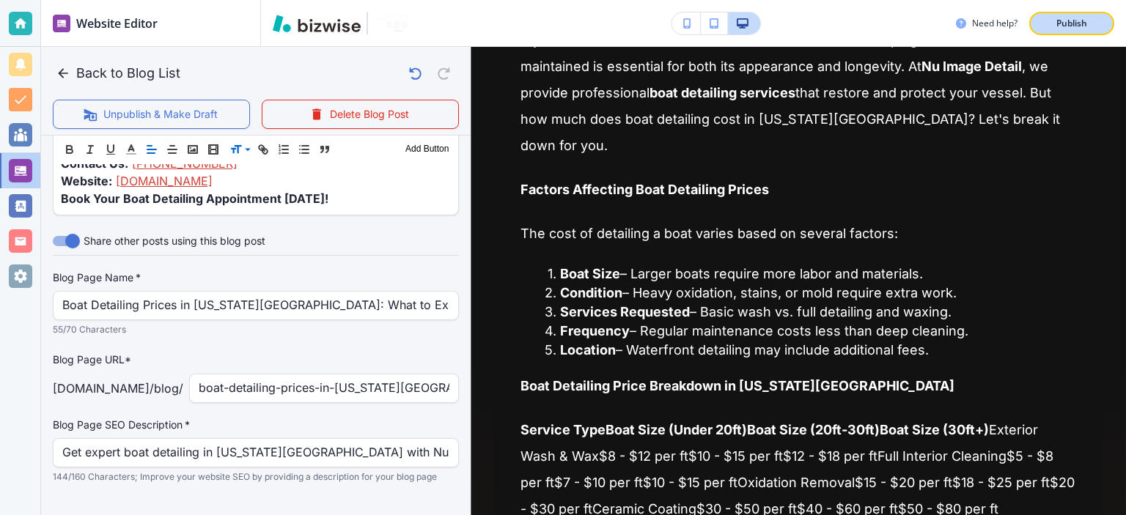
click at [1061, 19] on p "Publish" at bounding box center [1071, 23] width 31 height 13
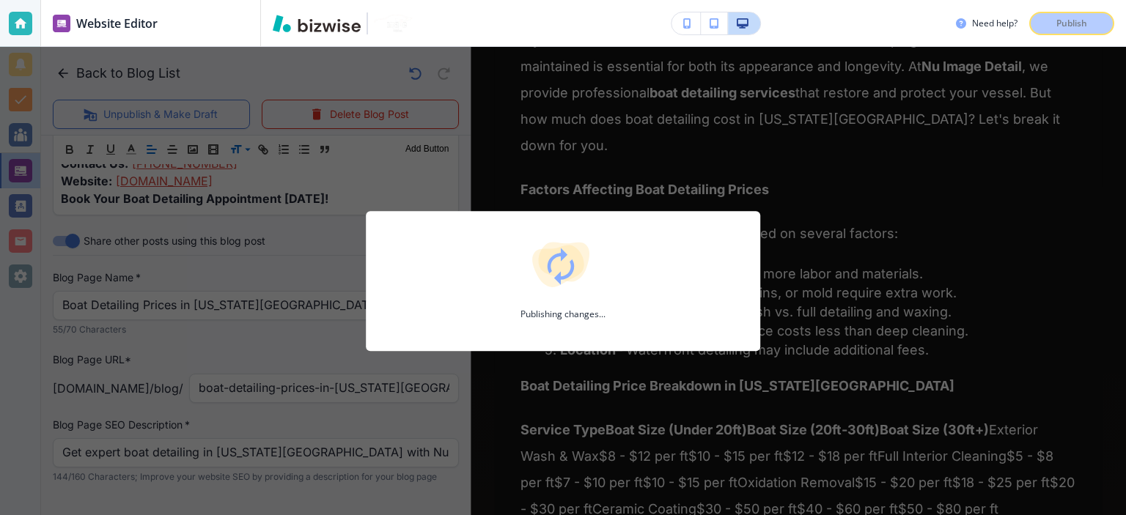
scroll to position [1311, 0]
